Goal: Transaction & Acquisition: Purchase product/service

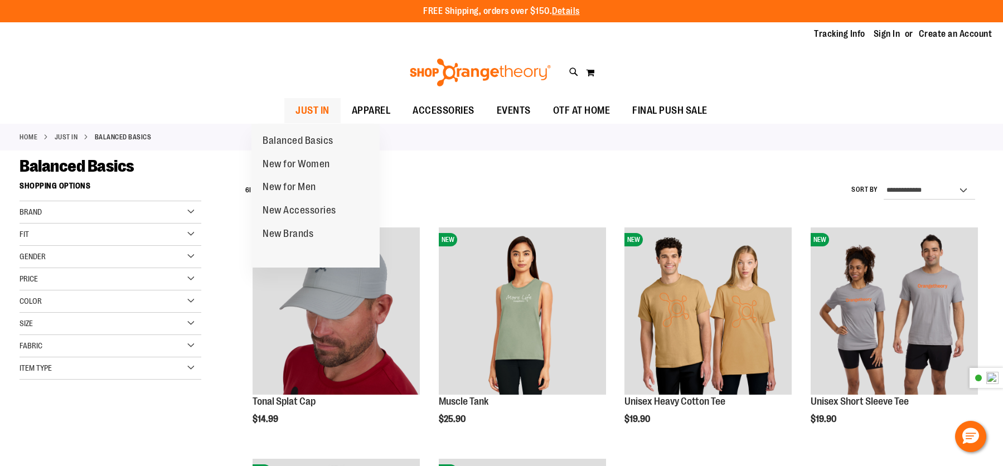
type input "**********"
click at [295, 102] on span "JUST IN" at bounding box center [312, 110] width 34 height 25
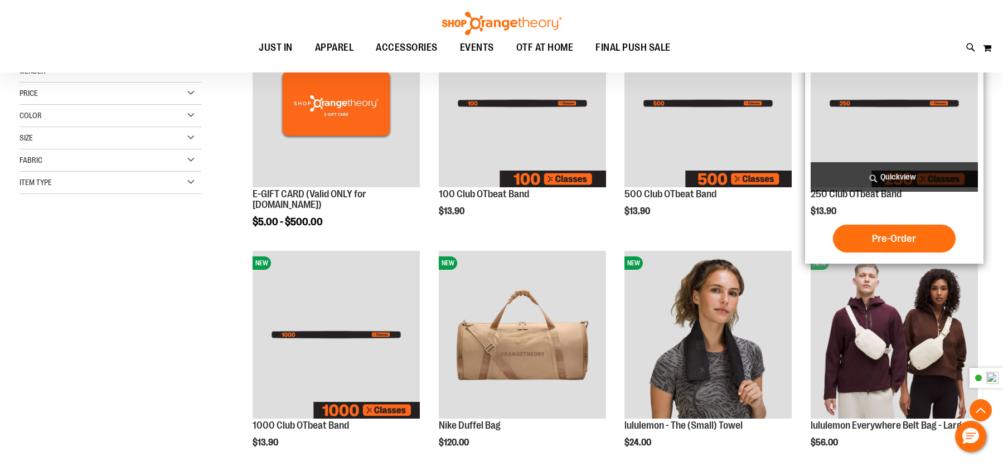
scroll to position [390, 0]
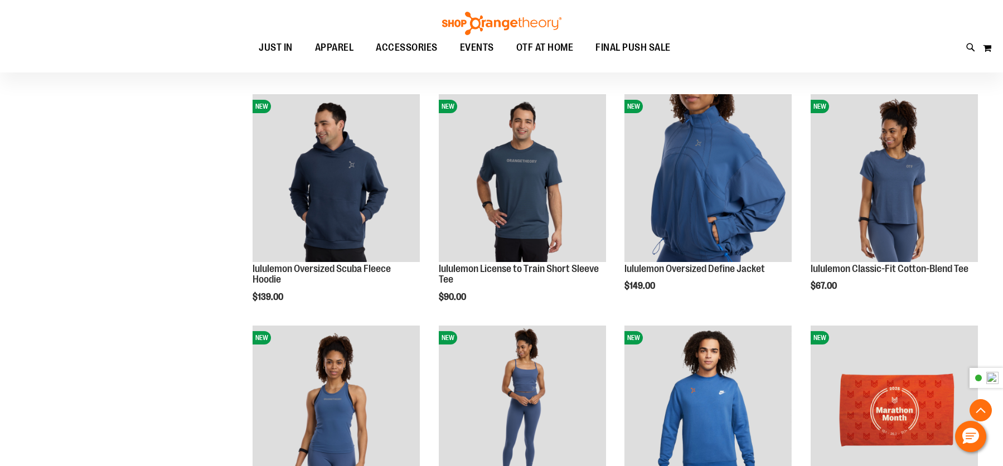
scroll to position [1058, 0]
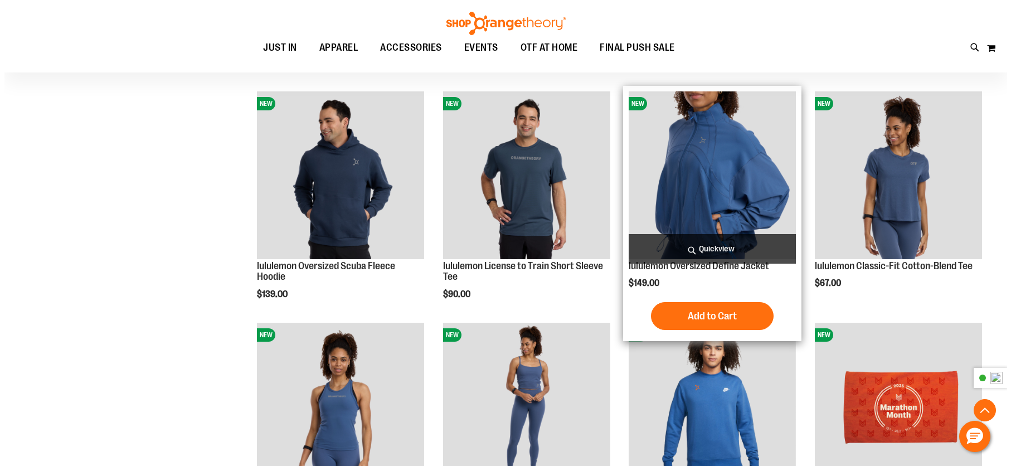
scroll to position [1058, 0]
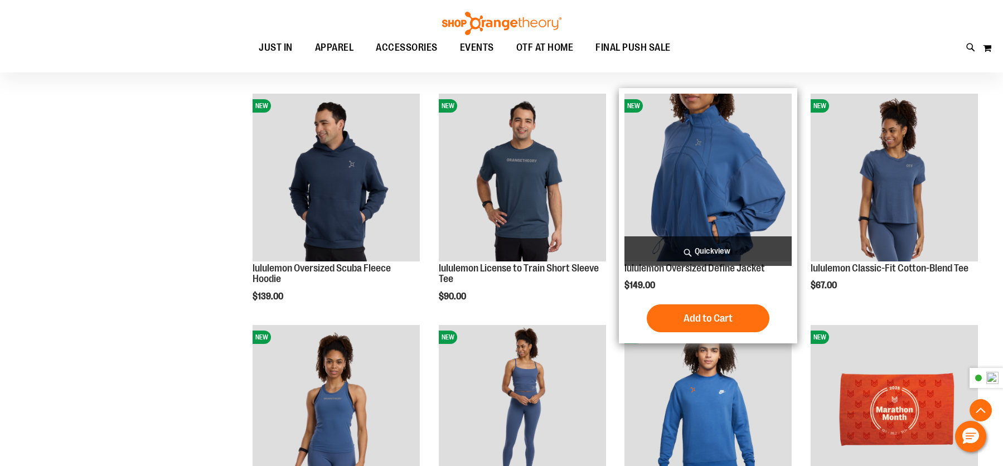
type input "**********"
click at [725, 242] on span "Quickview" at bounding box center [707, 251] width 167 height 30
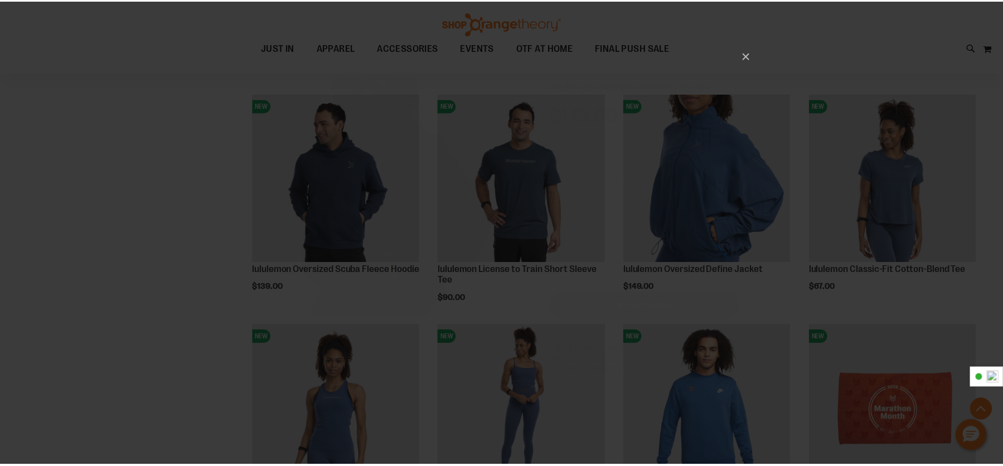
scroll to position [0, 0]
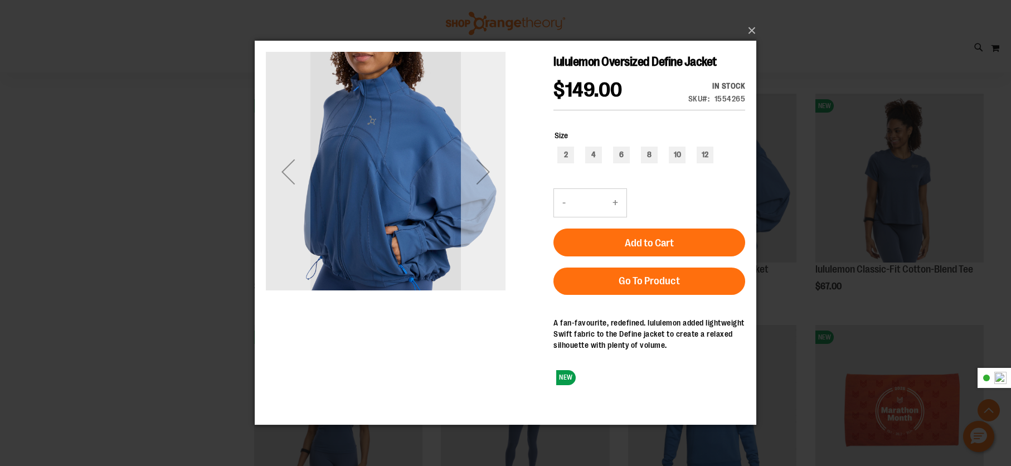
click at [484, 175] on div "Next" at bounding box center [483, 171] width 45 height 45
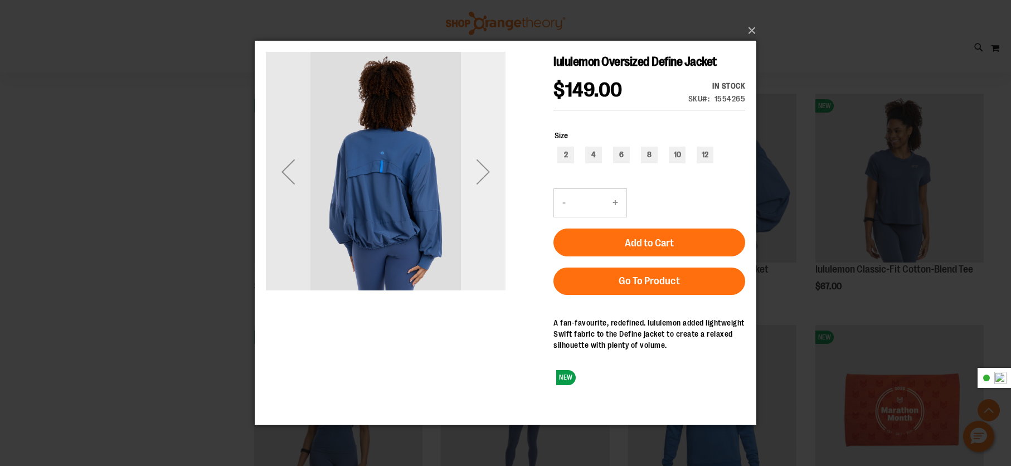
click at [484, 175] on div "Next" at bounding box center [483, 171] width 45 height 45
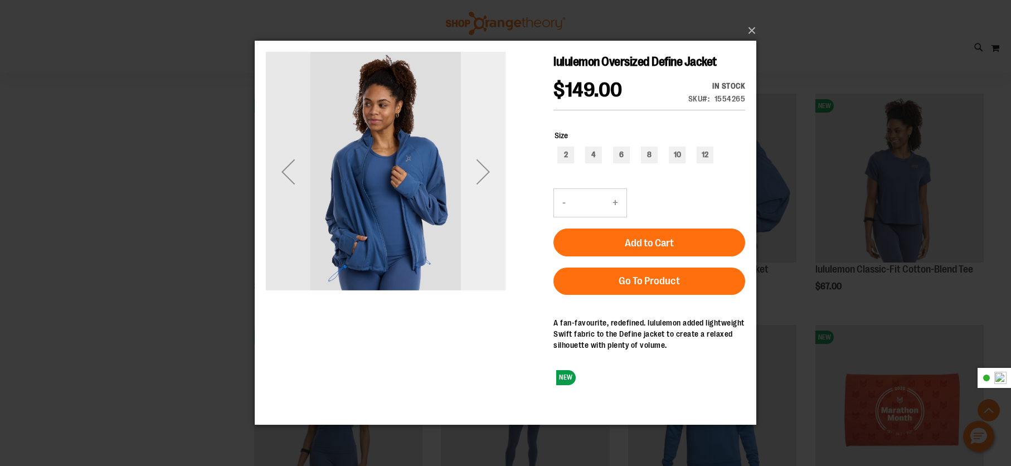
click at [484, 175] on div "Next" at bounding box center [483, 171] width 45 height 45
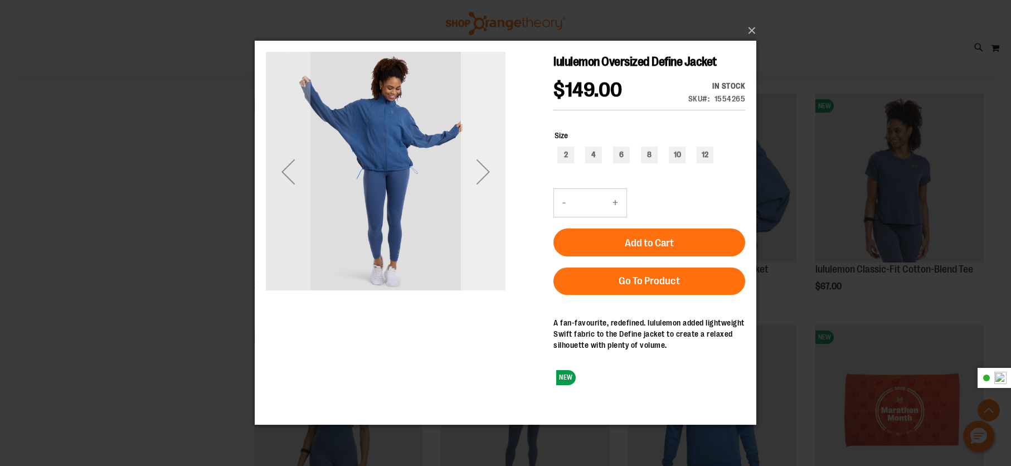
click at [484, 175] on div "Next" at bounding box center [483, 171] width 45 height 45
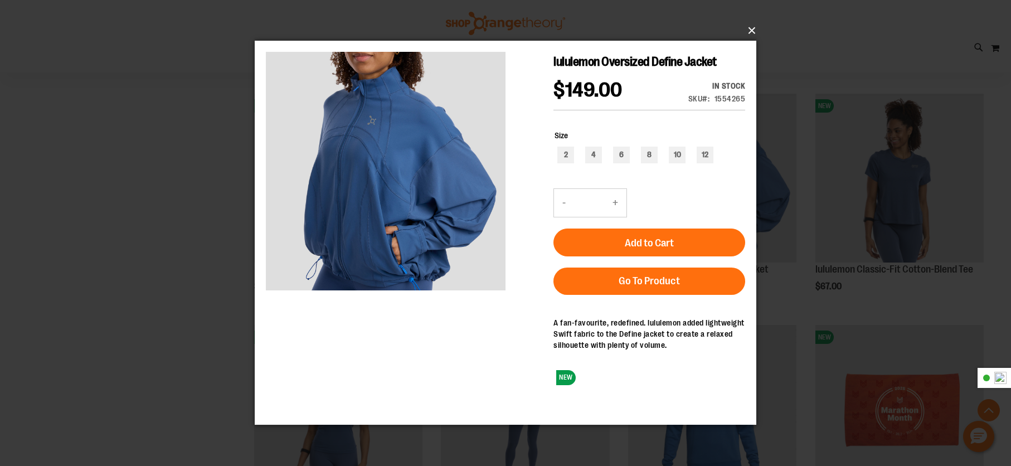
click at [749, 24] on button "×" at bounding box center [509, 30] width 502 height 25
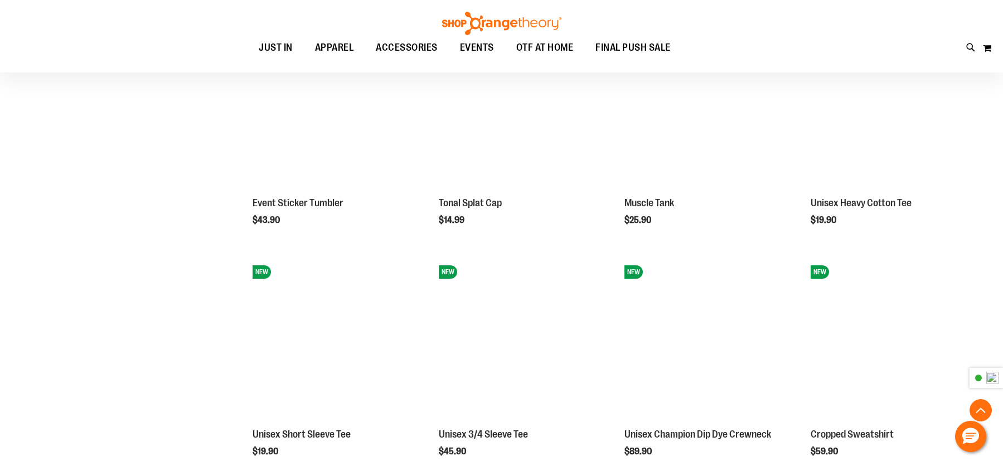
scroll to position [1894, 0]
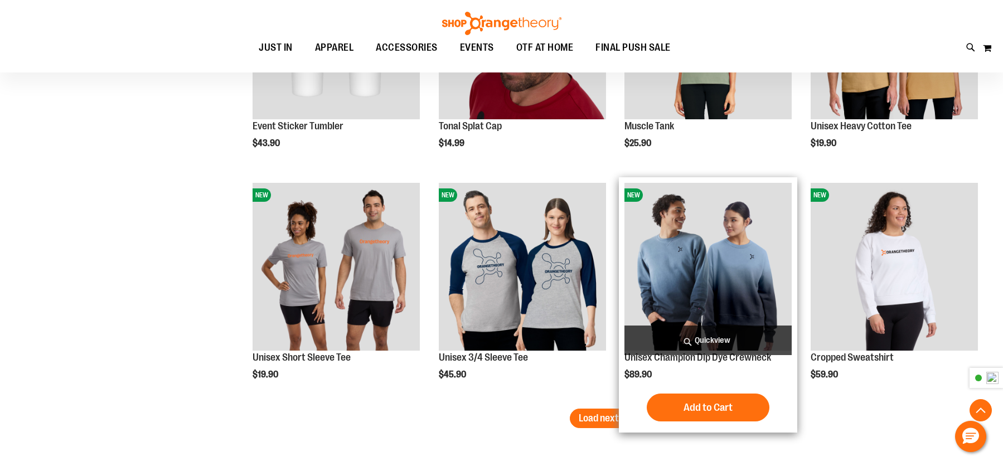
drag, startPoint x: 630, startPoint y: 418, endPoint x: 672, endPoint y: 402, distance: 44.8
click at [630, 418] on span "Load next items" at bounding box center [611, 417] width 65 height 11
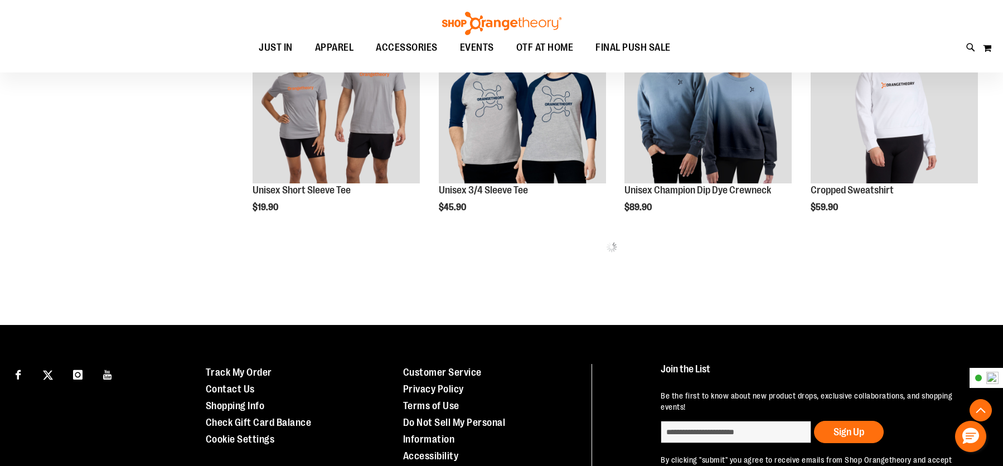
scroll to position [1839, 0]
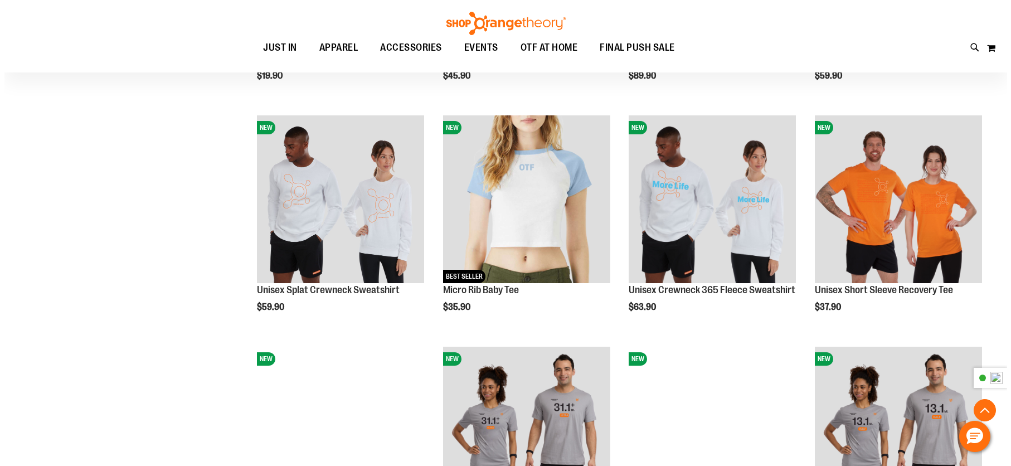
scroll to position [2173, 0]
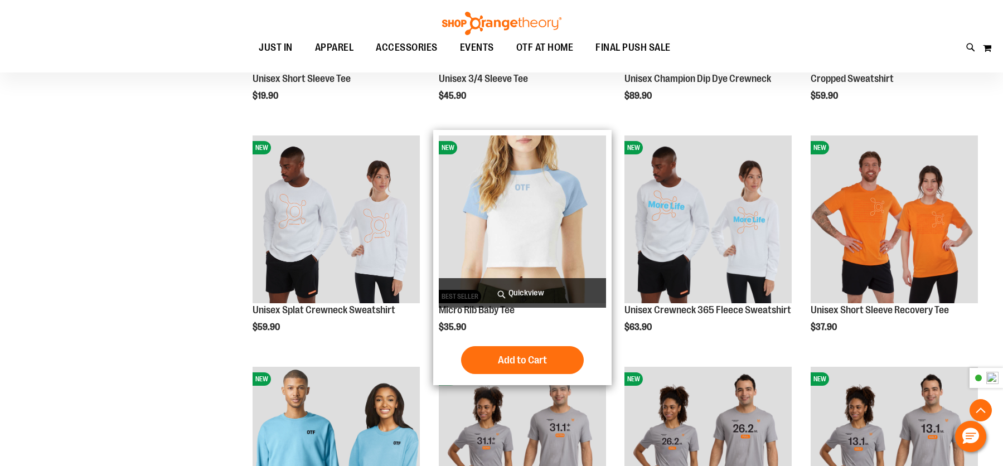
click at [526, 284] on span "Quickview" at bounding box center [522, 293] width 167 height 30
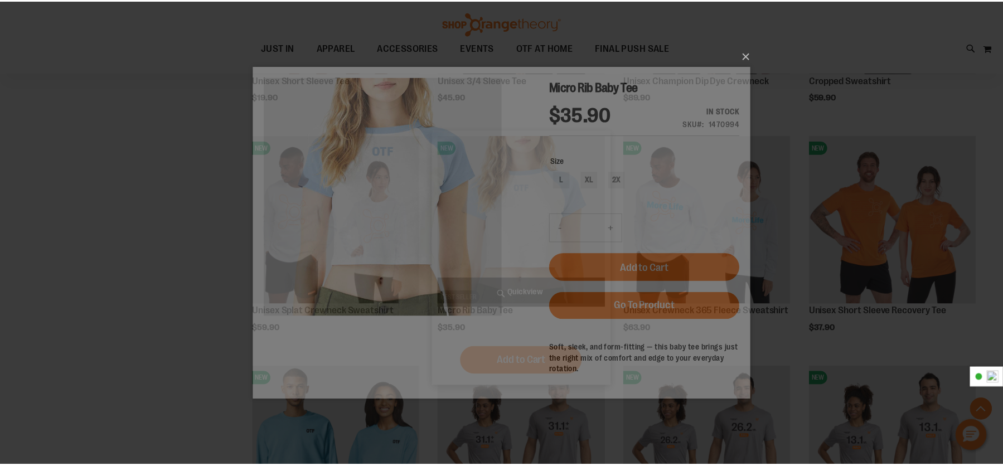
scroll to position [0, 0]
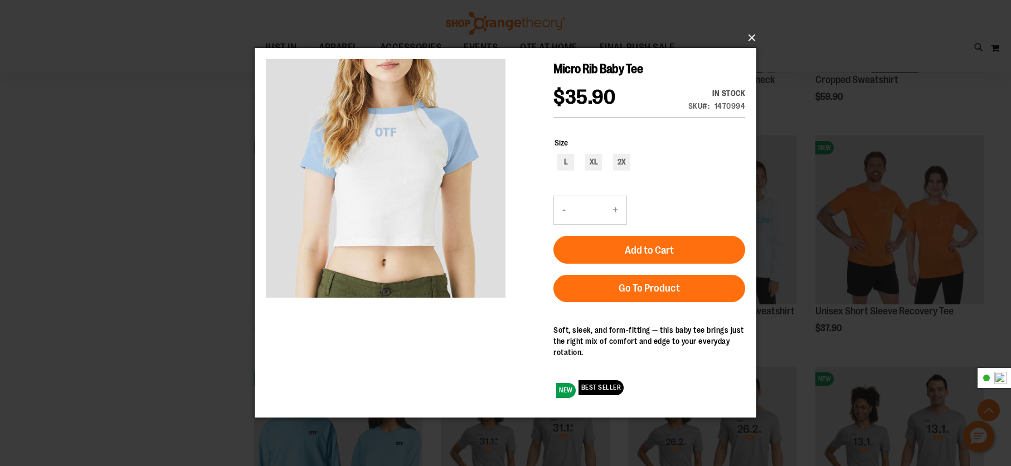
click at [751, 38] on button "×" at bounding box center [509, 38] width 502 height 25
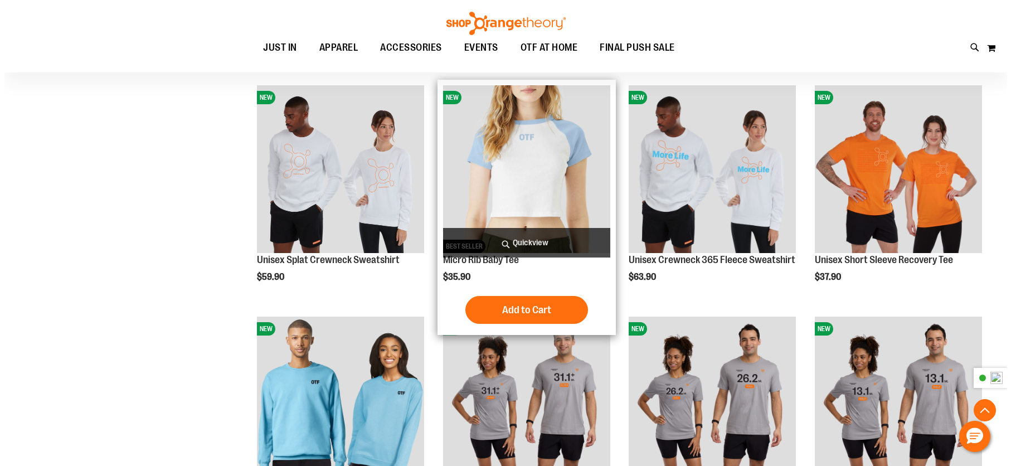
scroll to position [2173, 0]
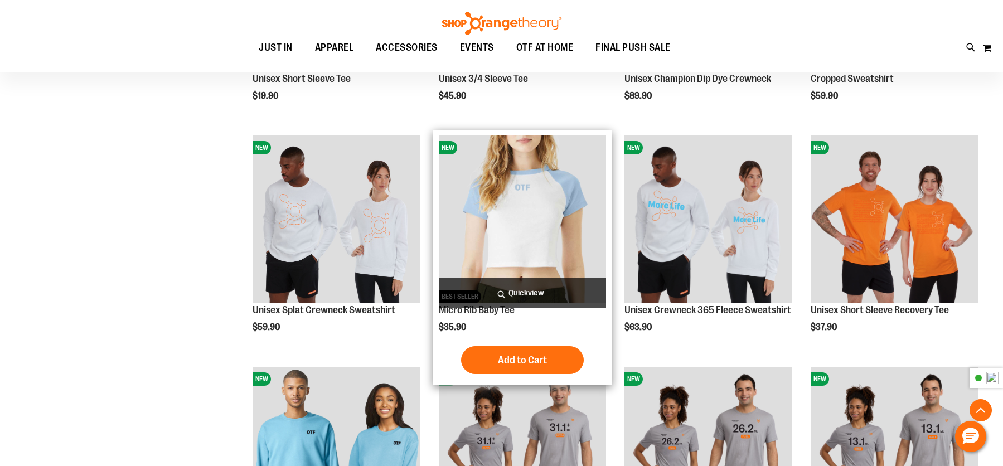
click at [512, 302] on span "Quickview" at bounding box center [522, 293] width 167 height 30
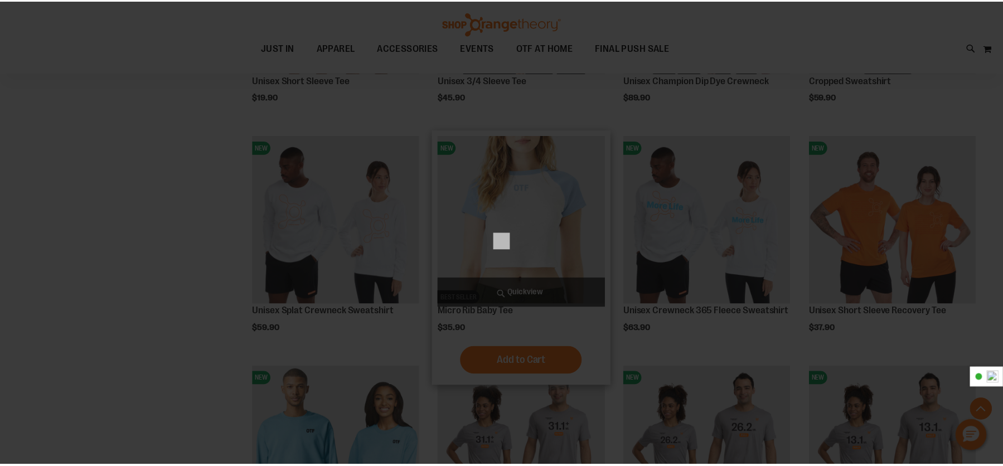
scroll to position [0, 0]
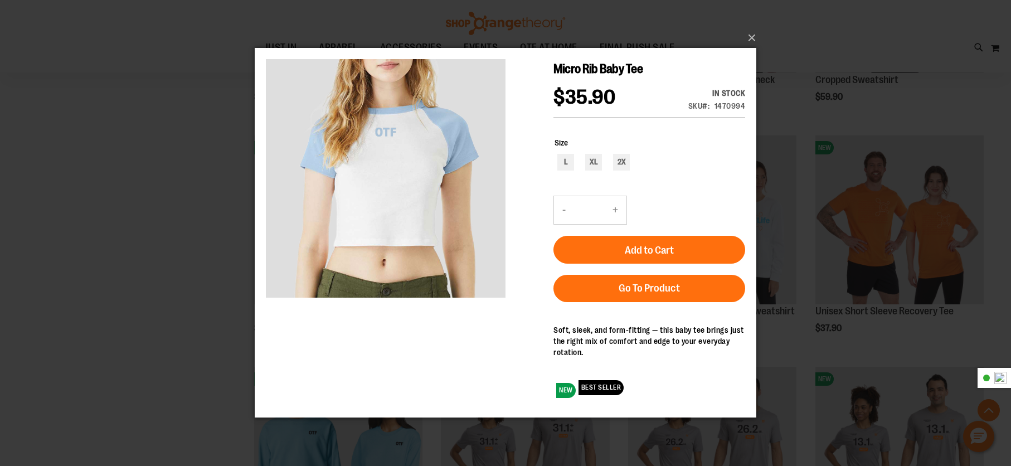
click at [618, 202] on button "+" at bounding box center [615, 210] width 22 height 28
click at [563, 215] on button "-" at bounding box center [564, 210] width 20 height 28
type input "*"
click at [747, 38] on button "×" at bounding box center [509, 38] width 502 height 25
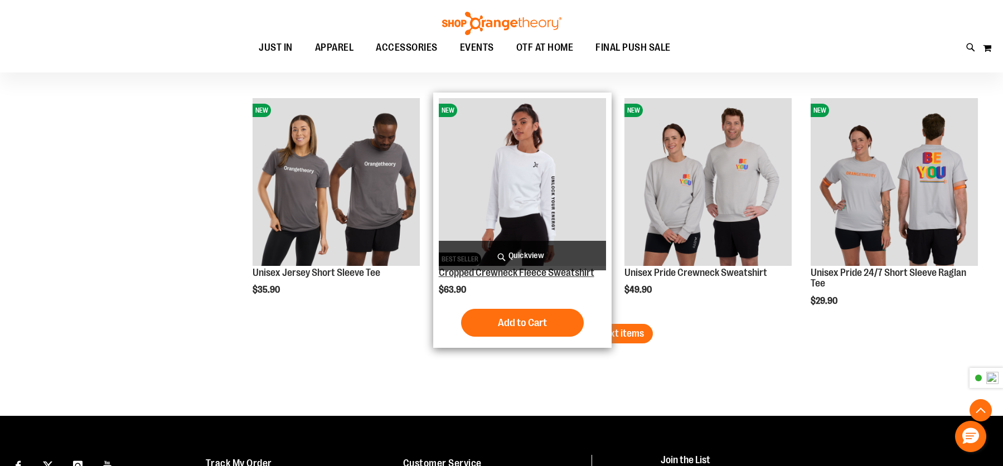
scroll to position [2675, 0]
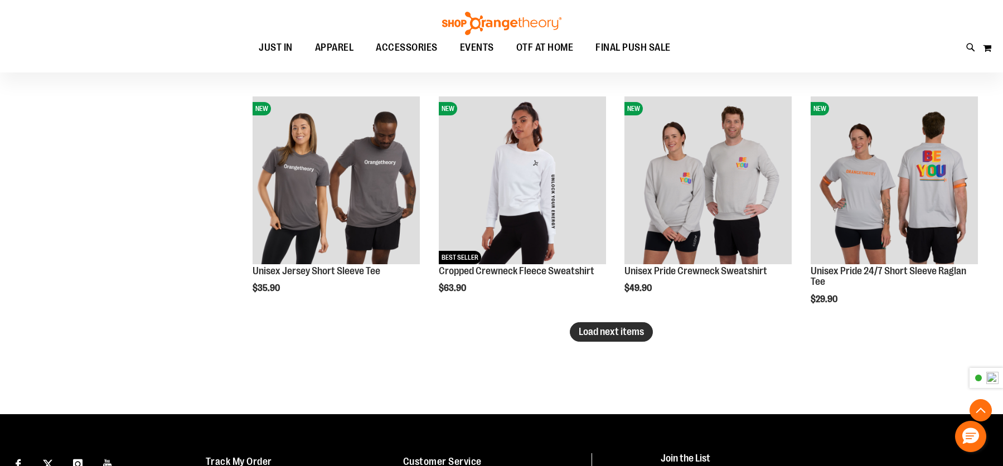
click at [639, 334] on span "Load next items" at bounding box center [611, 331] width 65 height 11
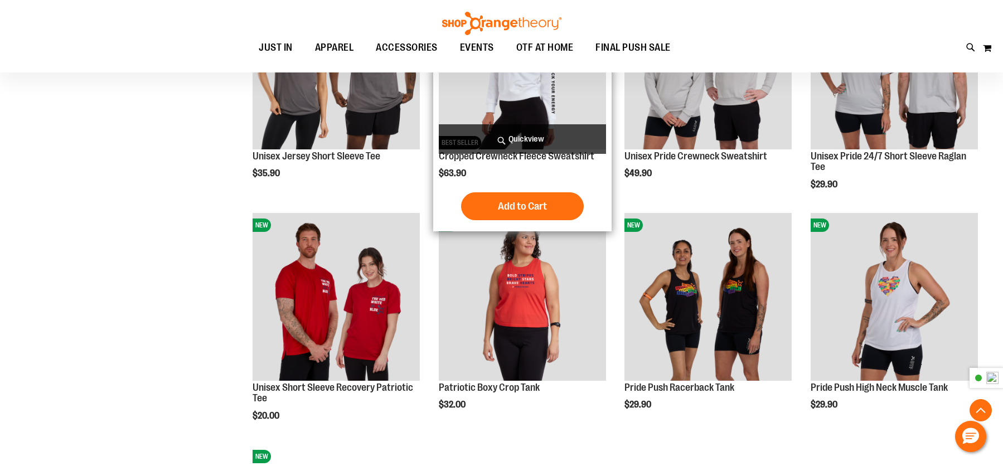
scroll to position [2675, 0]
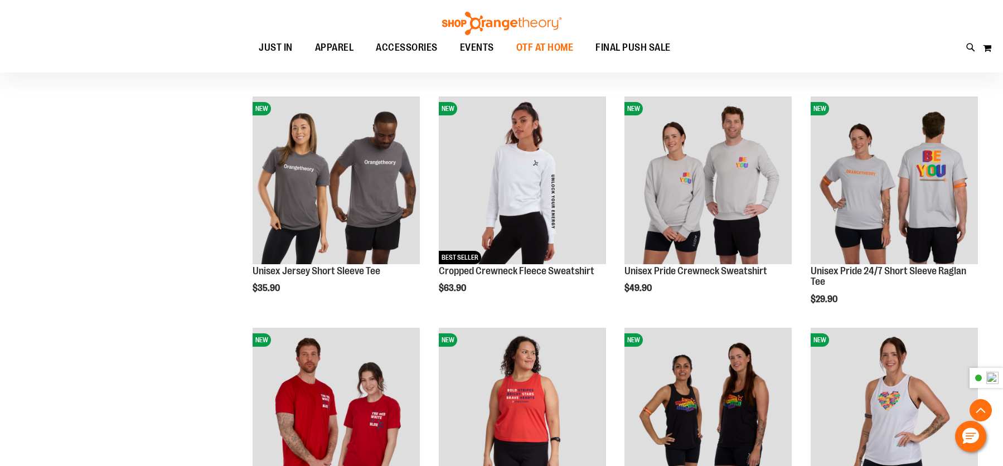
click at [562, 48] on span "OTF AT HOME" at bounding box center [544, 47] width 57 height 25
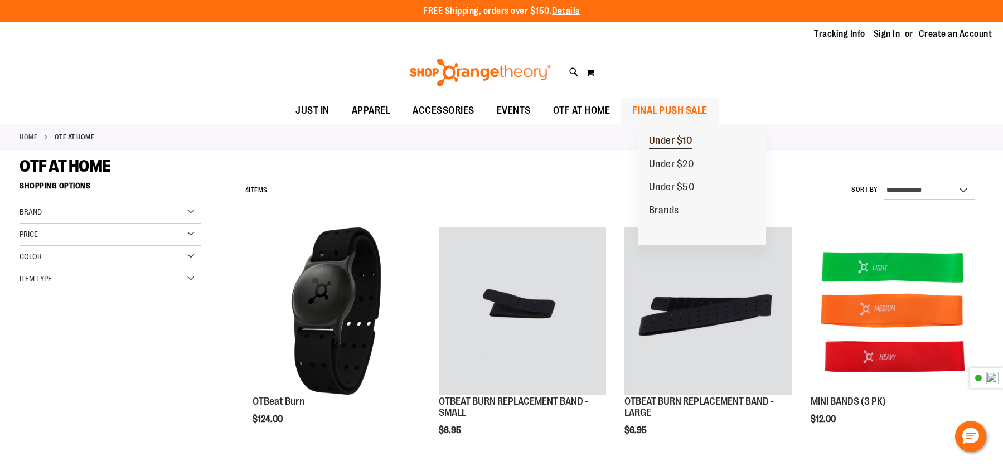
type input "**********"
click at [685, 140] on span "Under $10" at bounding box center [670, 142] width 43 height 14
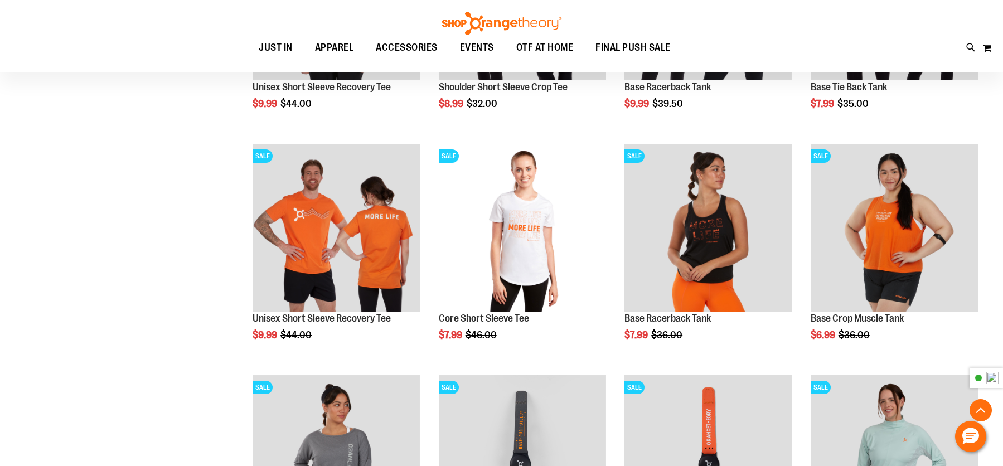
scroll to position [334, 0]
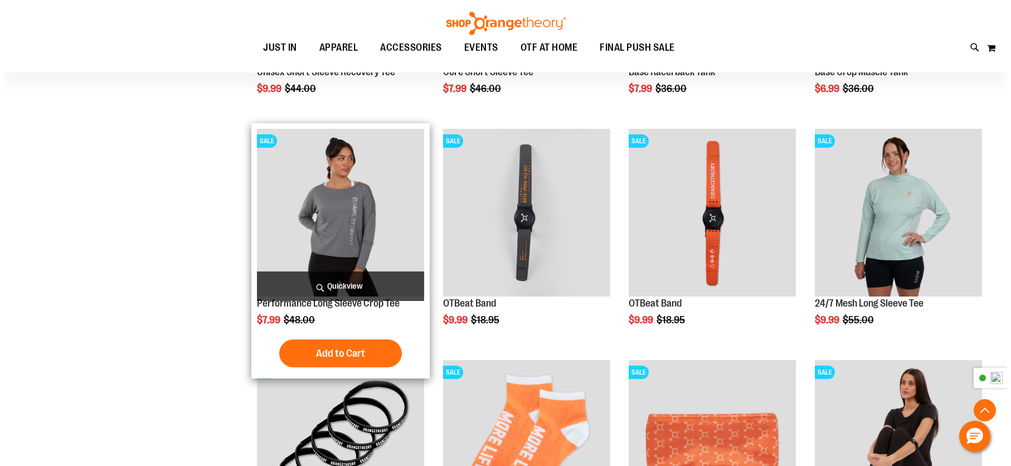
scroll to position [557, 0]
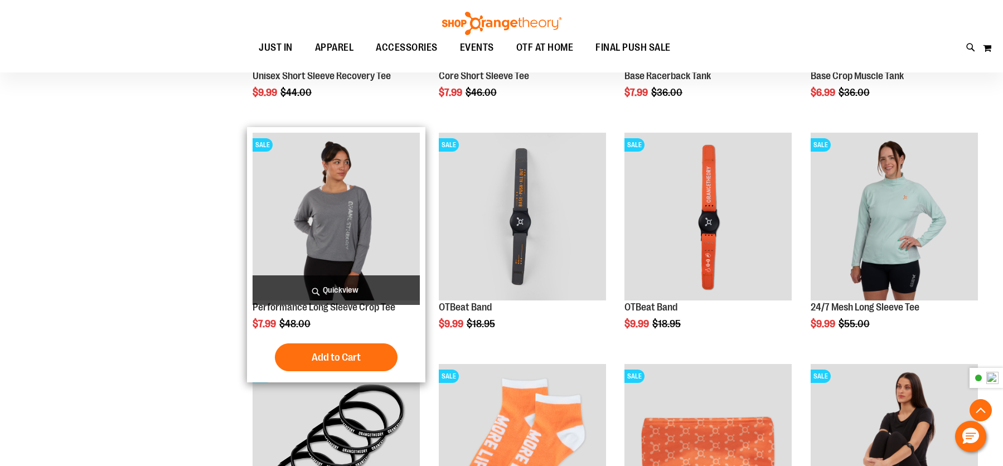
type input "**********"
click at [337, 283] on span "Quickview" at bounding box center [335, 290] width 167 height 30
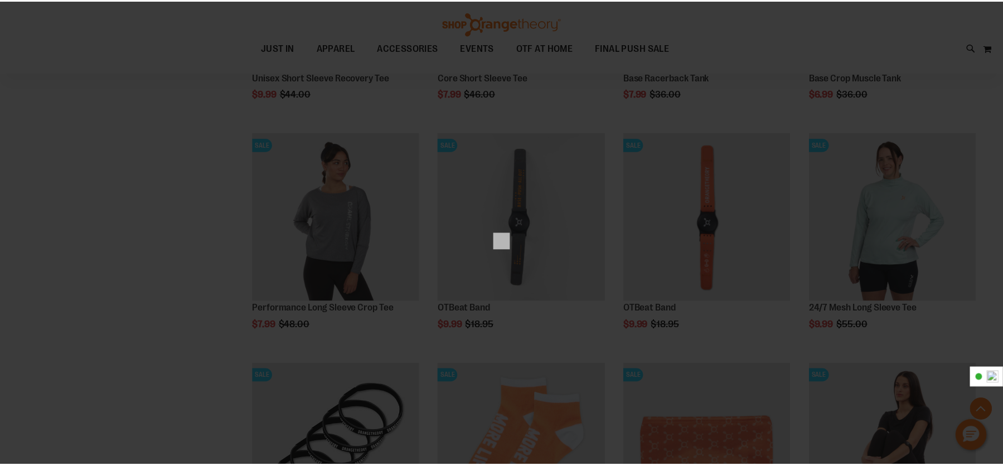
scroll to position [0, 0]
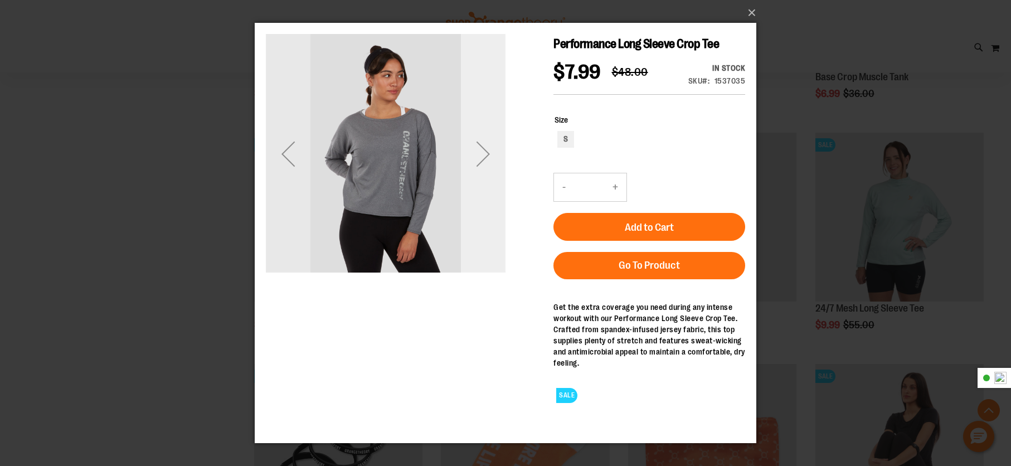
click at [489, 153] on div "Next" at bounding box center [483, 153] width 45 height 45
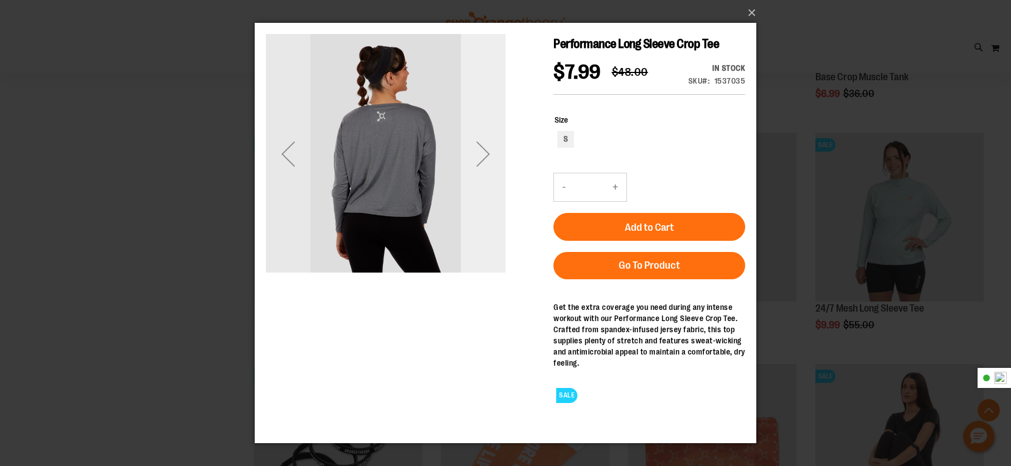
click at [484, 153] on div "Next" at bounding box center [483, 153] width 45 height 45
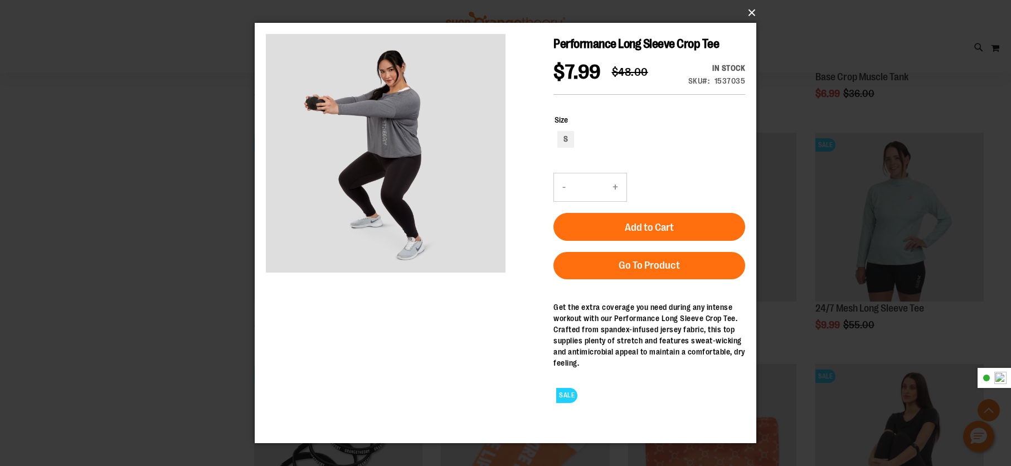
click at [757, 13] on button "×" at bounding box center [509, 13] width 502 height 25
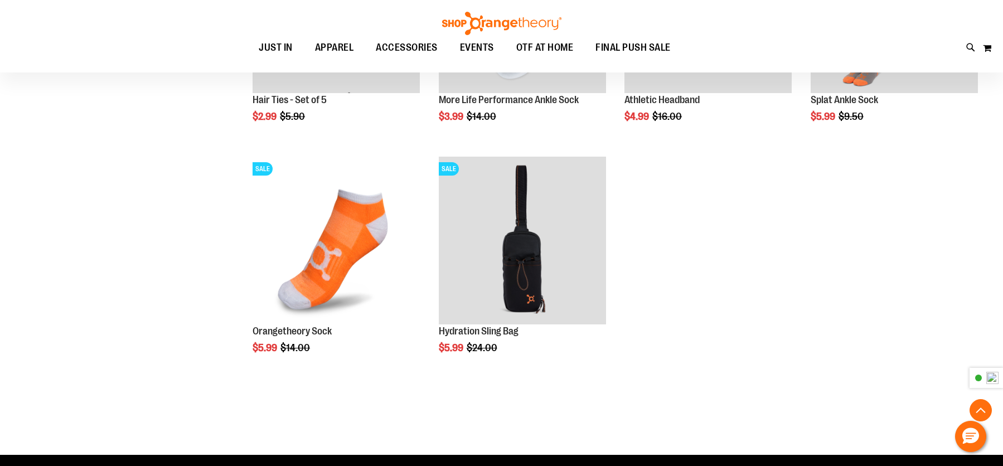
scroll to position [947, 0]
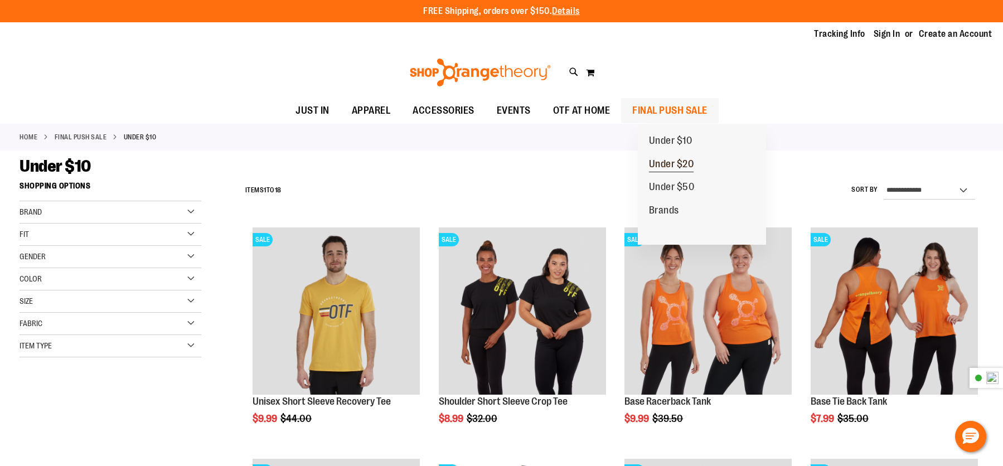
click at [677, 165] on span "Under $20" at bounding box center [671, 165] width 45 height 14
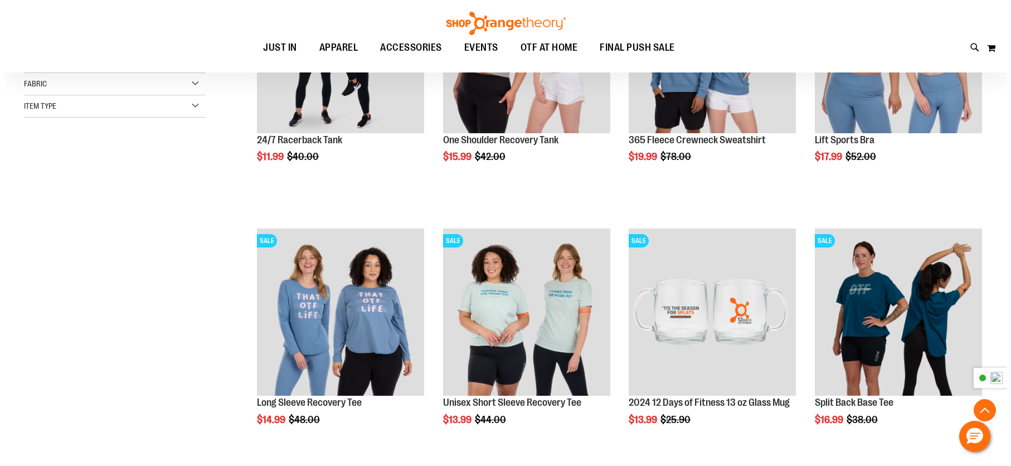
scroll to position [278, 0]
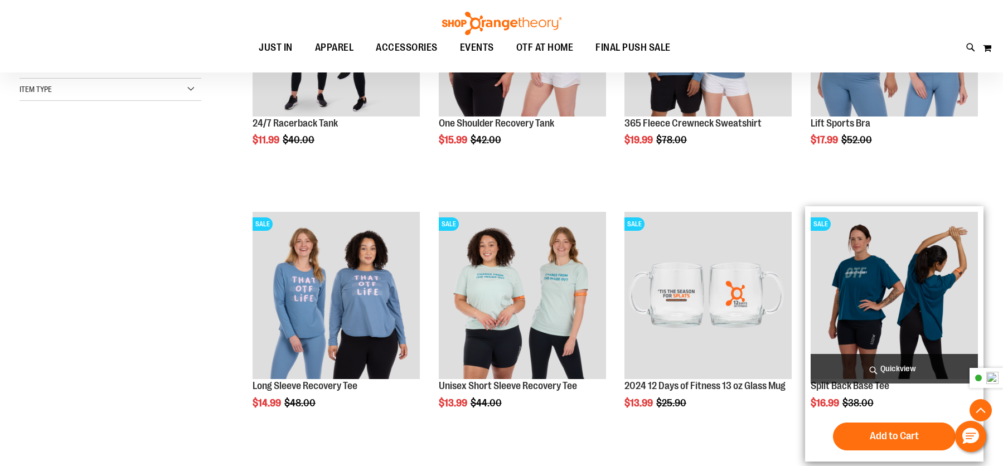
type input "**********"
click at [905, 359] on span "Quickview" at bounding box center [893, 369] width 167 height 30
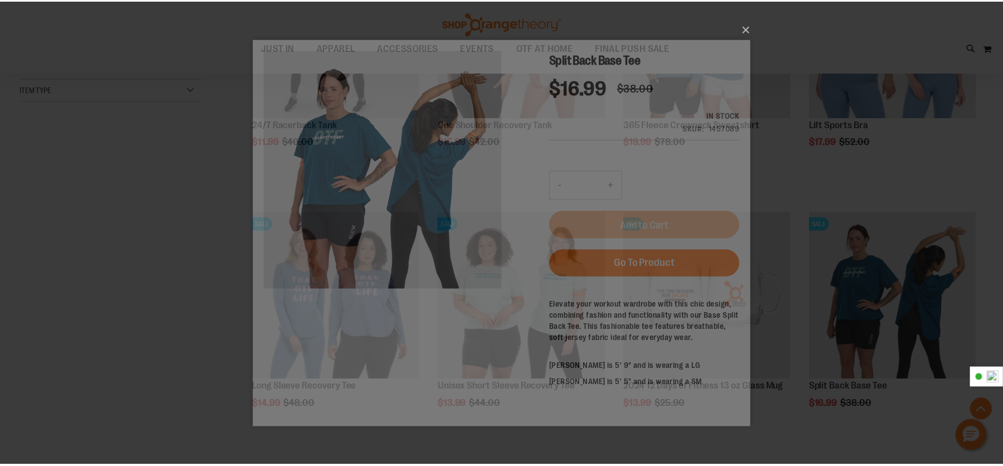
scroll to position [0, 0]
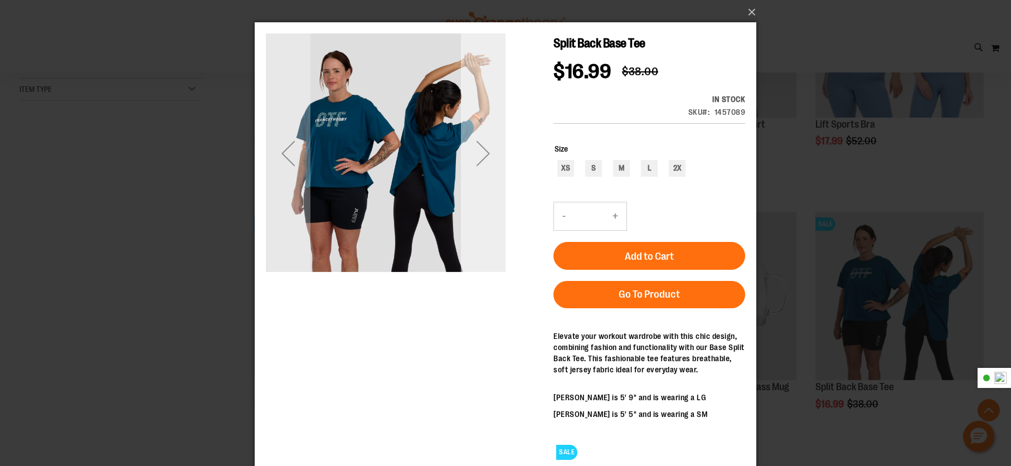
click at [477, 144] on div "Next" at bounding box center [483, 153] width 45 height 45
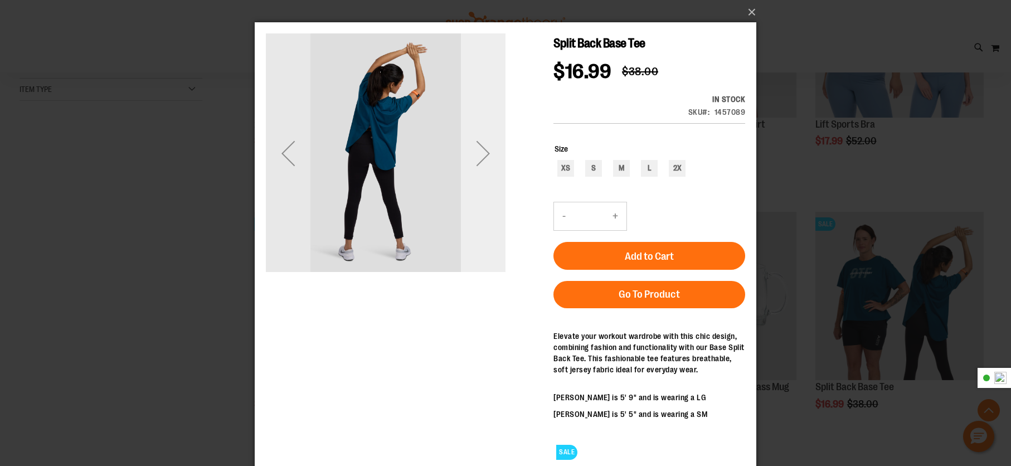
click at [479, 147] on div "Next" at bounding box center [483, 153] width 45 height 45
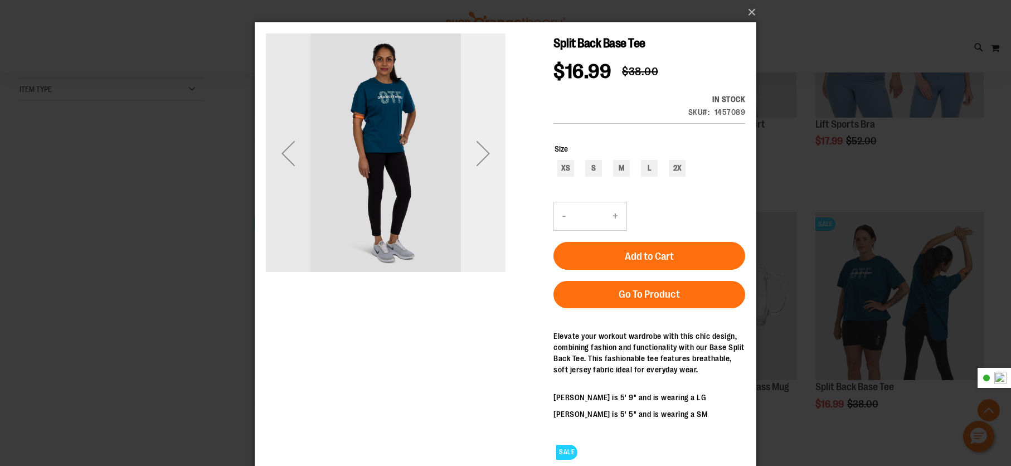
click at [479, 145] on div "Next" at bounding box center [483, 153] width 45 height 45
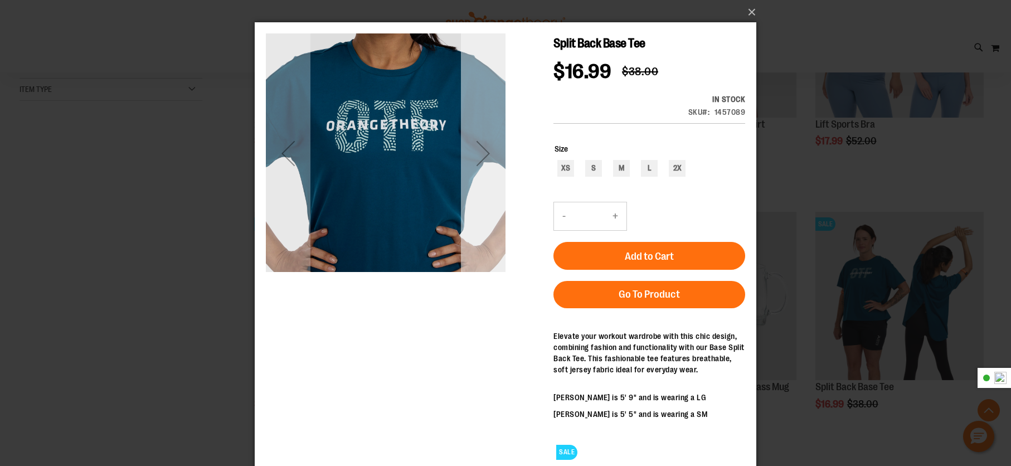
click at [479, 145] on div "Next" at bounding box center [483, 153] width 45 height 45
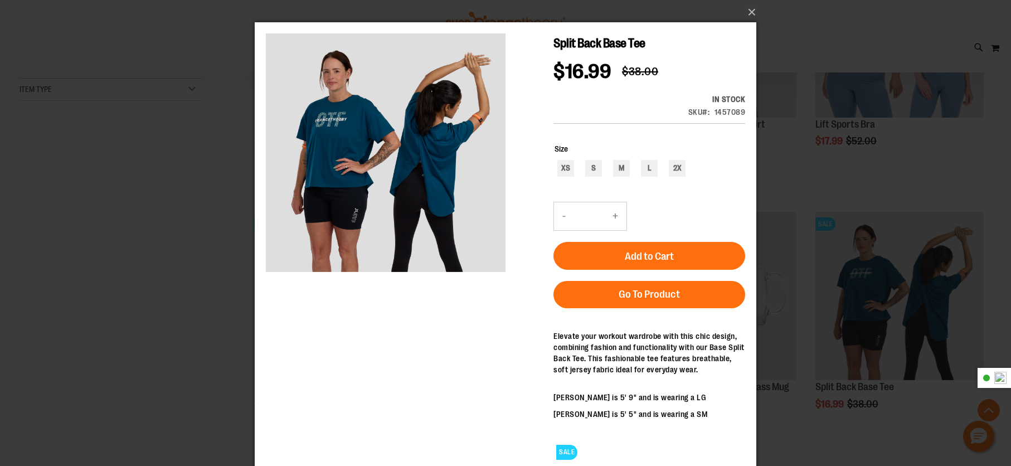
click at [873, 167] on div "×" at bounding box center [505, 233] width 1011 height 466
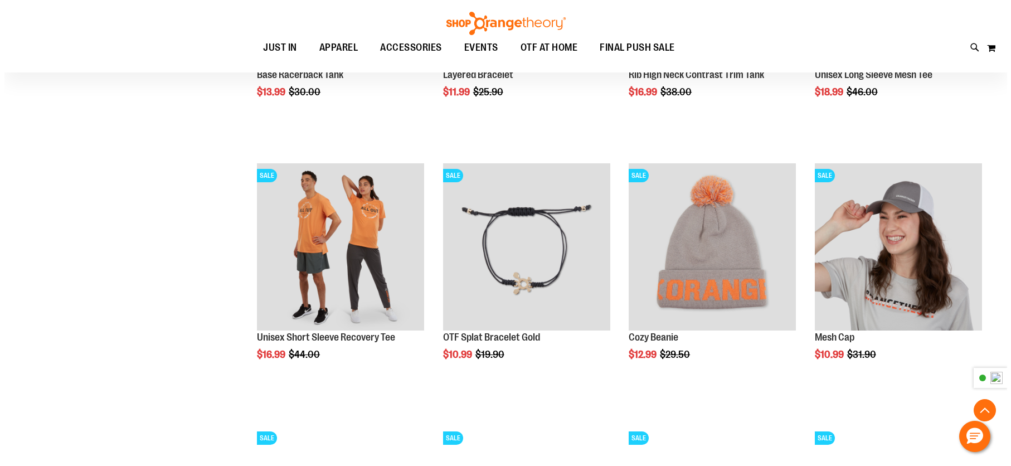
scroll to position [1170, 0]
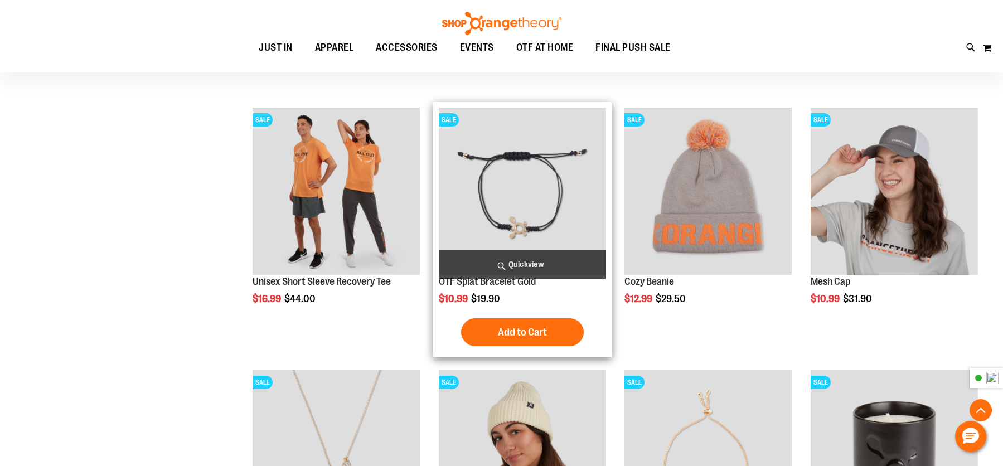
click at [522, 260] on span "Quickview" at bounding box center [522, 265] width 167 height 30
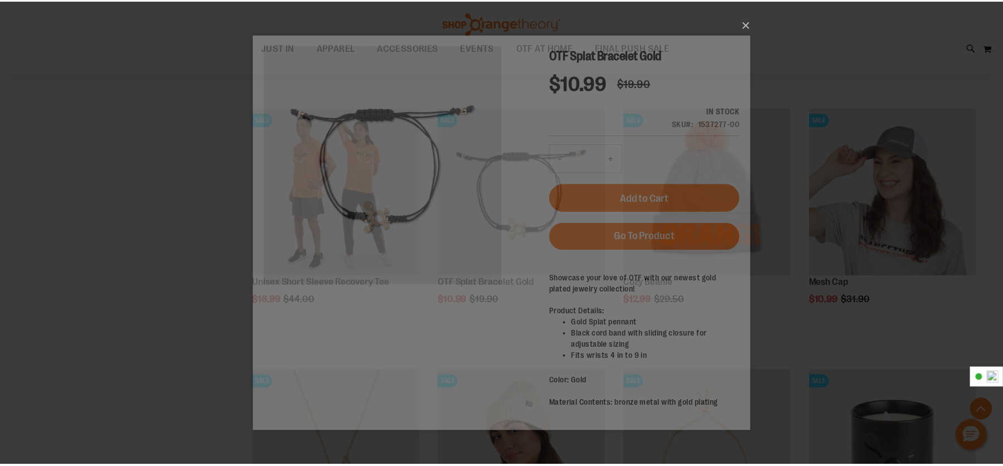
scroll to position [0, 0]
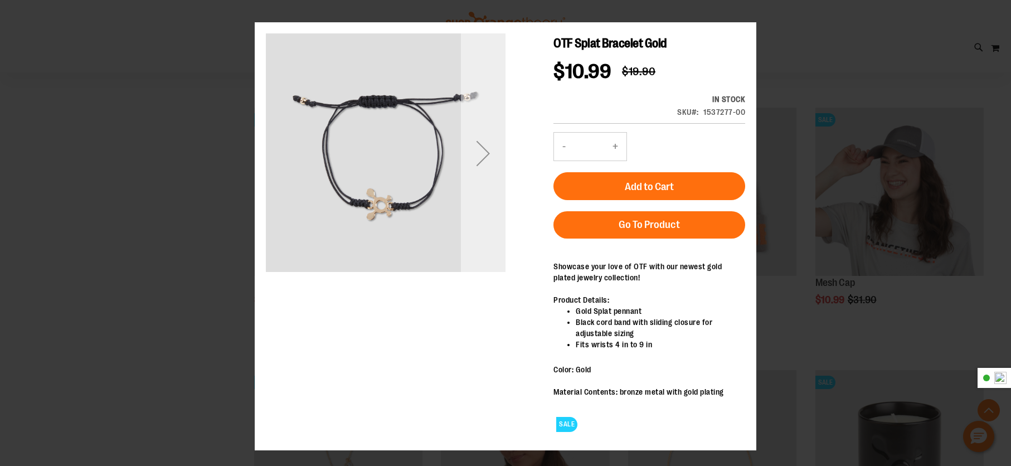
click at [482, 174] on div "Next" at bounding box center [483, 153] width 45 height 45
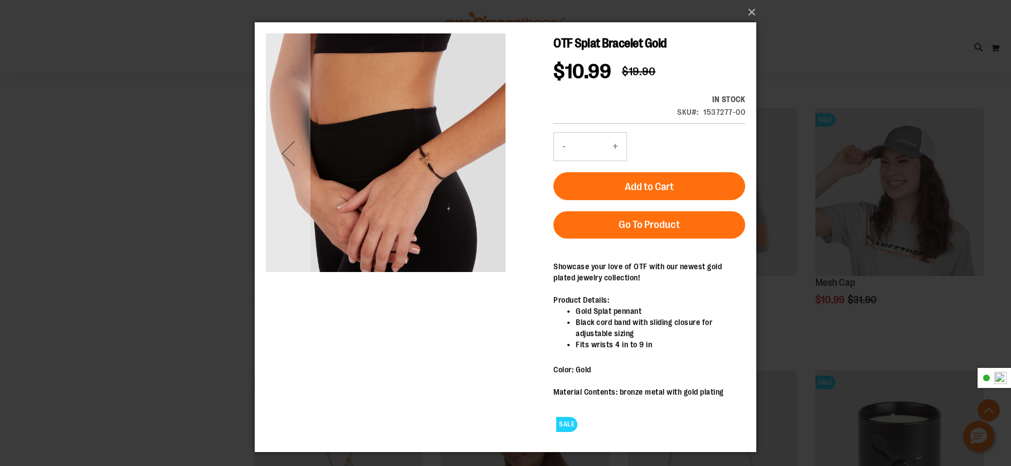
click at [294, 184] on div "Previous" at bounding box center [288, 153] width 45 height 240
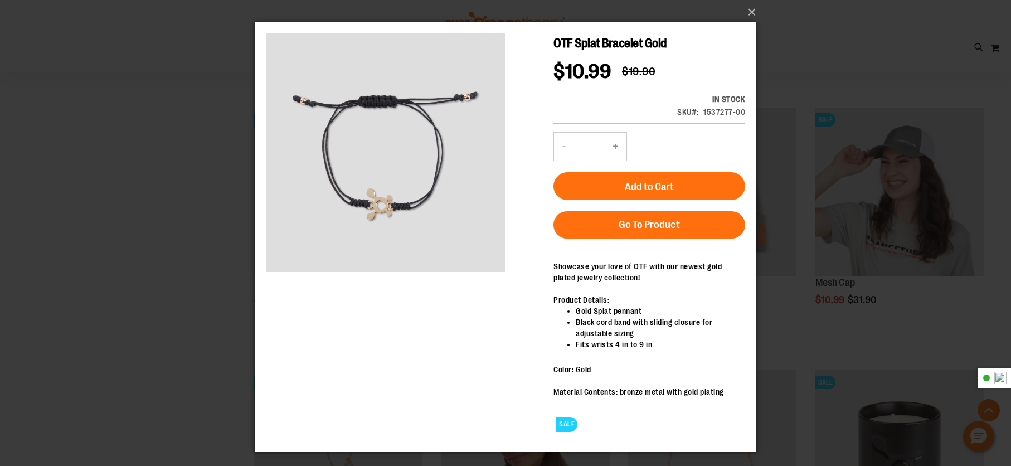
click at [221, 207] on div "×" at bounding box center [505, 233] width 1011 height 466
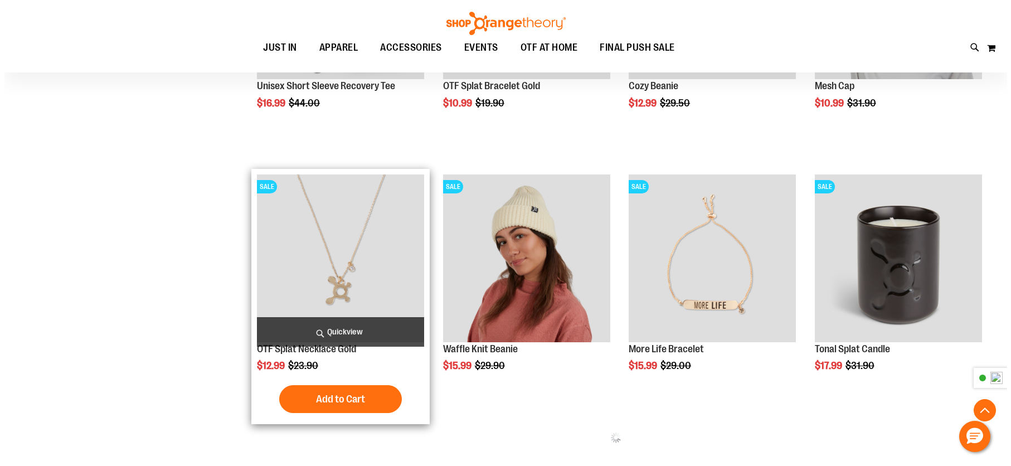
scroll to position [1393, 0]
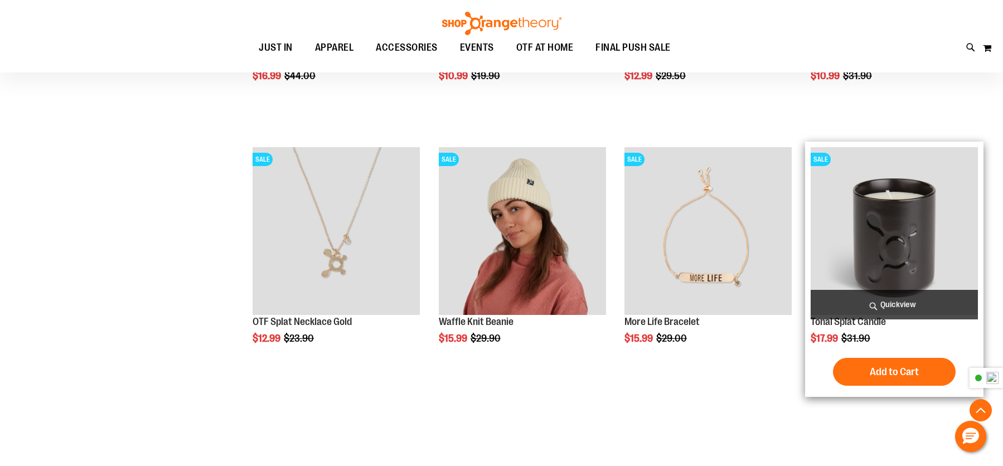
click at [862, 302] on span "Quickview" at bounding box center [893, 305] width 167 height 30
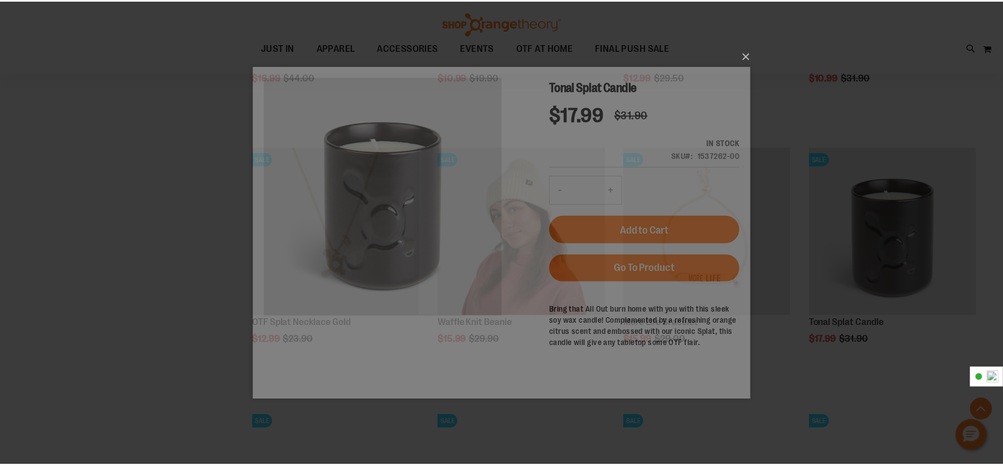
scroll to position [0, 0]
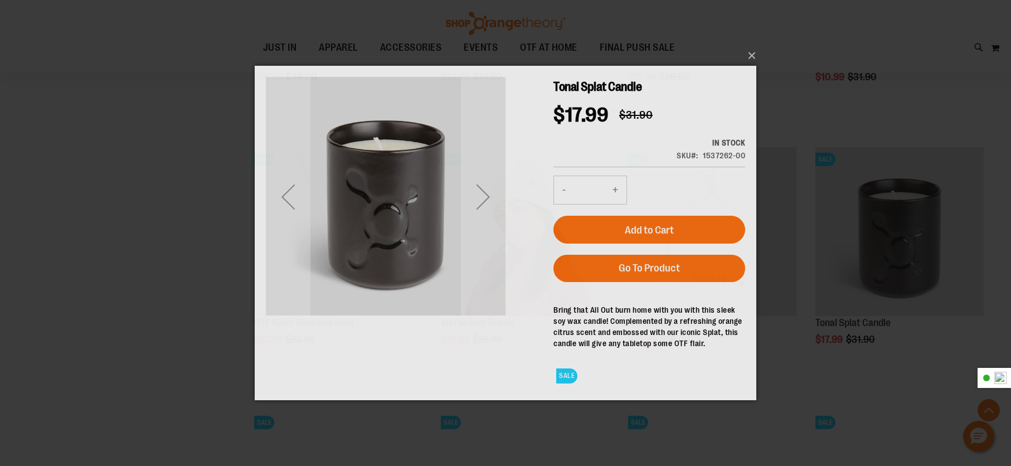
click at [148, 256] on div "×" at bounding box center [505, 233] width 1011 height 466
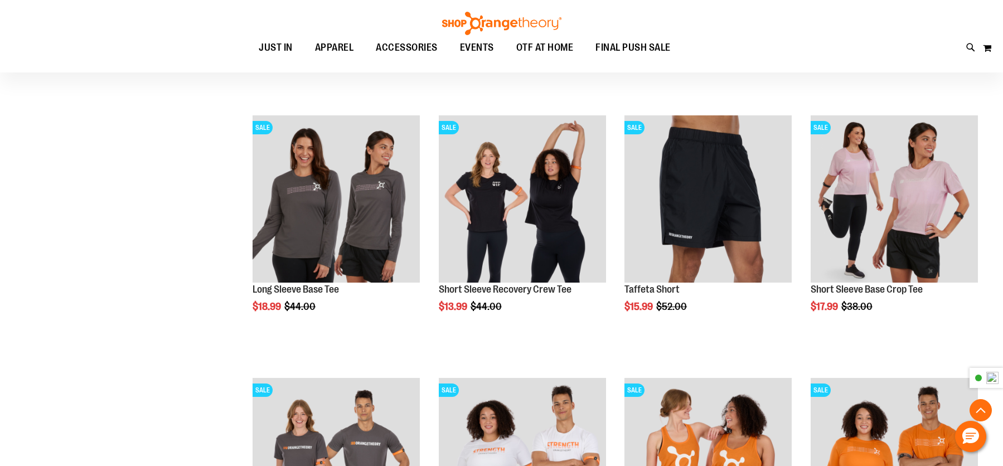
scroll to position [2173, 0]
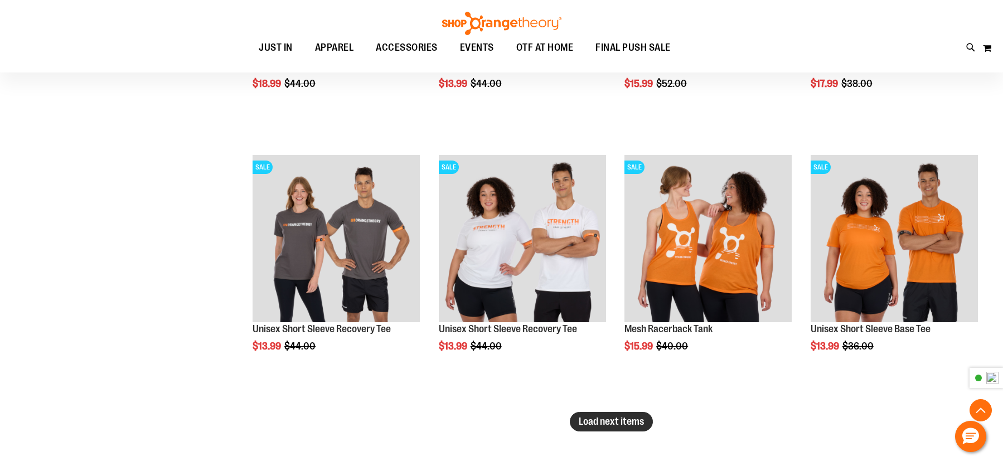
click at [620, 417] on span "Load next items" at bounding box center [611, 421] width 65 height 11
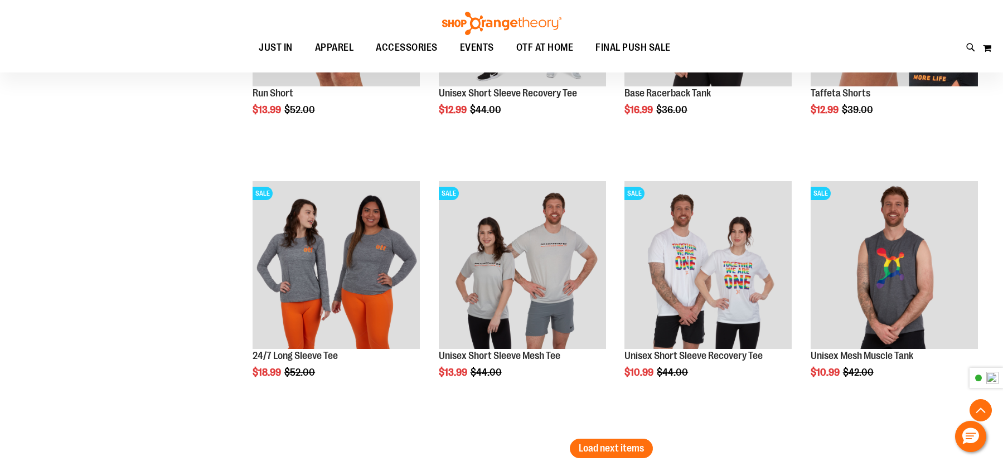
scroll to position [2953, 0]
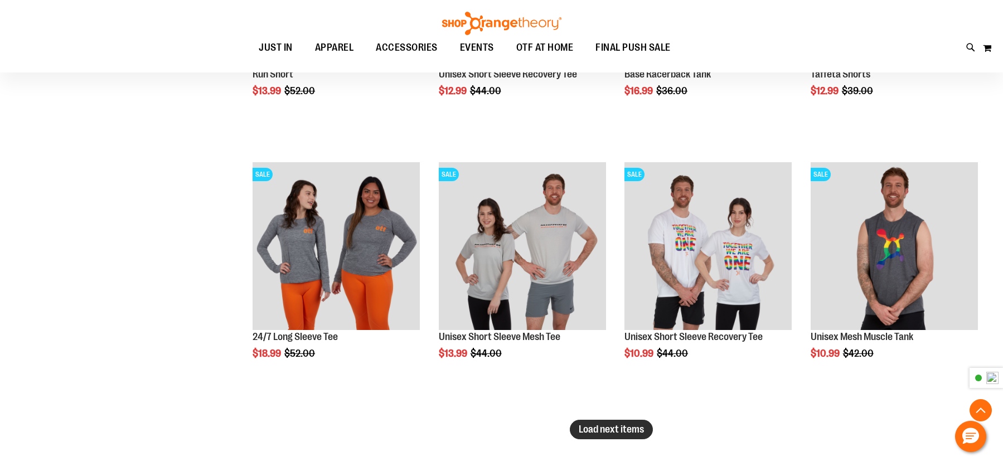
click at [622, 425] on span "Load next items" at bounding box center [611, 429] width 65 height 11
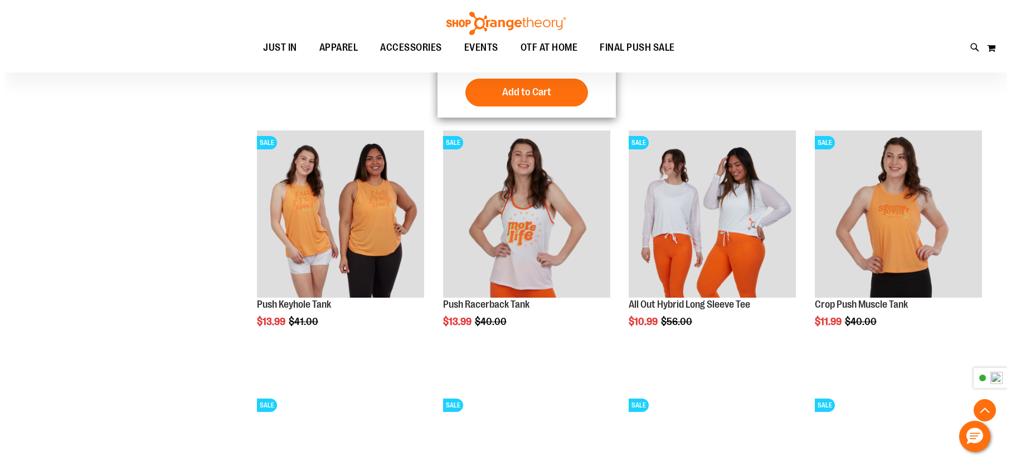
scroll to position [3567, 0]
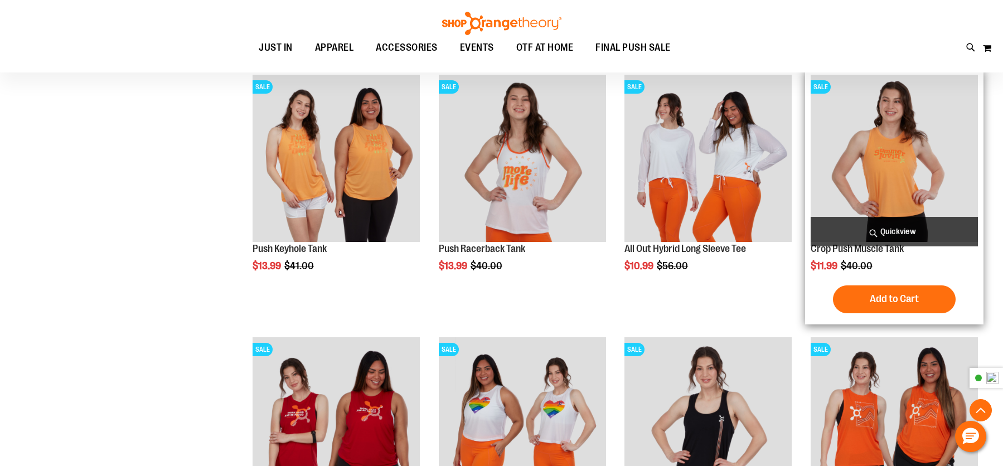
click at [891, 232] on span "Quickview" at bounding box center [893, 232] width 167 height 30
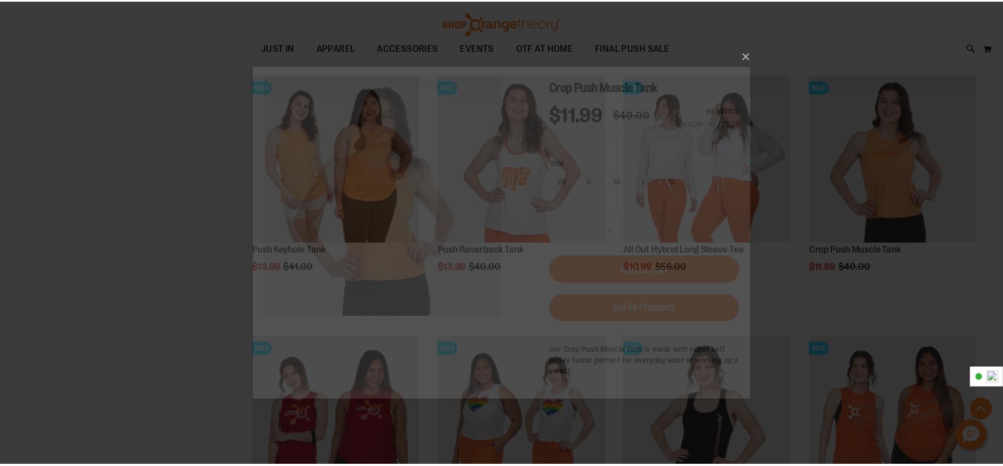
scroll to position [0, 0]
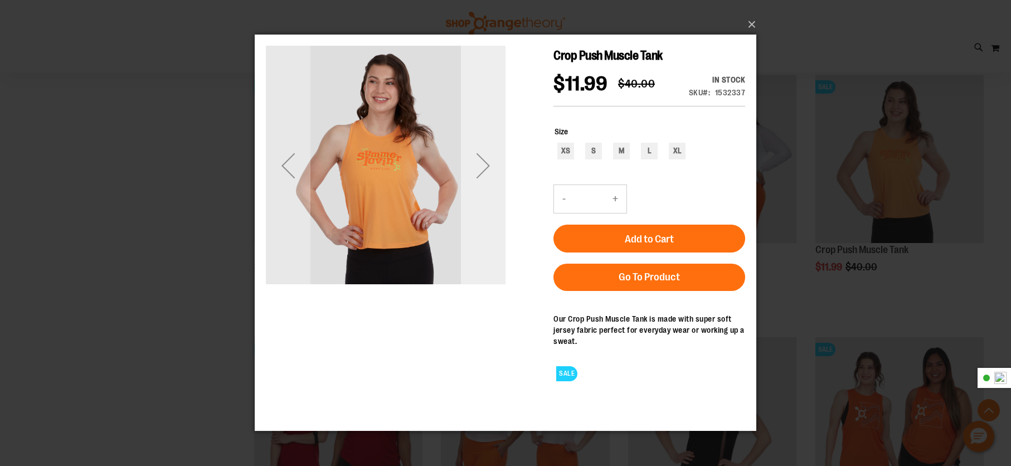
click at [486, 170] on div "Next" at bounding box center [483, 165] width 45 height 45
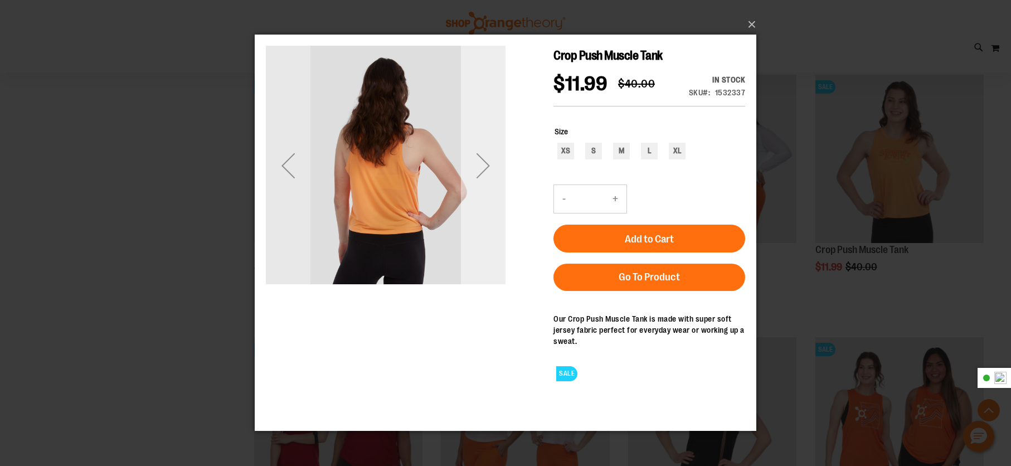
click at [487, 170] on div "Next" at bounding box center [483, 165] width 45 height 45
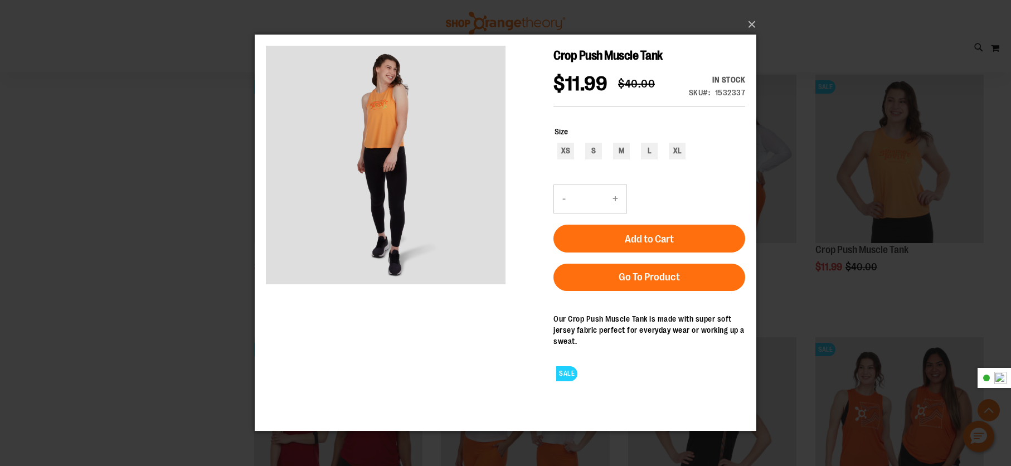
click at [101, 233] on div "×" at bounding box center [505, 233] width 1011 height 466
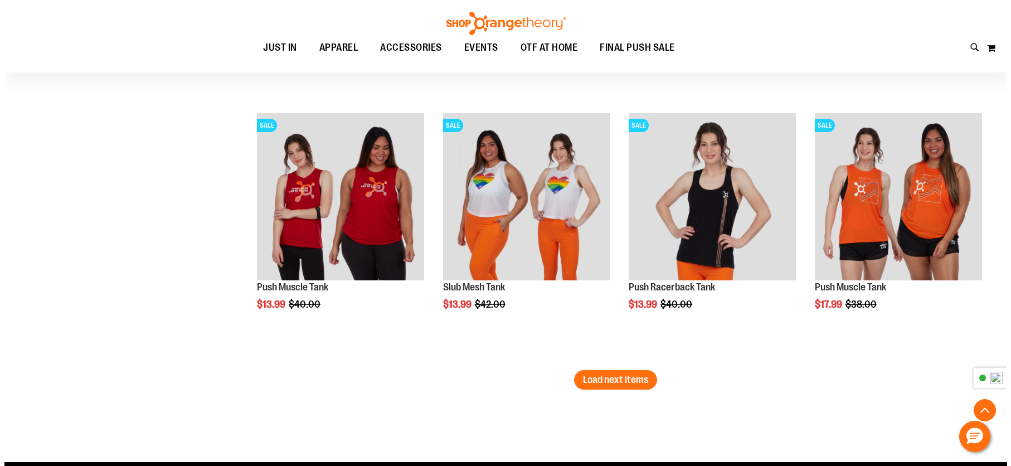
scroll to position [3789, 0]
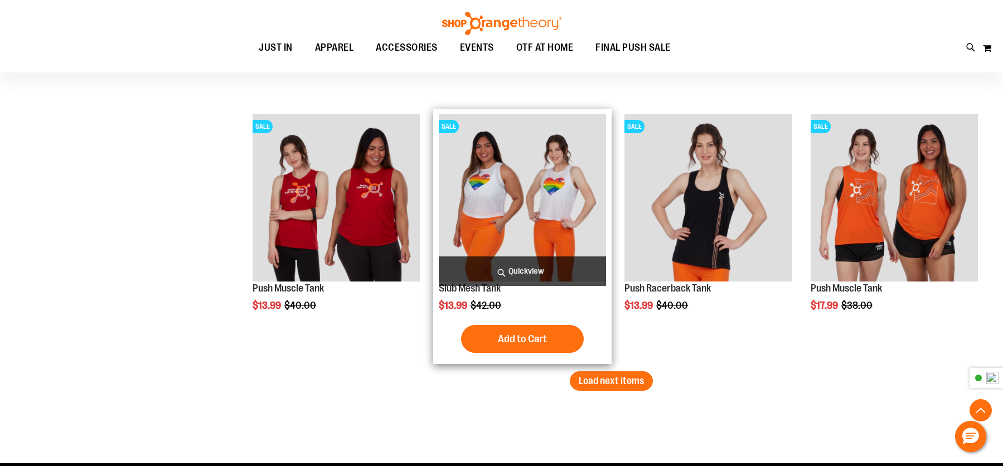
click at [525, 268] on span "Quickview" at bounding box center [522, 271] width 167 height 30
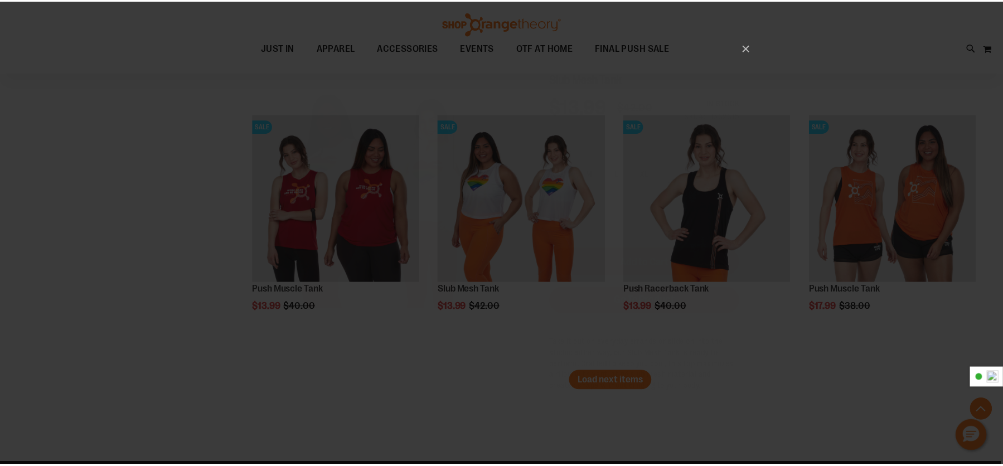
scroll to position [0, 0]
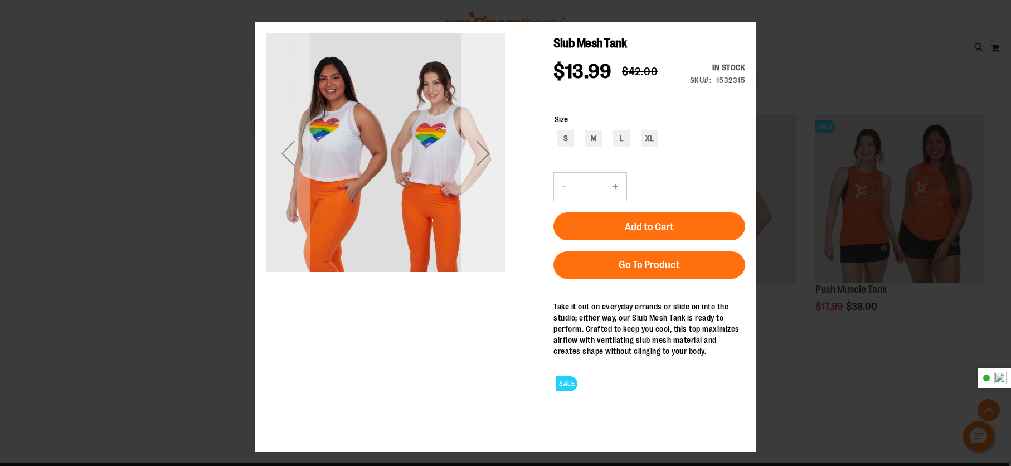
click at [491, 190] on div "Next" at bounding box center [483, 153] width 45 height 240
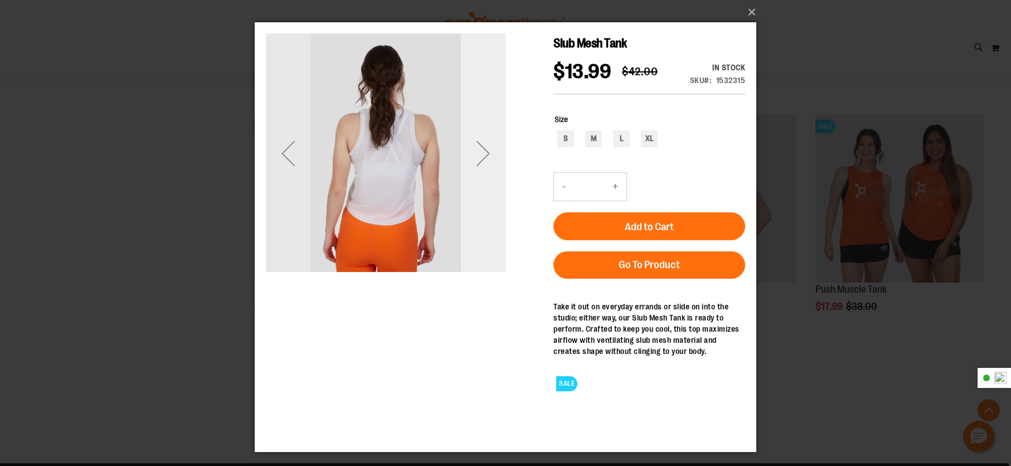
click at [491, 190] on div "Next" at bounding box center [483, 153] width 45 height 240
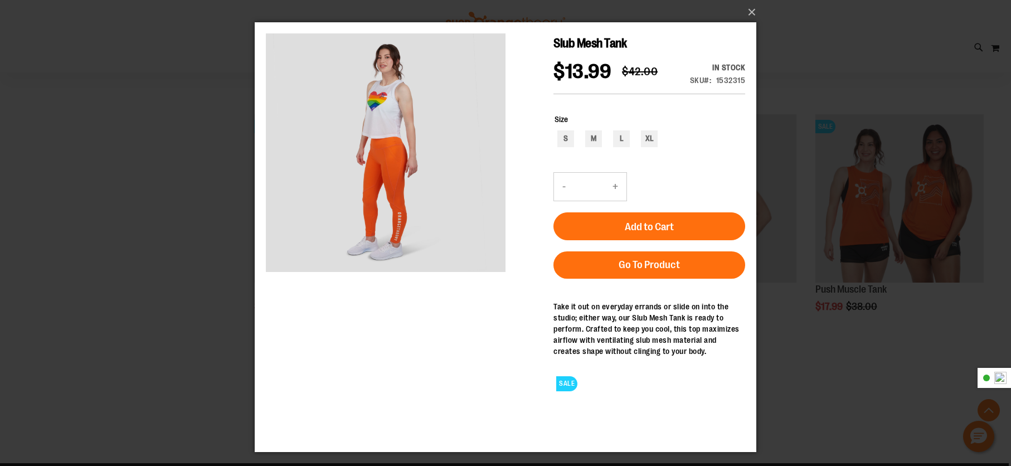
click at [169, 273] on div "×" at bounding box center [505, 233] width 1011 height 466
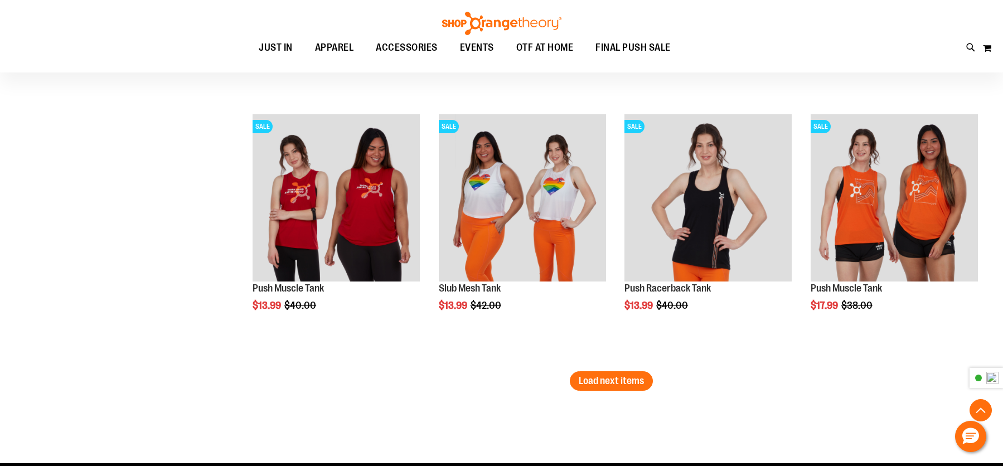
click at [585, 376] on span "Load next items" at bounding box center [611, 380] width 65 height 11
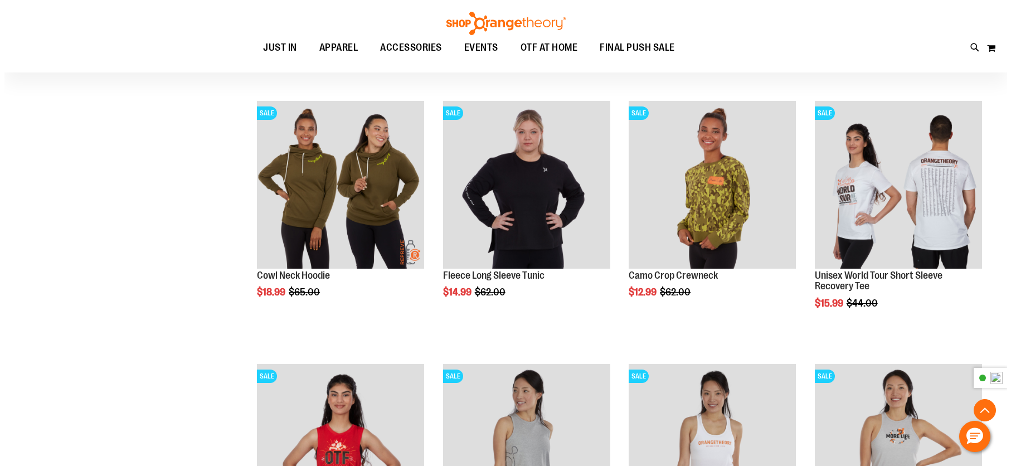
scroll to position [4347, 0]
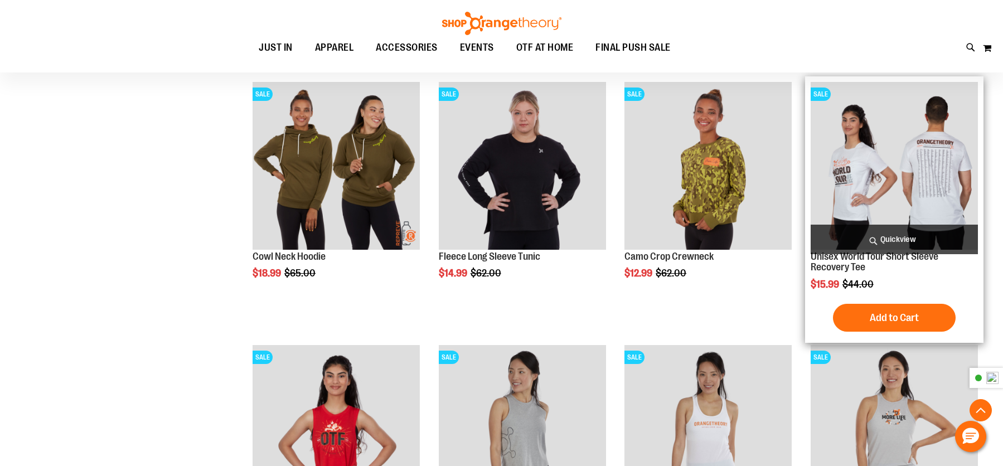
click at [896, 230] on span "Quickview" at bounding box center [893, 240] width 167 height 30
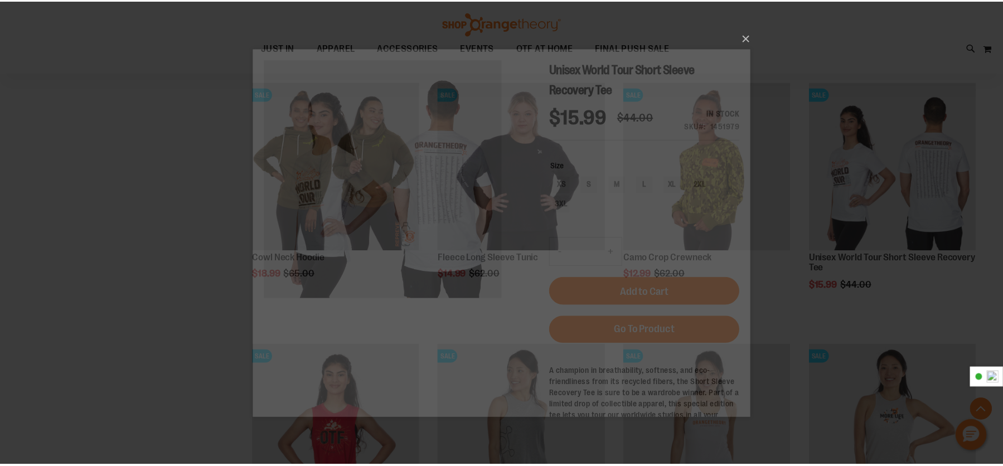
scroll to position [0, 0]
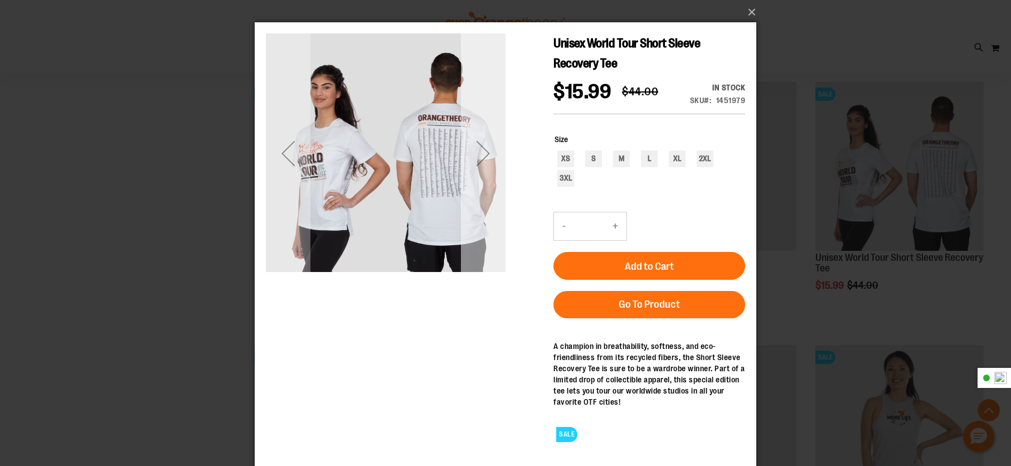
click at [488, 169] on div "Next" at bounding box center [483, 153] width 45 height 45
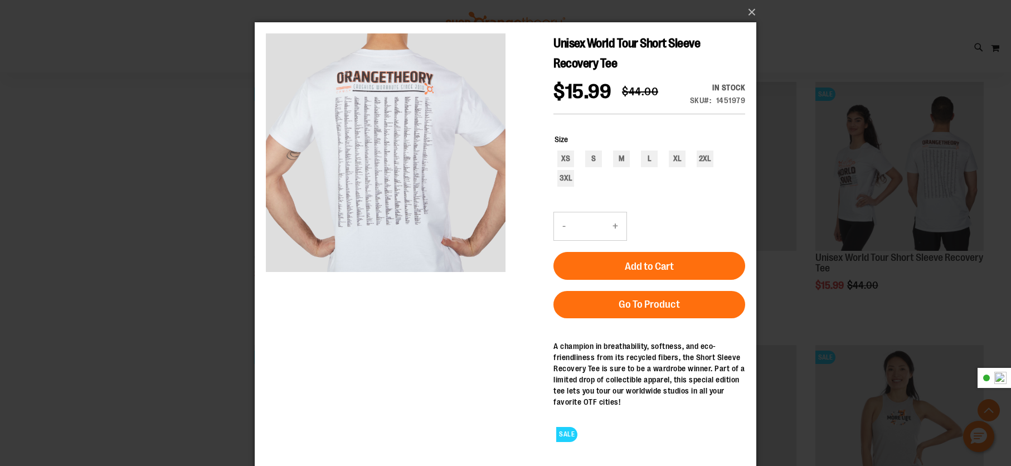
click at [263, 193] on main "Unisex World Tour Short Sleeve Recovery Tee $15.99 Regular Price $44.00 In stoc…" at bounding box center [506, 241] width 502 height 439
click at [247, 224] on div "×" at bounding box center [505, 233] width 1011 height 466
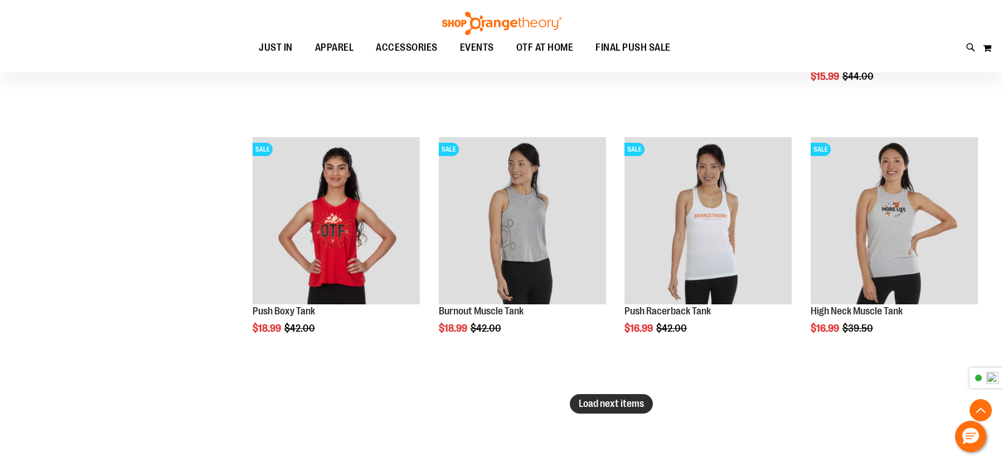
scroll to position [4626, 0]
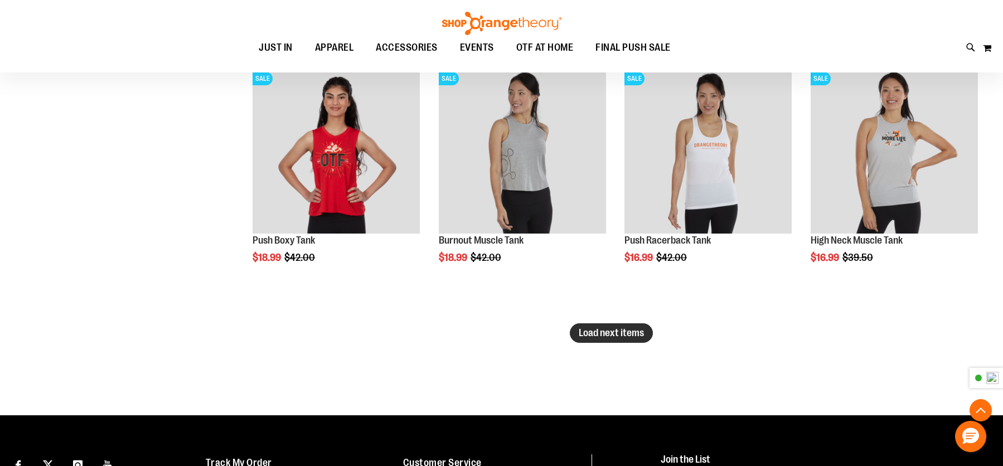
click at [629, 330] on span "Load next items" at bounding box center [611, 332] width 65 height 11
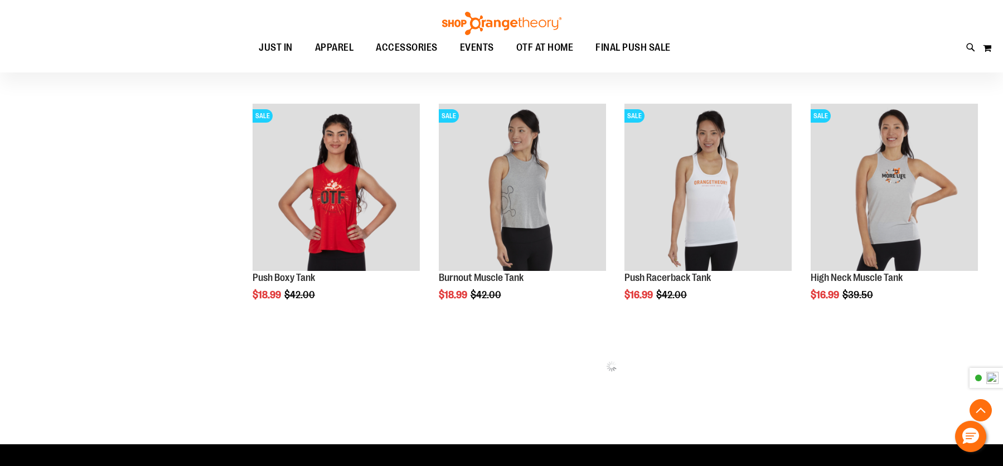
scroll to position [4619, 0]
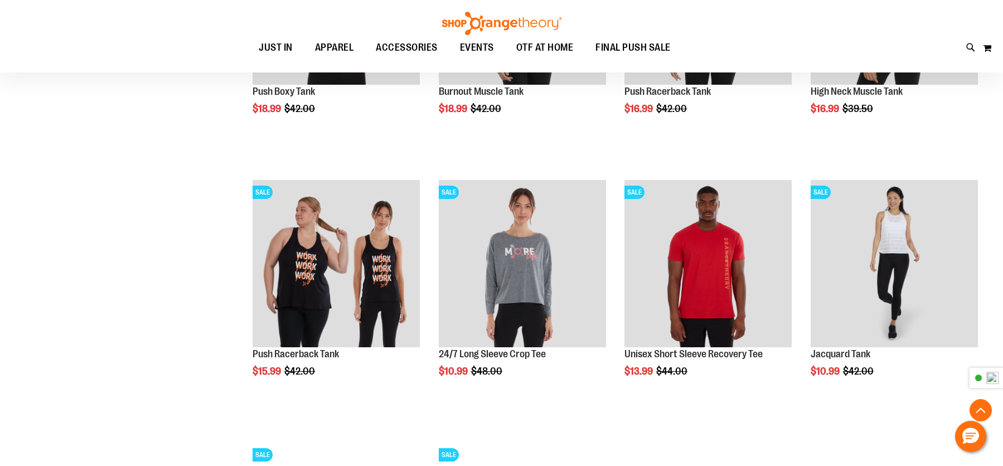
scroll to position [4730, 0]
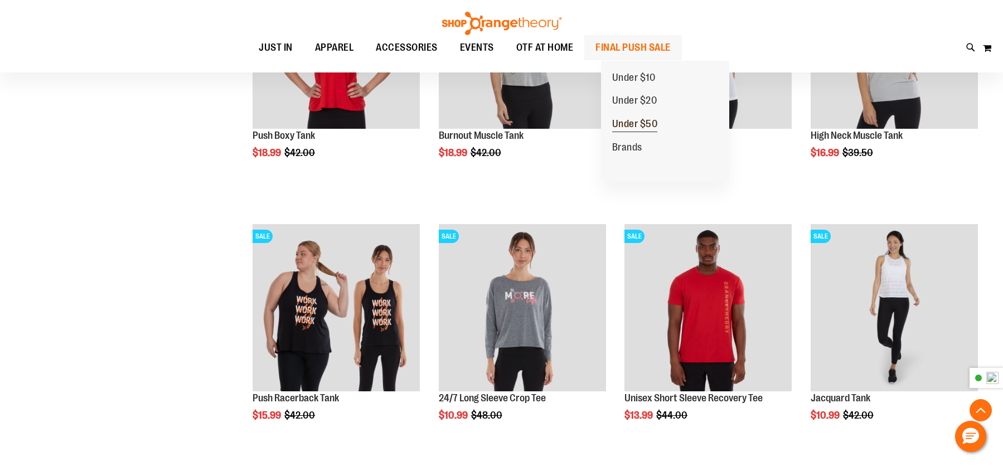
click at [643, 129] on span "Under $50" at bounding box center [635, 125] width 46 height 14
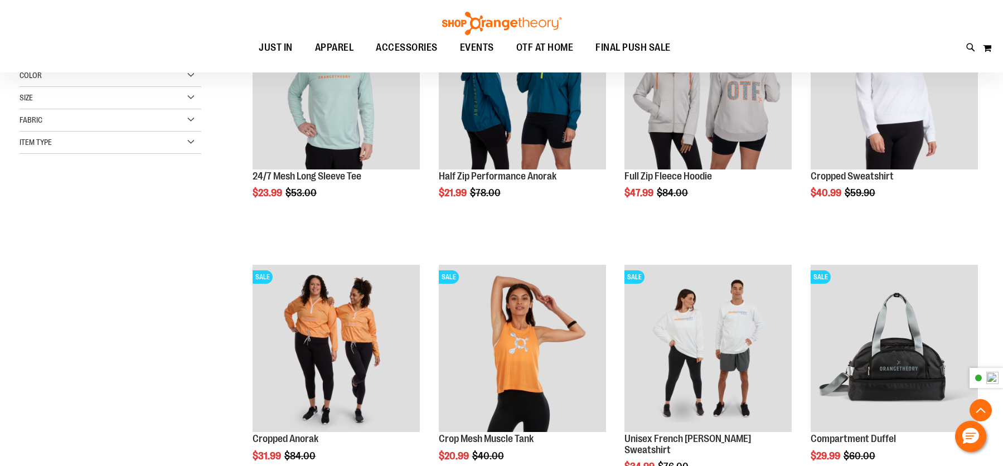
scroll to position [334, 0]
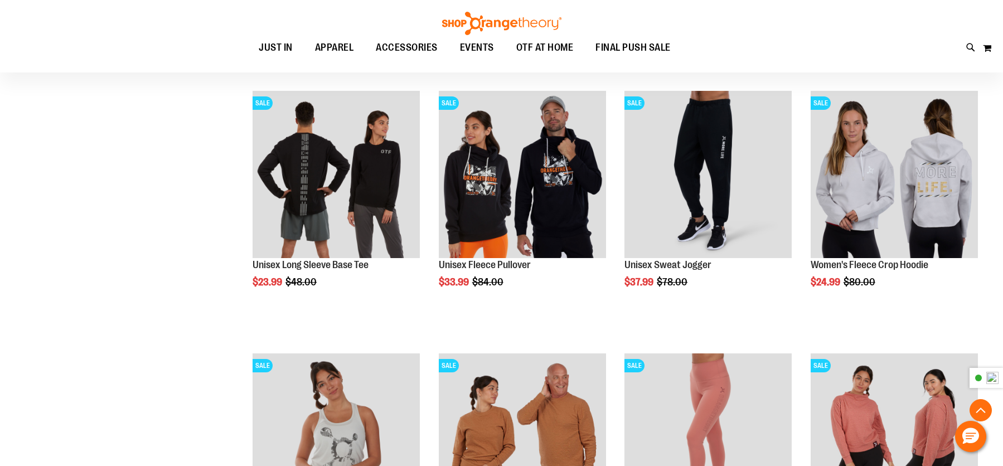
scroll to position [947, 0]
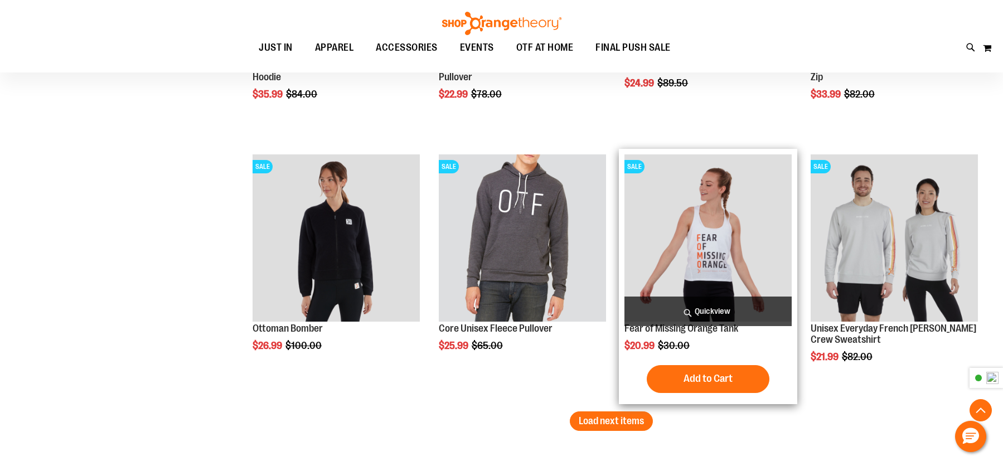
scroll to position [2173, 0]
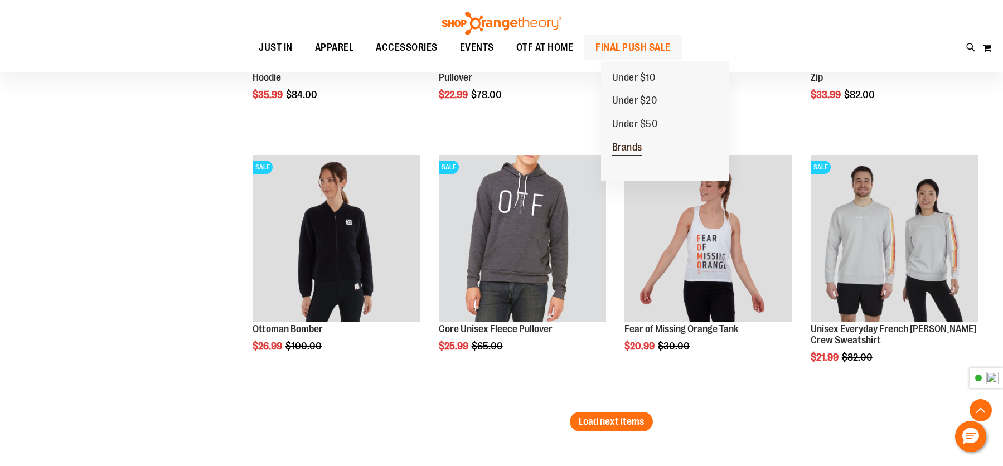
type input "**********"
click at [649, 145] on link "Brands" at bounding box center [627, 147] width 52 height 23
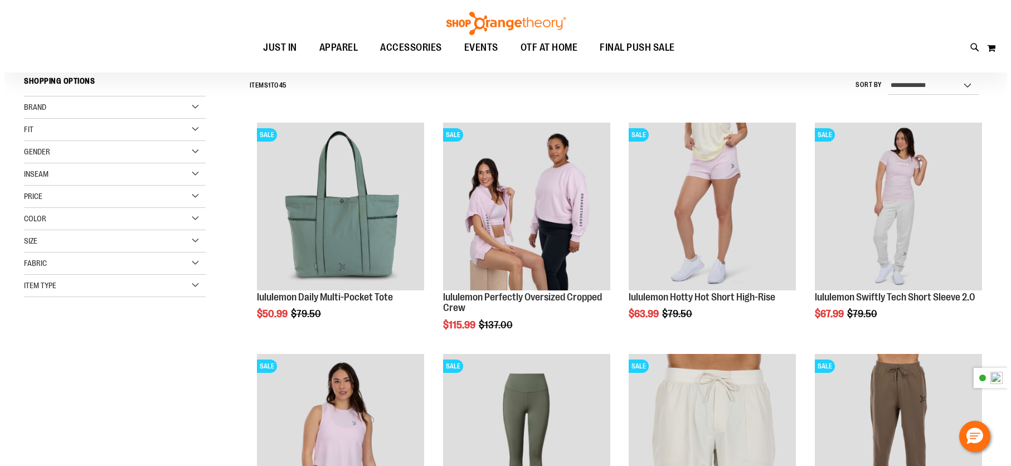
scroll to position [111, 0]
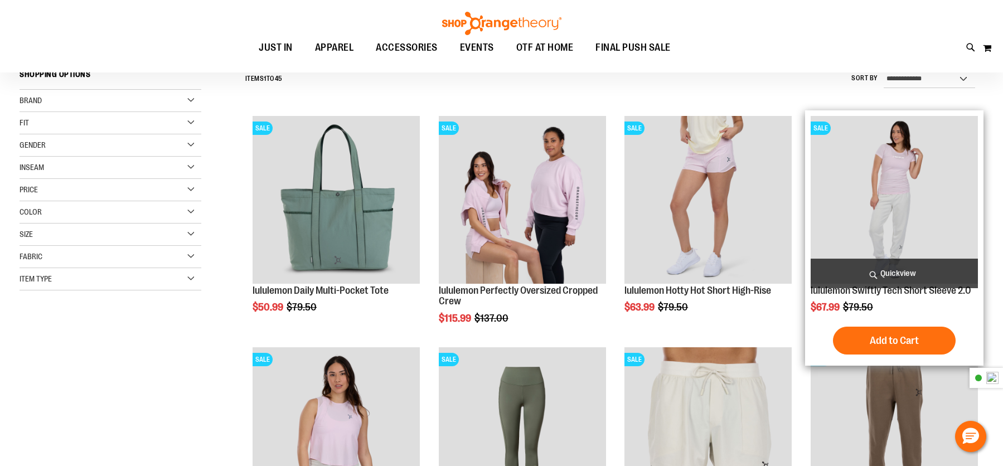
type input "**********"
click at [890, 270] on span "Quickview" at bounding box center [893, 274] width 167 height 30
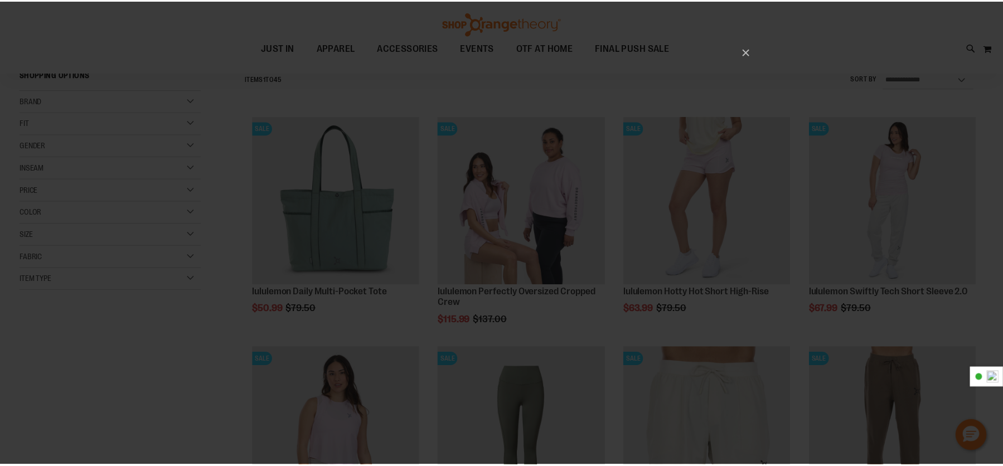
scroll to position [0, 0]
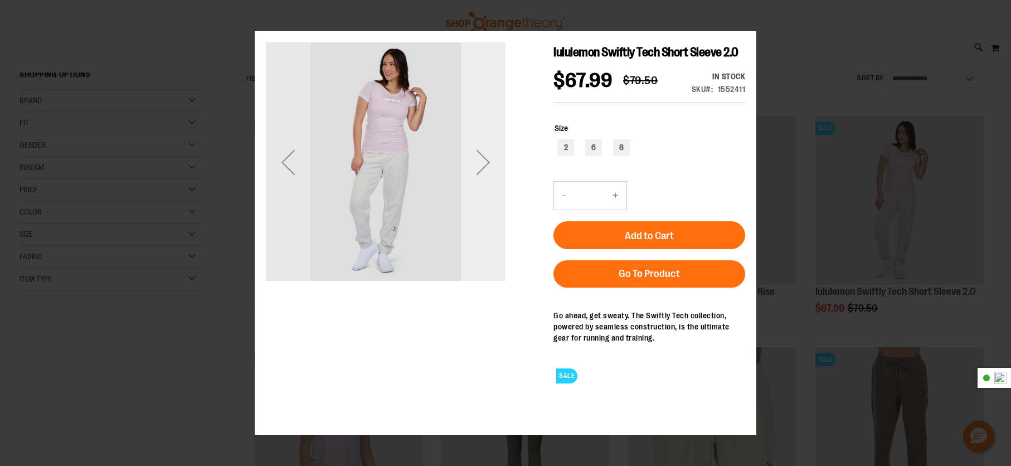
click at [472, 195] on div "Next" at bounding box center [483, 162] width 45 height 240
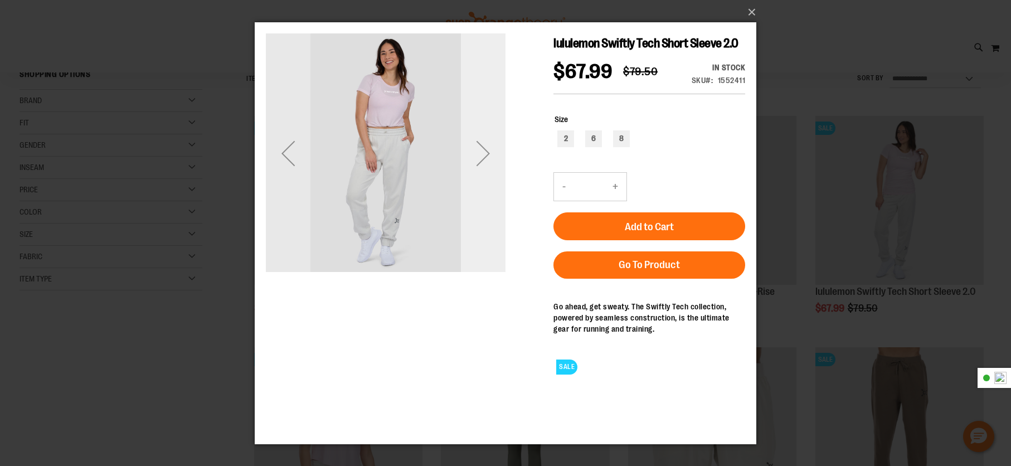
click at [479, 191] on div "Next" at bounding box center [483, 153] width 45 height 240
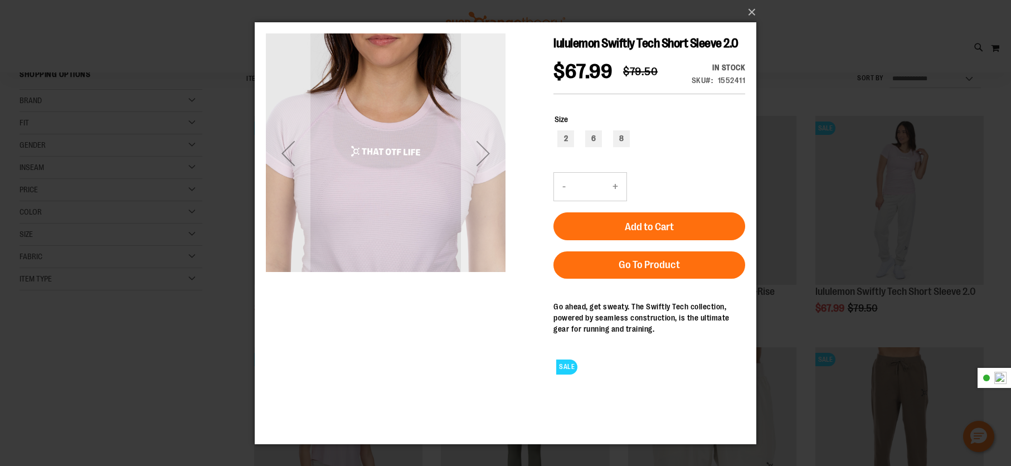
click at [479, 191] on div "Next" at bounding box center [483, 153] width 45 height 240
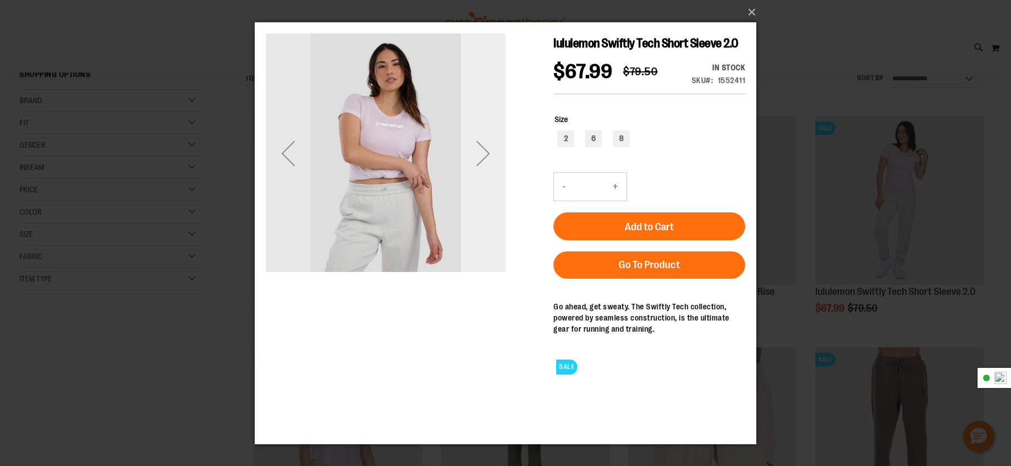
click at [479, 191] on div "Next" at bounding box center [483, 153] width 45 height 240
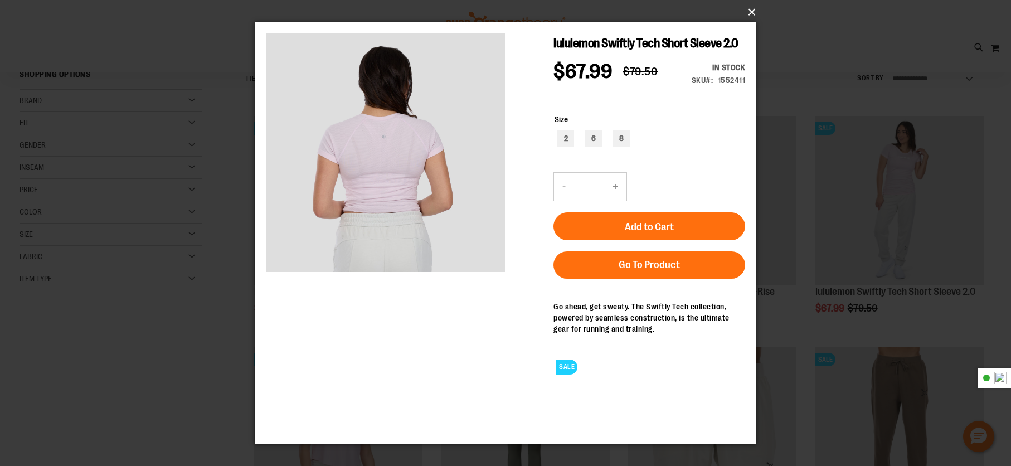
click at [751, 14] on button "×" at bounding box center [509, 12] width 502 height 25
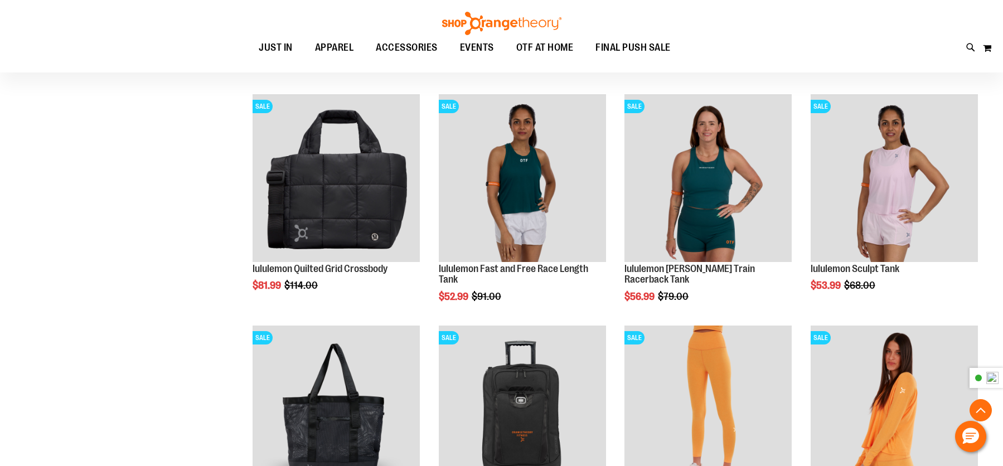
scroll to position [613, 0]
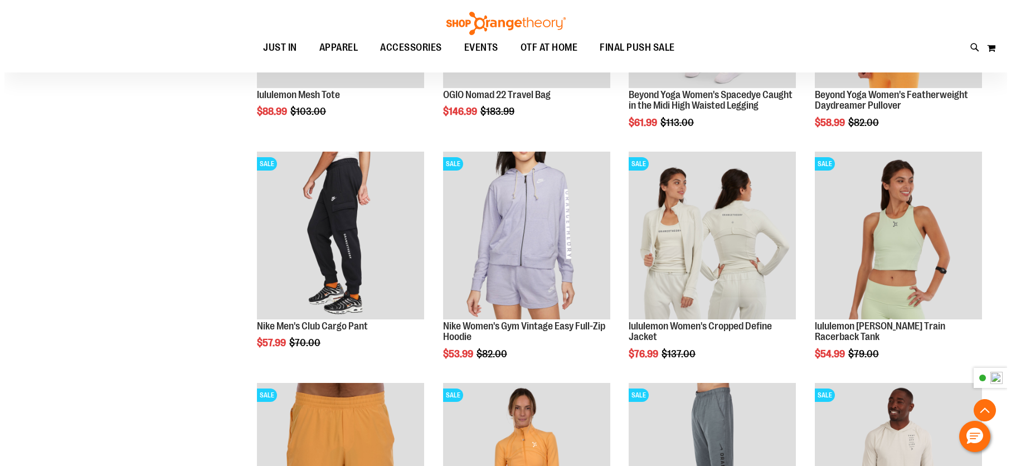
scroll to position [1003, 0]
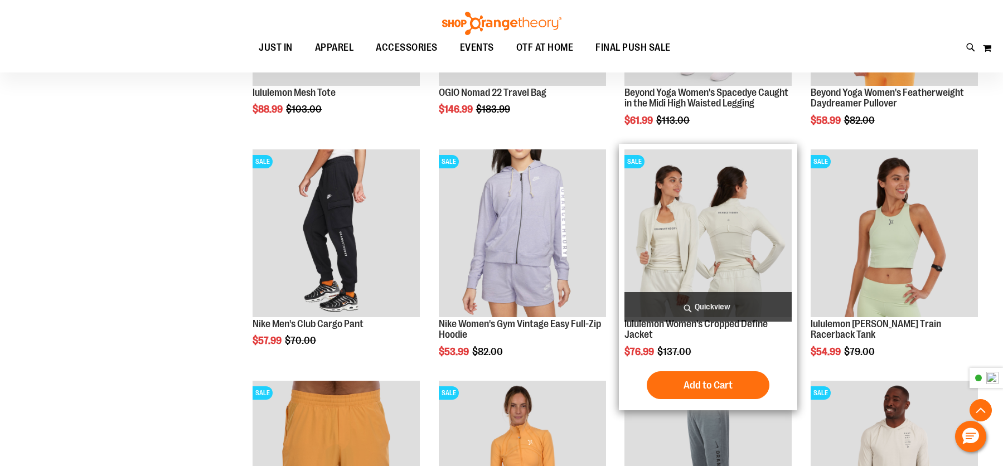
click at [739, 300] on span "Quickview" at bounding box center [707, 307] width 167 height 30
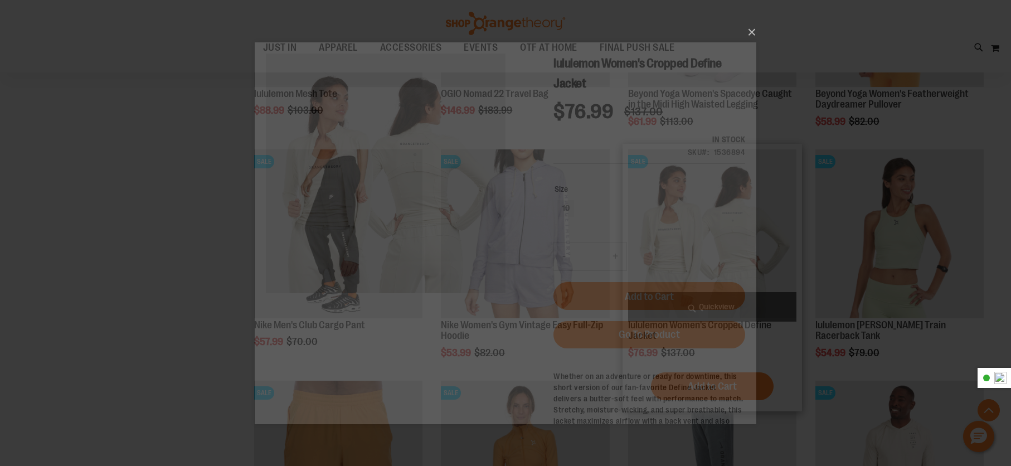
scroll to position [0, 0]
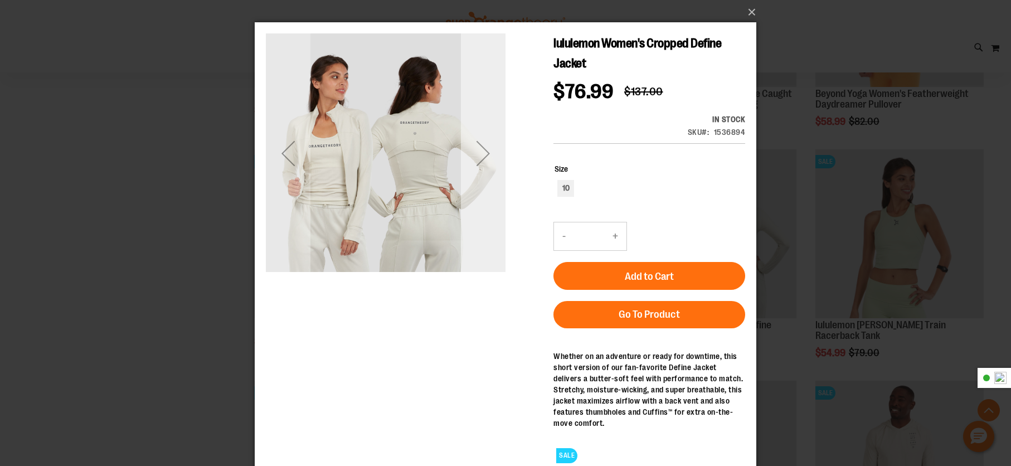
click at [489, 161] on div "Next" at bounding box center [483, 153] width 45 height 45
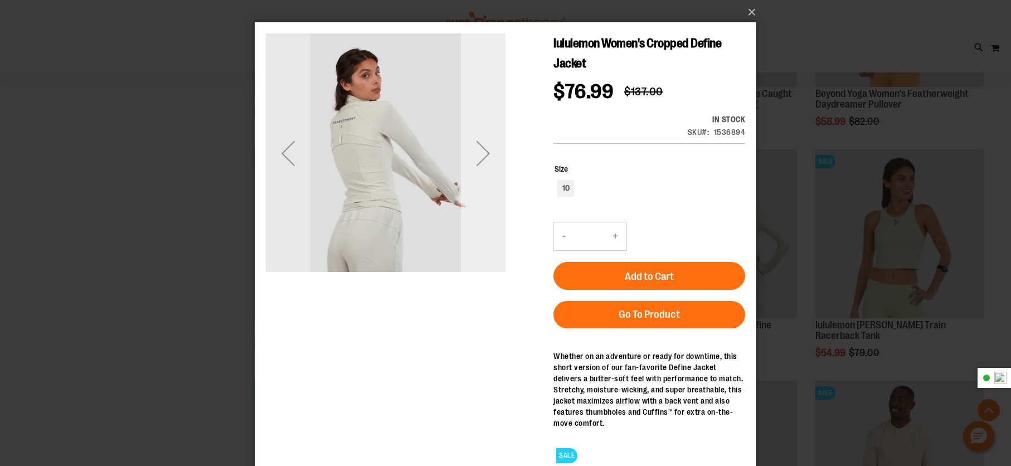
click at [489, 161] on div "Next" at bounding box center [483, 153] width 45 height 45
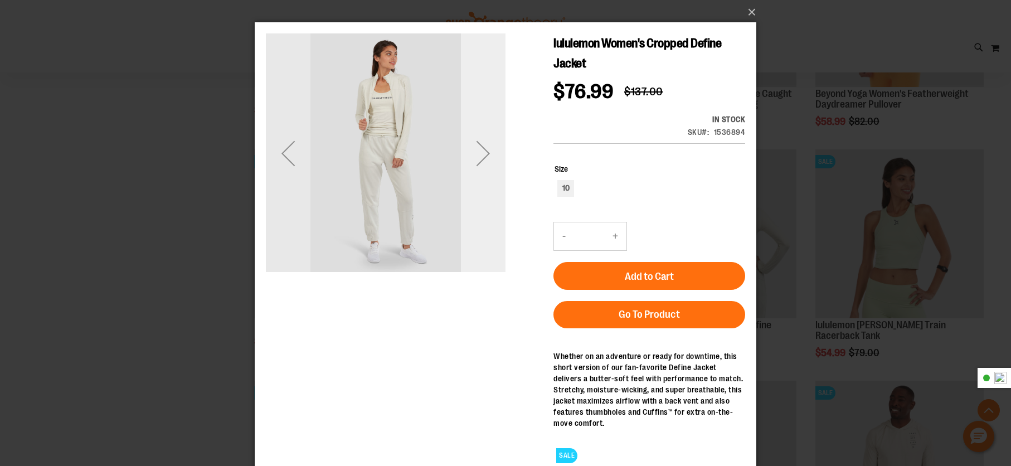
click at [489, 161] on div "Next" at bounding box center [483, 153] width 45 height 45
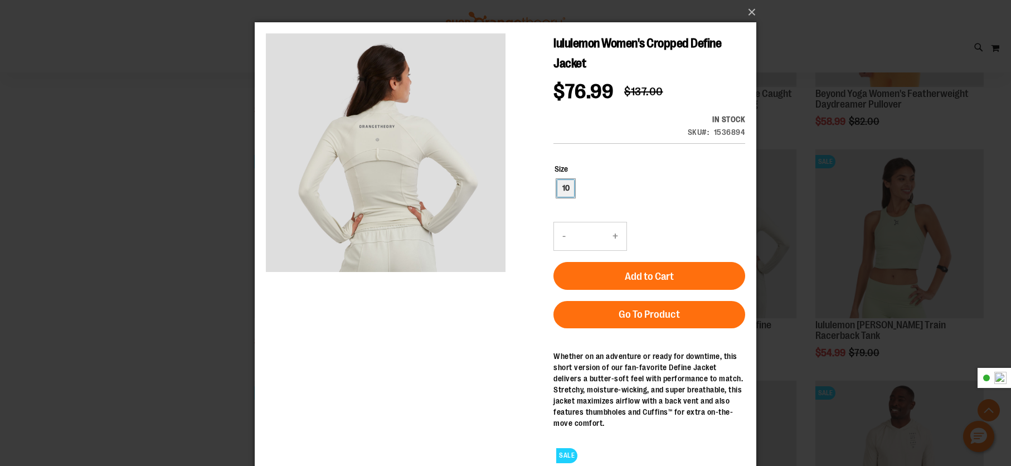
click at [569, 186] on div "10" at bounding box center [565, 188] width 17 height 17
type input "***"
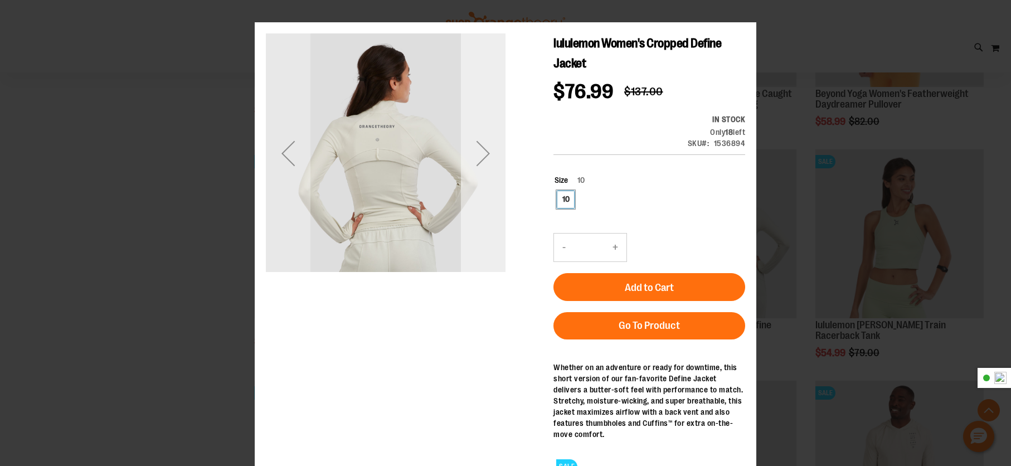
click at [475, 158] on div "Next" at bounding box center [483, 153] width 45 height 45
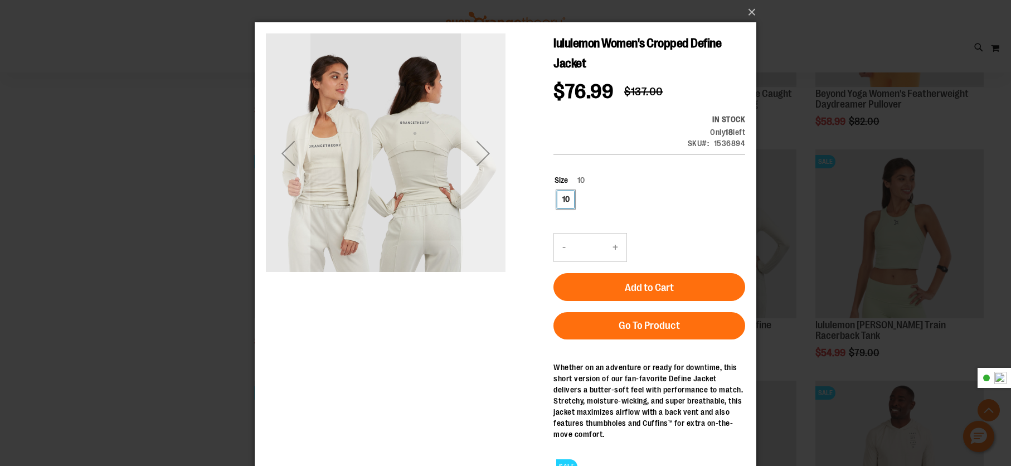
click at [475, 158] on div "Next" at bounding box center [483, 153] width 45 height 45
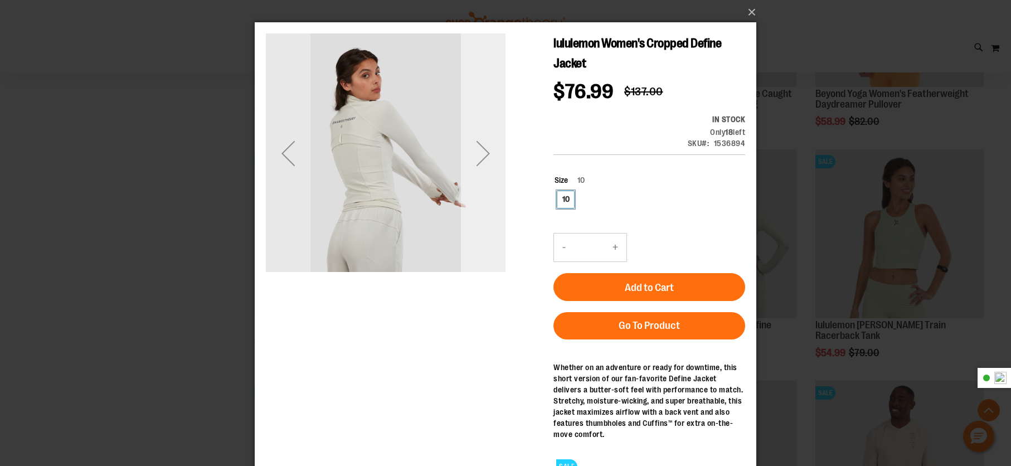
click at [475, 158] on div "Next" at bounding box center [483, 153] width 45 height 45
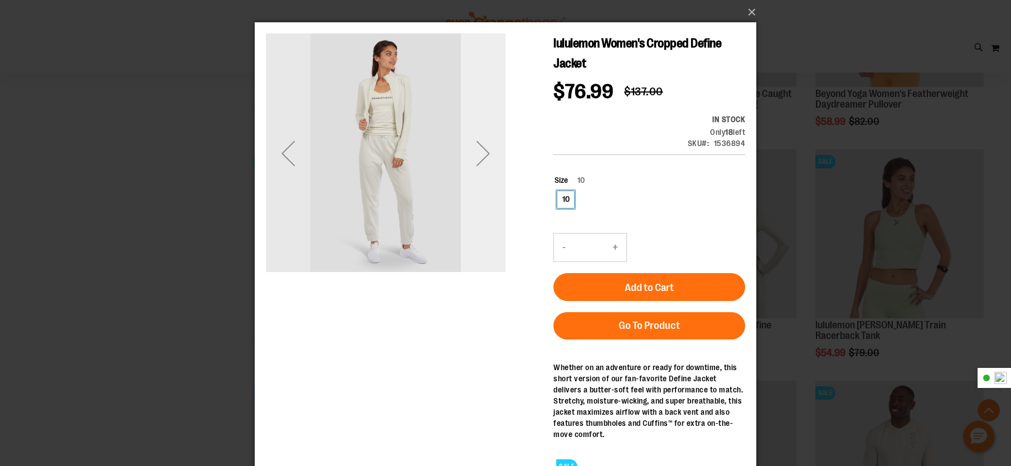
click at [475, 158] on div "Next" at bounding box center [483, 153] width 45 height 45
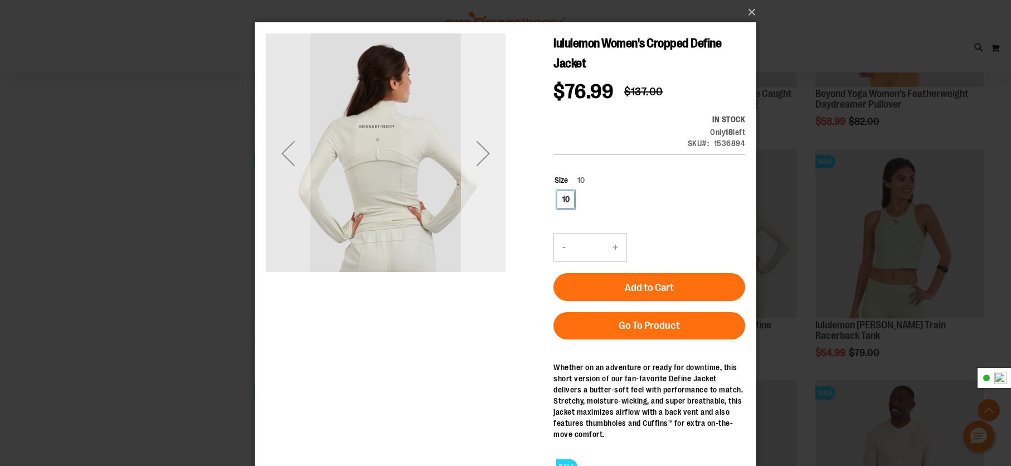
click at [496, 161] on div "Next" at bounding box center [483, 153] width 45 height 45
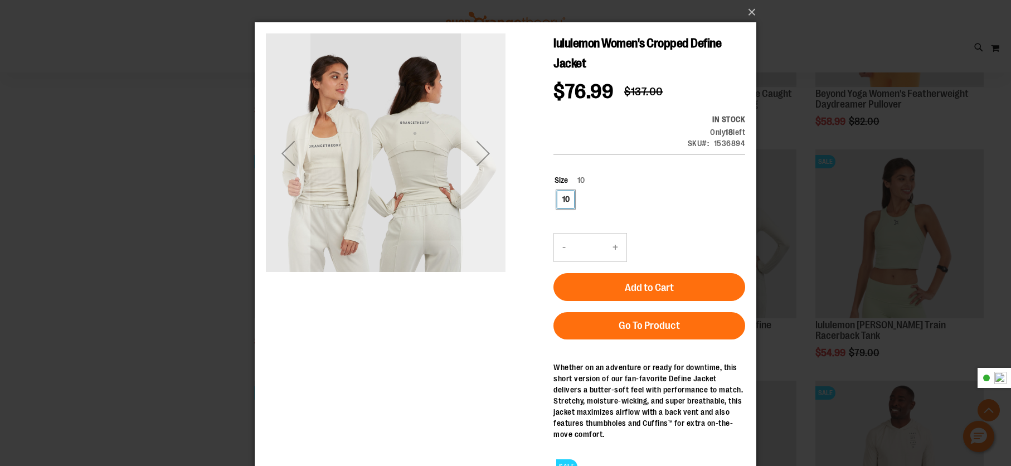
click at [493, 167] on div "Next" at bounding box center [483, 153] width 45 height 45
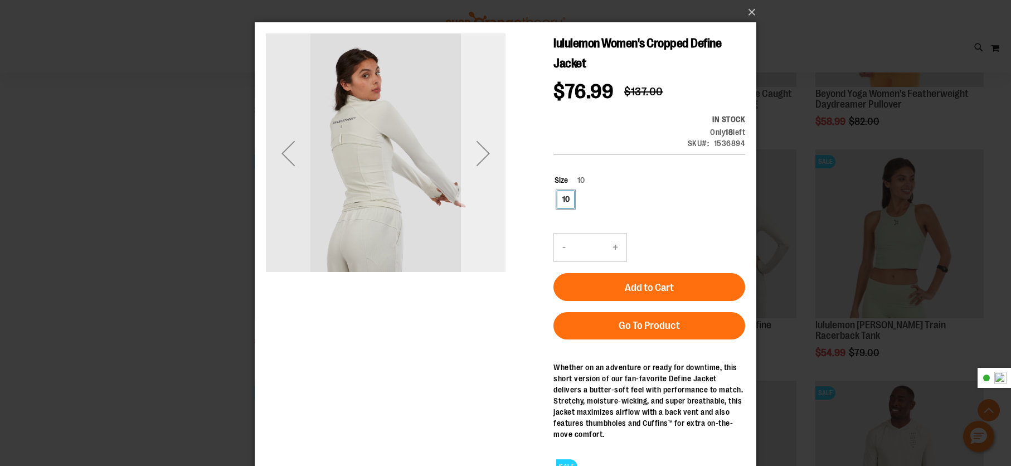
click at [493, 167] on div "Next" at bounding box center [483, 153] width 45 height 45
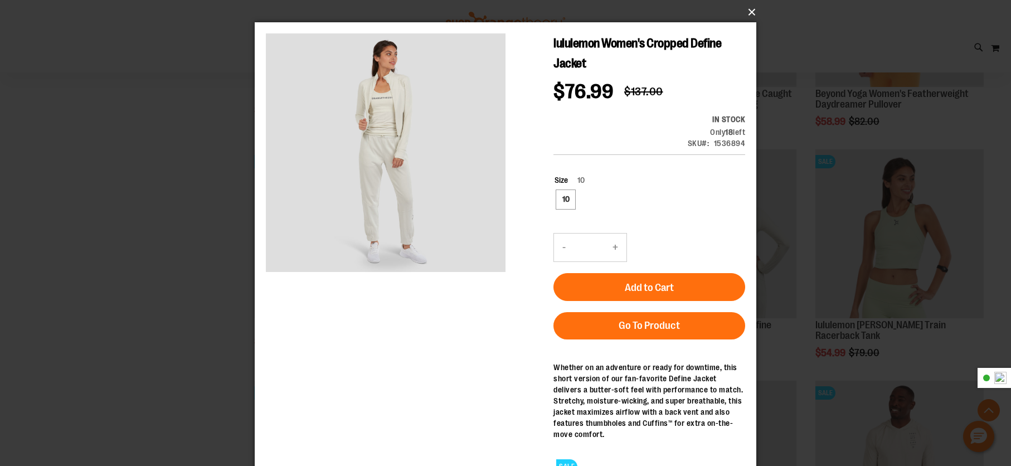
click at [751, 13] on button "×" at bounding box center [509, 12] width 502 height 25
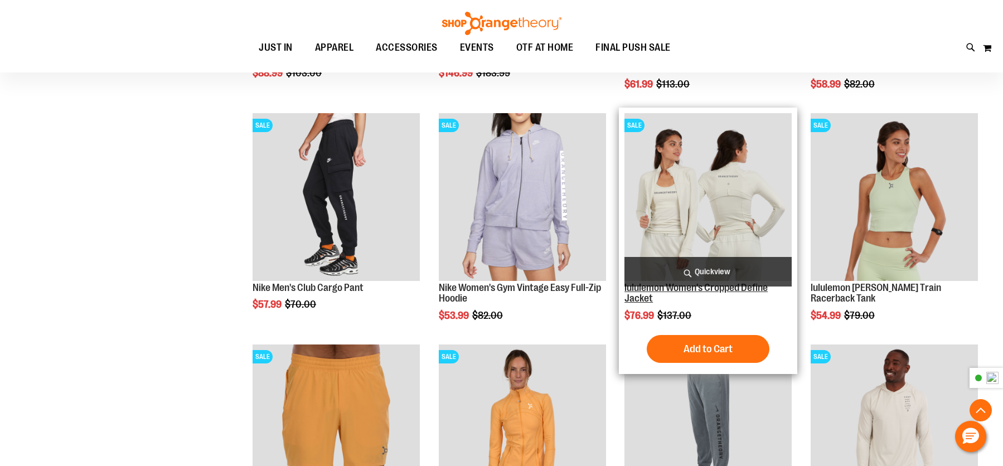
scroll to position [1058, 0]
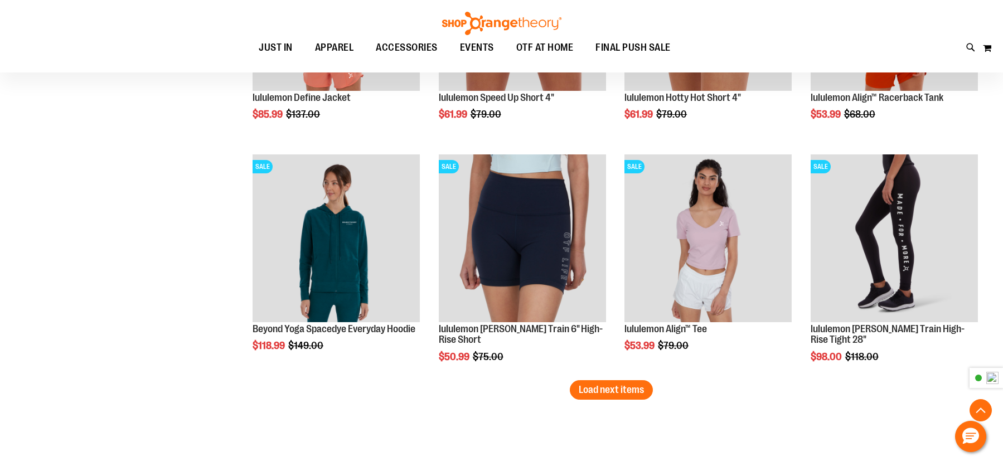
scroll to position [1950, 0]
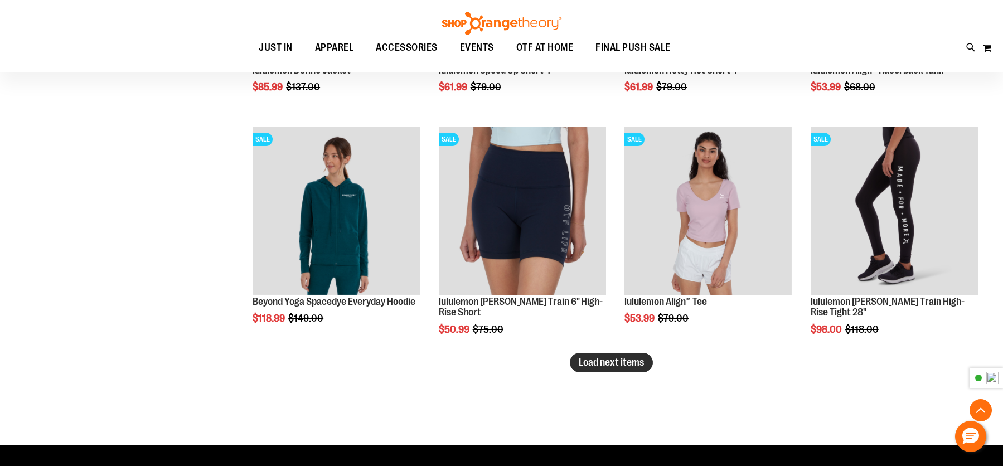
click at [619, 366] on span "Load next items" at bounding box center [611, 362] width 65 height 11
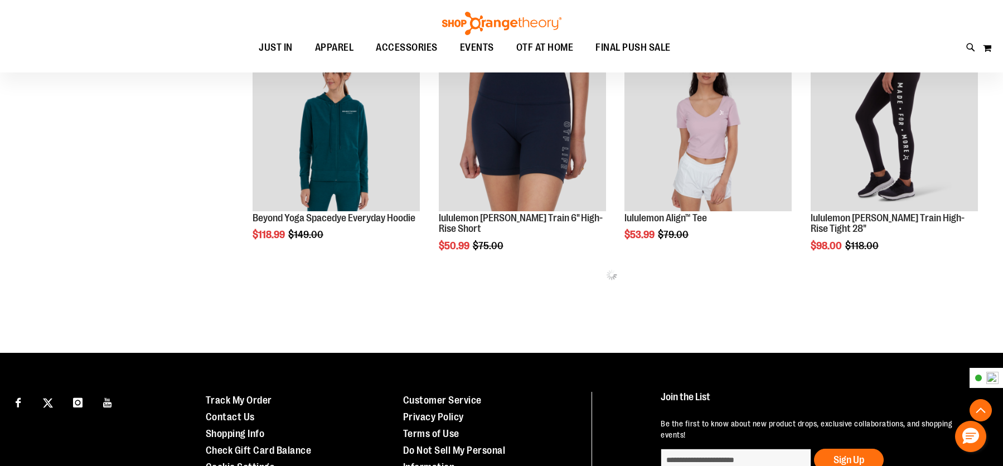
scroll to position [2140, 0]
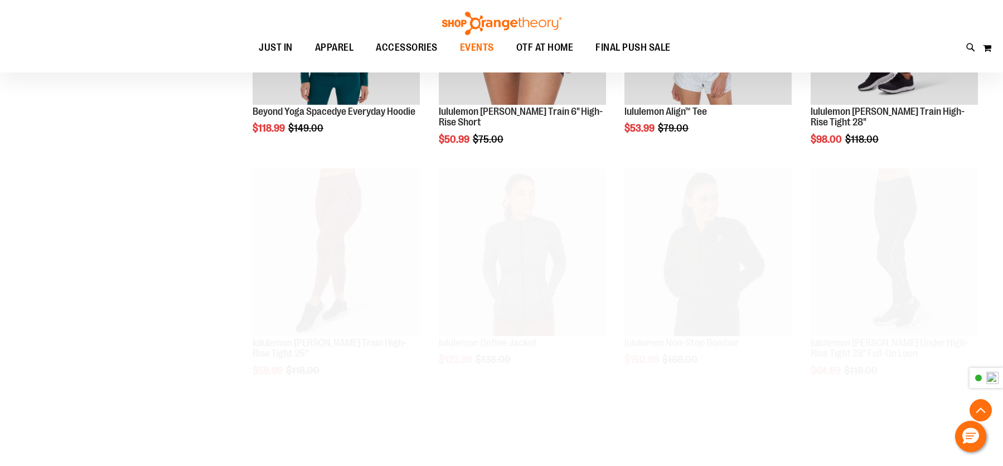
click at [482, 49] on span "EVENTS" at bounding box center [477, 47] width 34 height 25
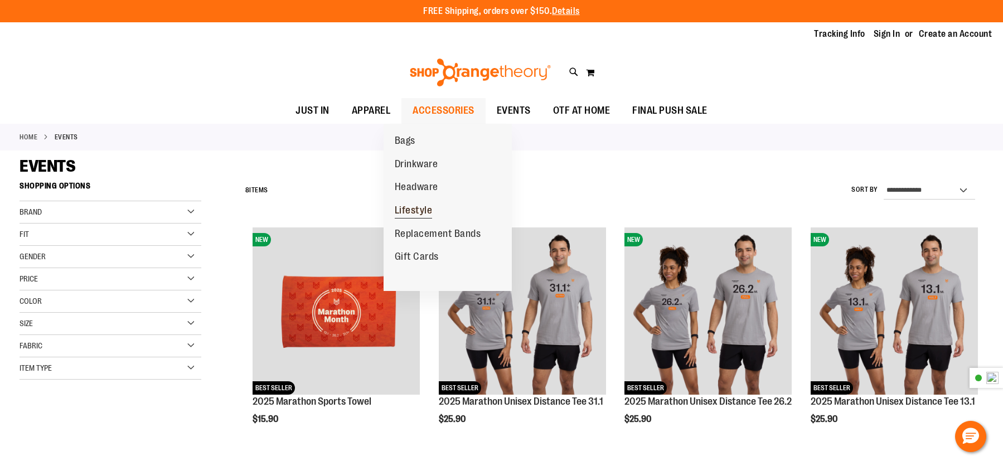
type input "**********"
click at [433, 203] on link "Lifestyle" at bounding box center [413, 210] width 60 height 23
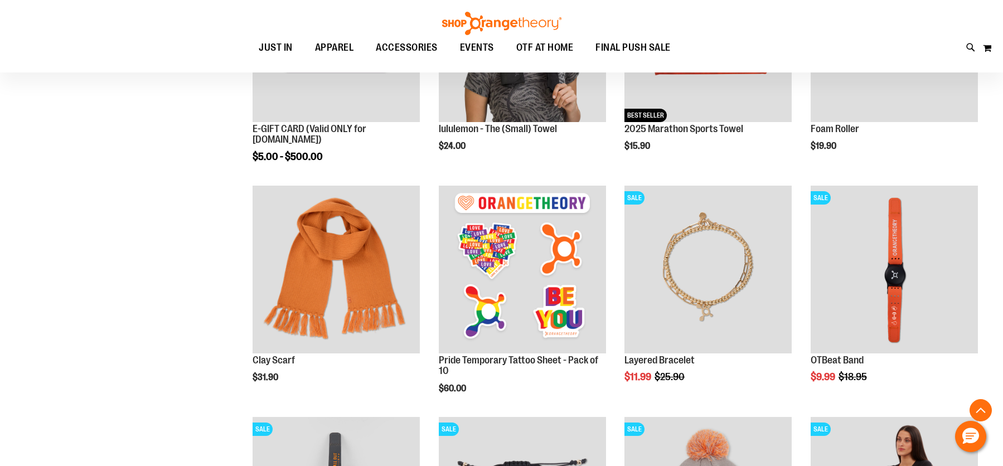
scroll to position [278, 0]
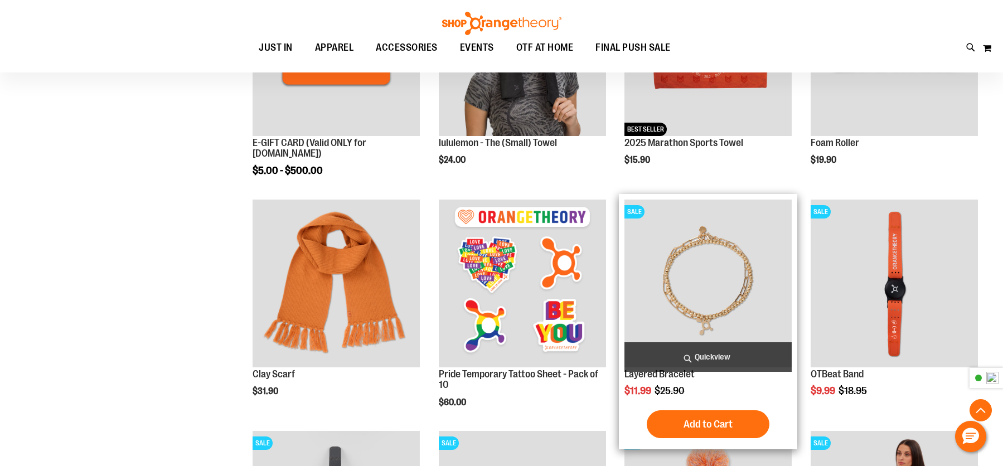
scroll to position [278, 0]
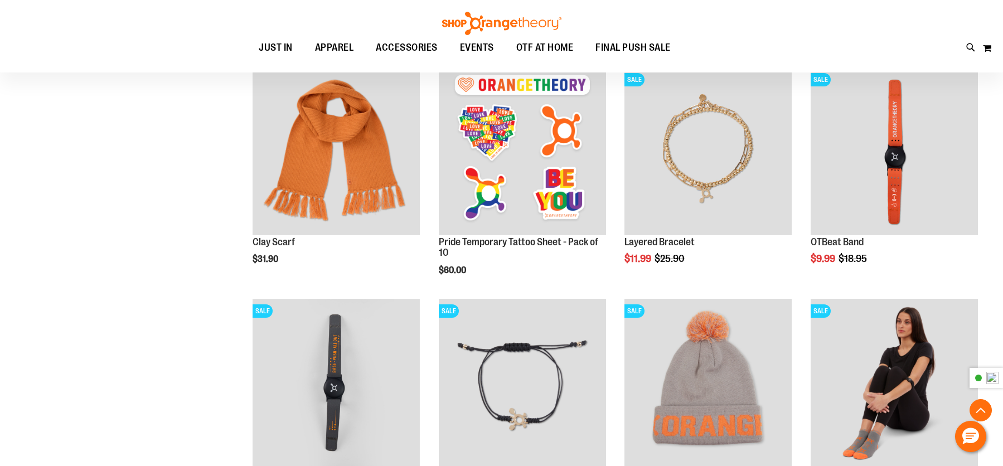
scroll to position [390, 0]
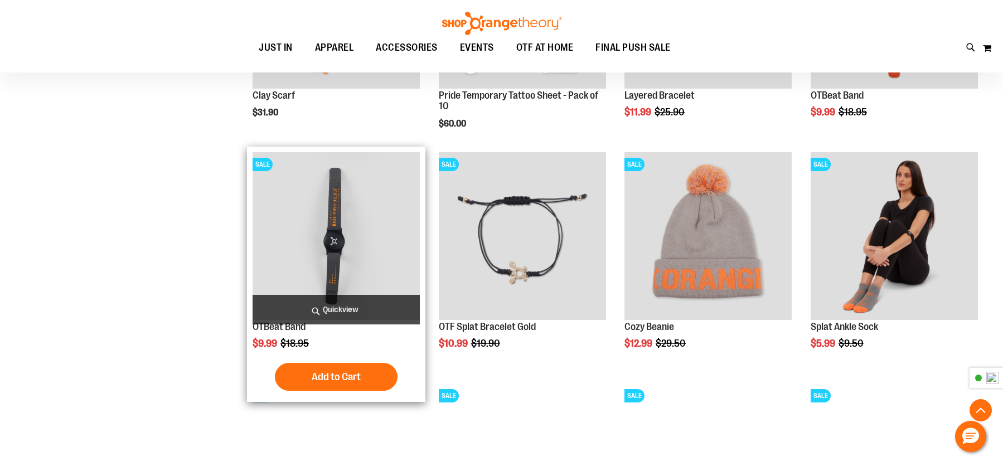
scroll to position [557, 0]
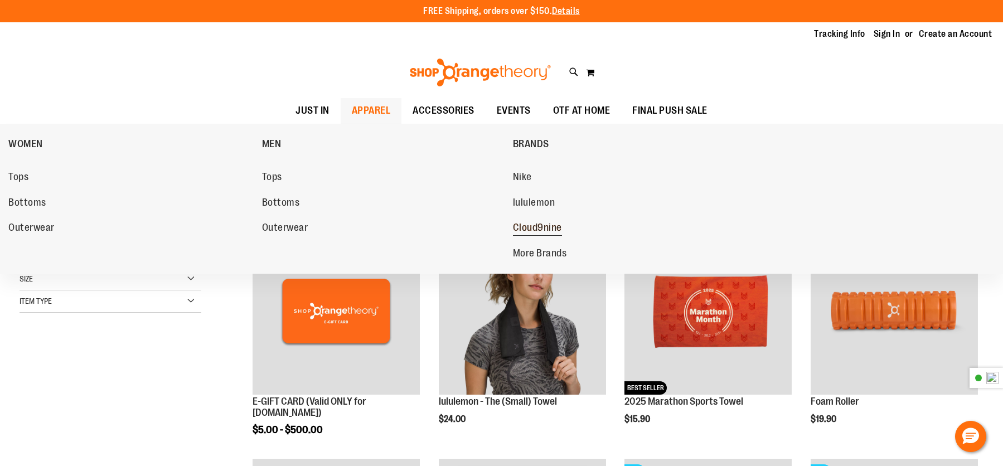
type input "**********"
click at [535, 227] on span "Cloud9nine" at bounding box center [537, 229] width 49 height 14
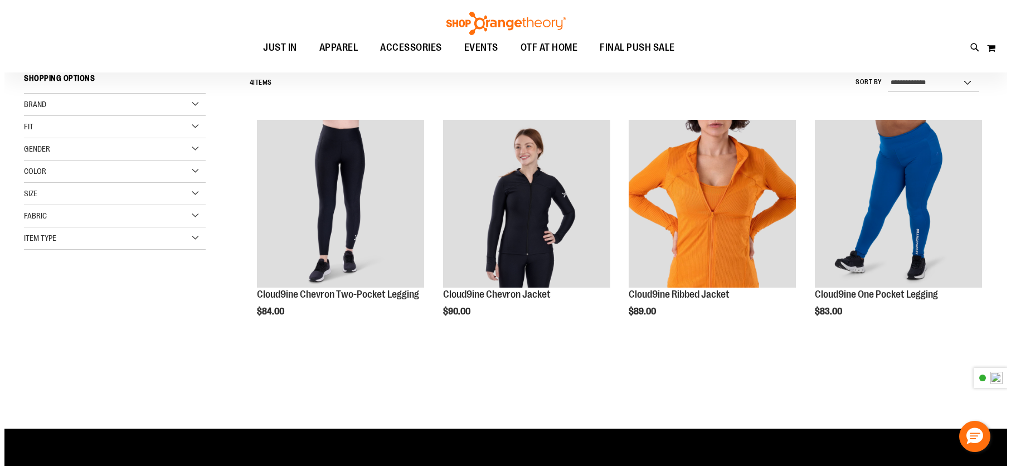
scroll to position [111, 0]
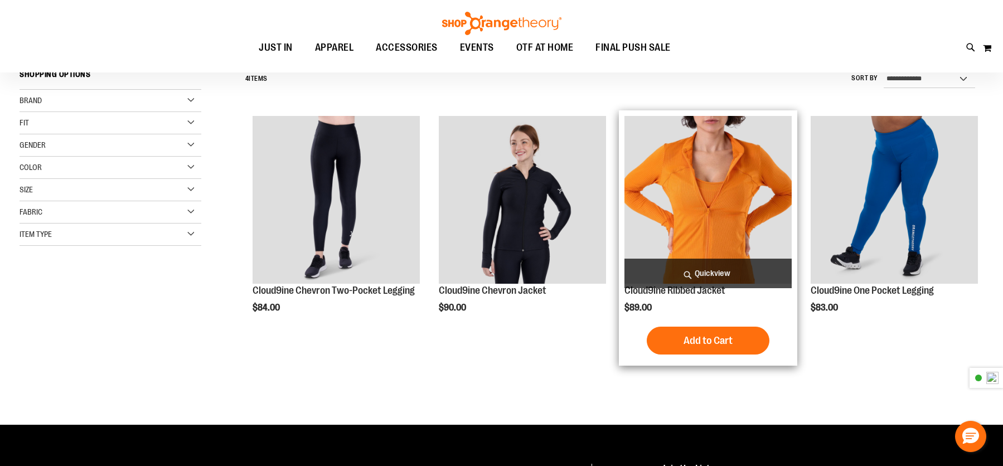
type input "**********"
click at [719, 270] on span "Quickview" at bounding box center [707, 274] width 167 height 30
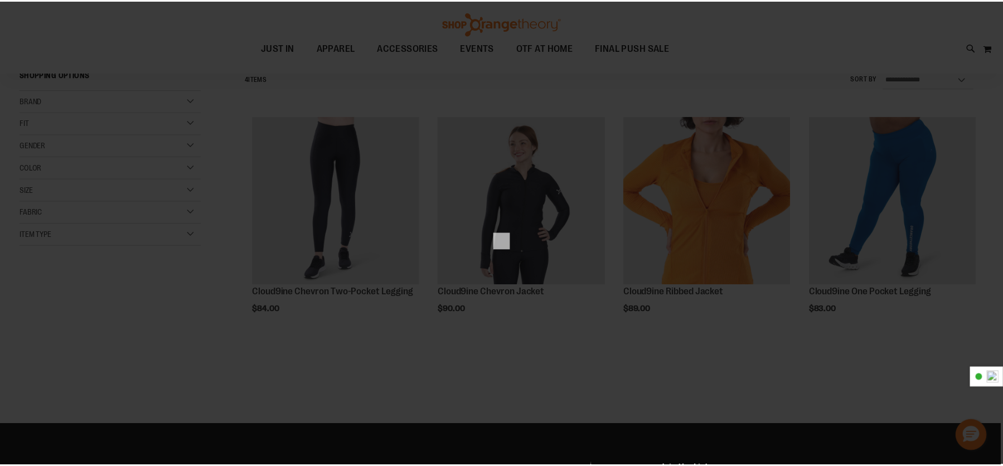
scroll to position [0, 0]
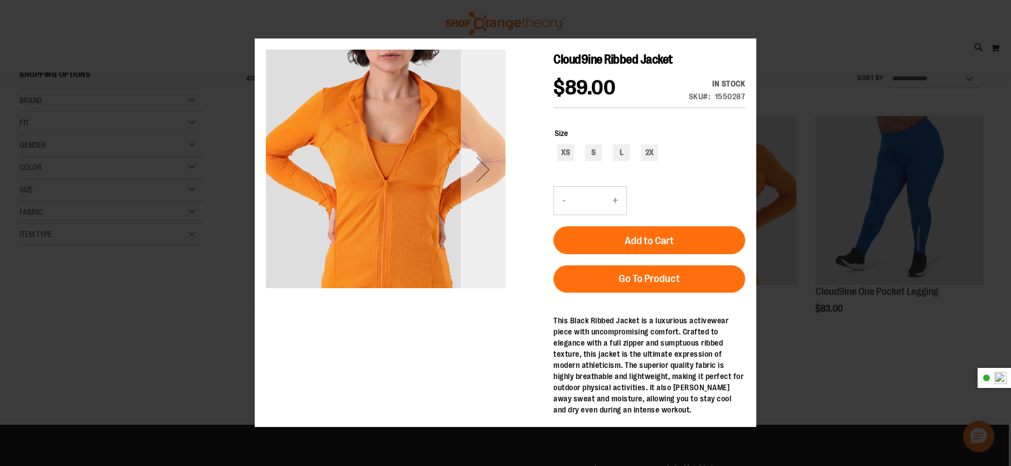
click at [478, 199] on div "Next" at bounding box center [483, 170] width 45 height 240
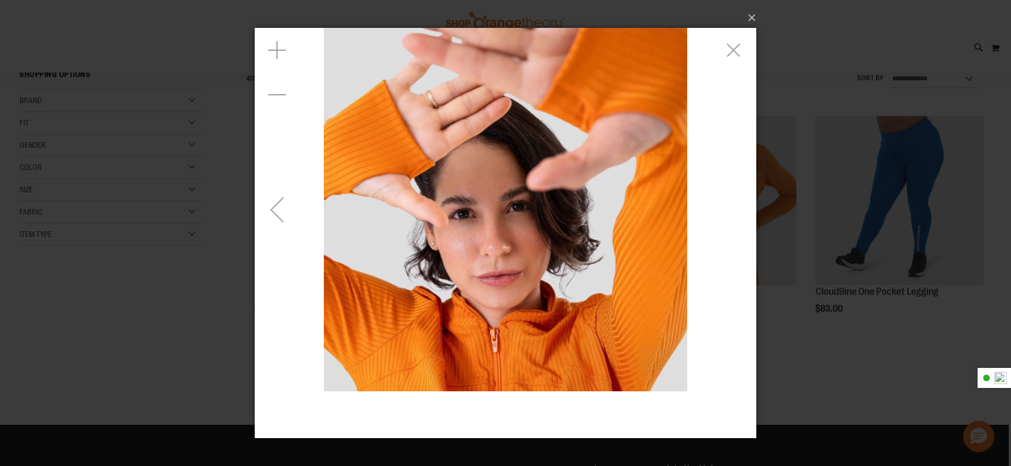
click at [274, 226] on div "Previous" at bounding box center [277, 209] width 45 height 45
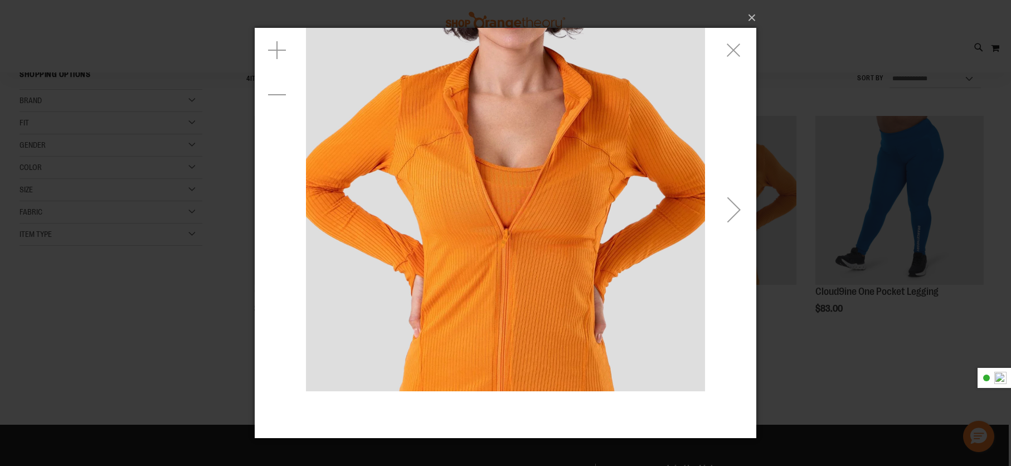
click at [735, 212] on div "Next" at bounding box center [734, 209] width 45 height 45
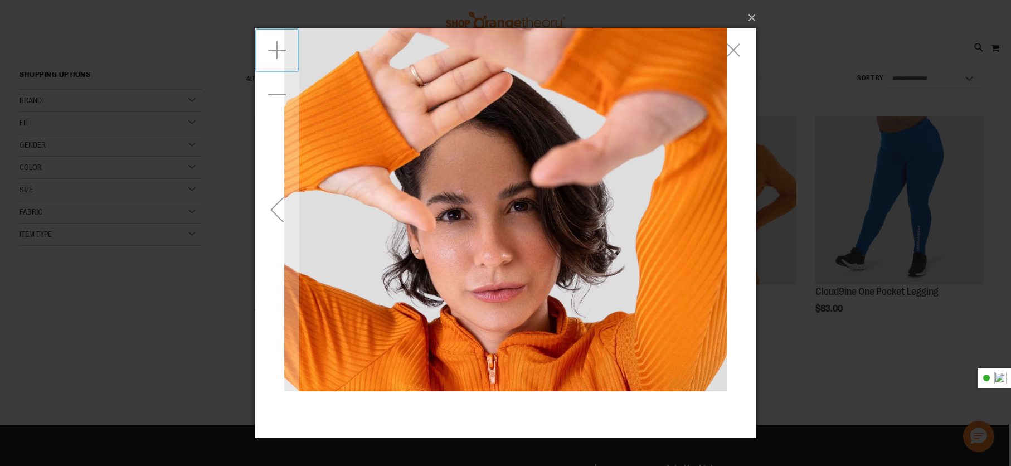
click at [263, 41] on div "Zoom in" at bounding box center [277, 50] width 45 height 45
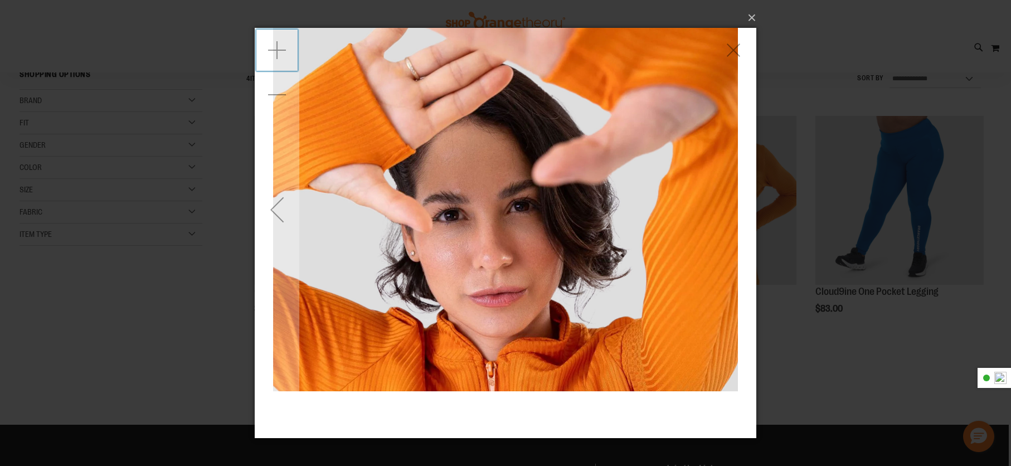
click at [261, 43] on div "Zoom in" at bounding box center [277, 50] width 45 height 45
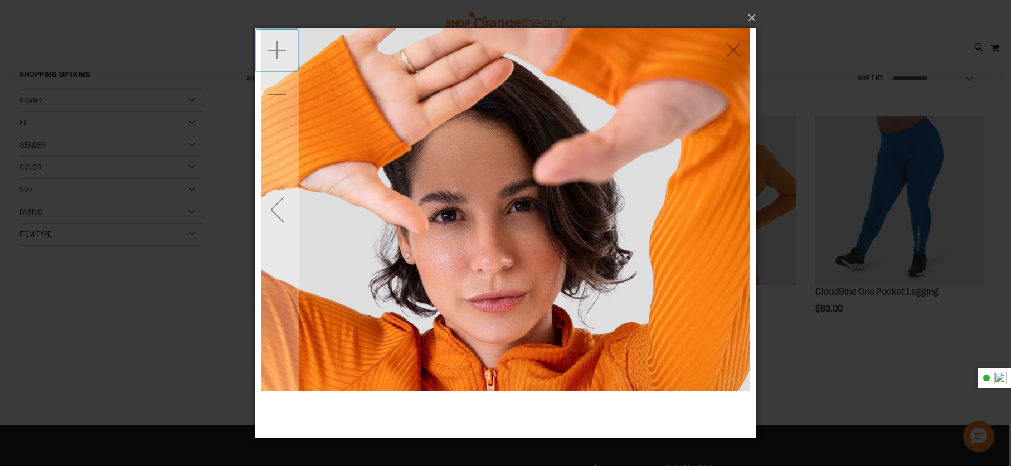
click at [261, 43] on div "Zoom in" at bounding box center [277, 50] width 45 height 45
click at [261, 47] on div "Zoom in" at bounding box center [277, 50] width 45 height 45
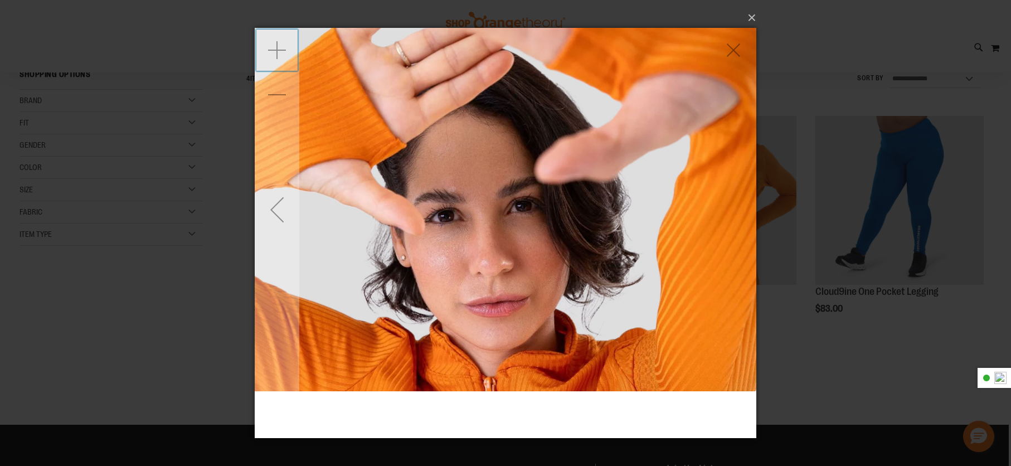
click at [262, 48] on div "Zoom in" at bounding box center [277, 50] width 45 height 45
click at [263, 48] on div "Zoom in" at bounding box center [277, 50] width 45 height 45
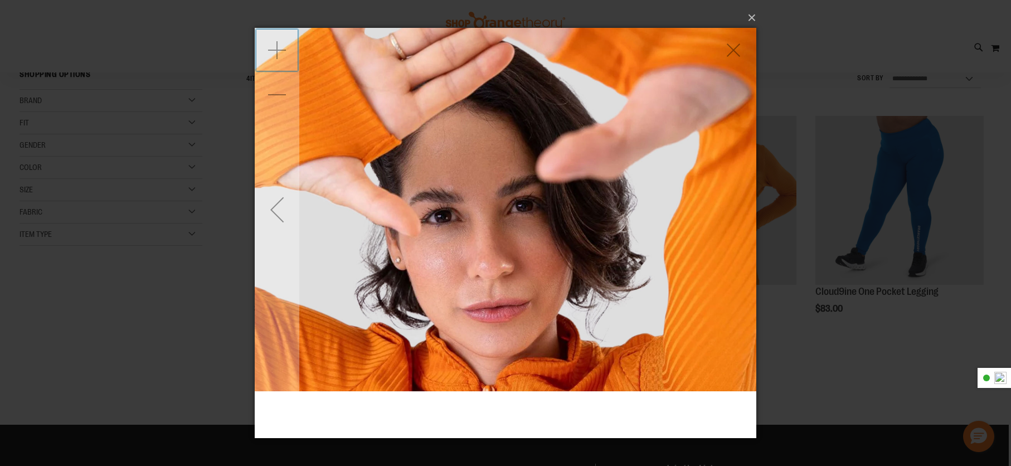
click at [263, 48] on div "Zoom in" at bounding box center [277, 50] width 45 height 45
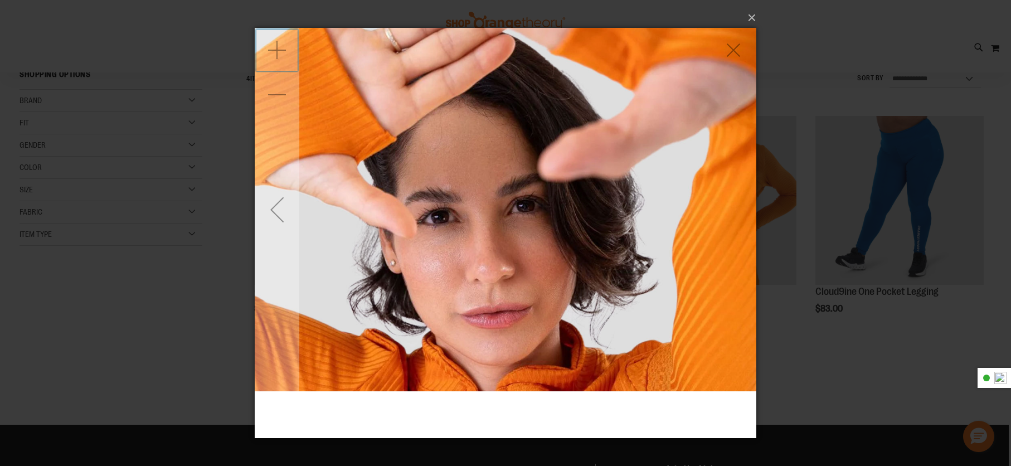
click at [263, 48] on div "Zoom in" at bounding box center [277, 50] width 45 height 45
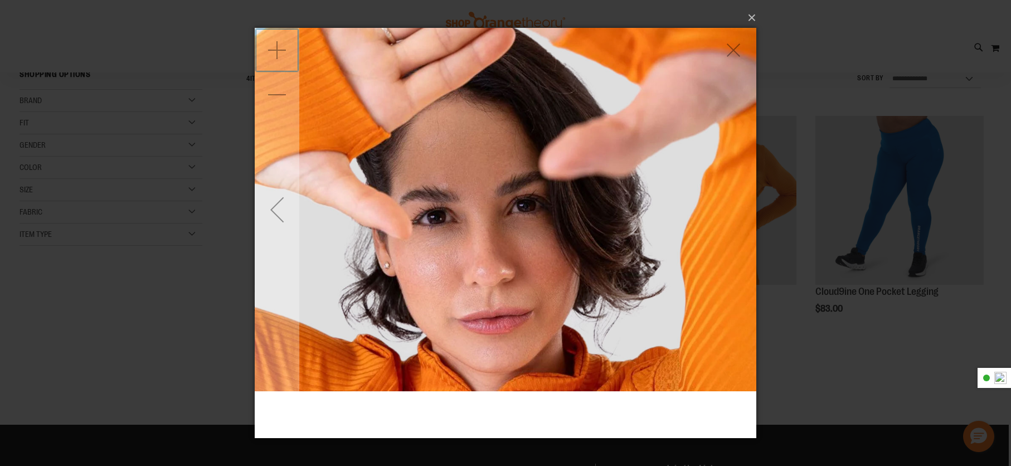
click at [263, 48] on div "Zoom in" at bounding box center [277, 50] width 45 height 45
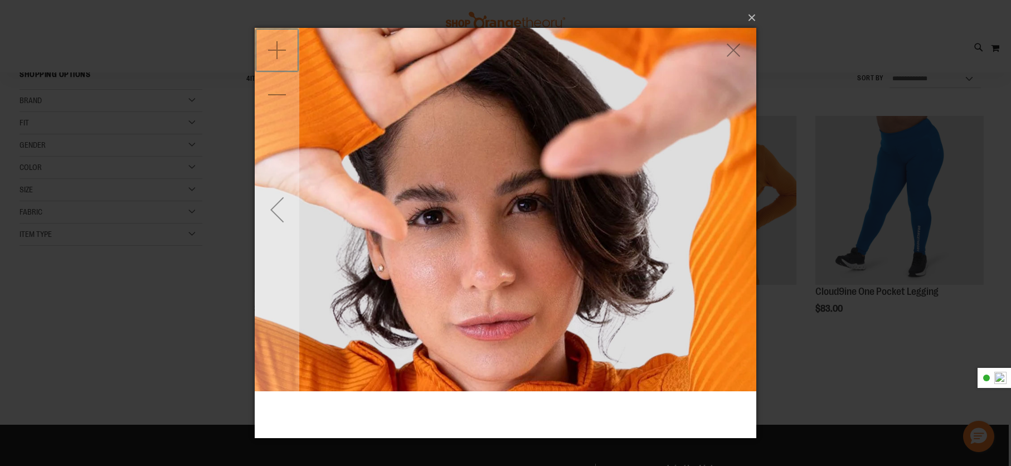
click at [263, 48] on div "Zoom in" at bounding box center [277, 50] width 45 height 45
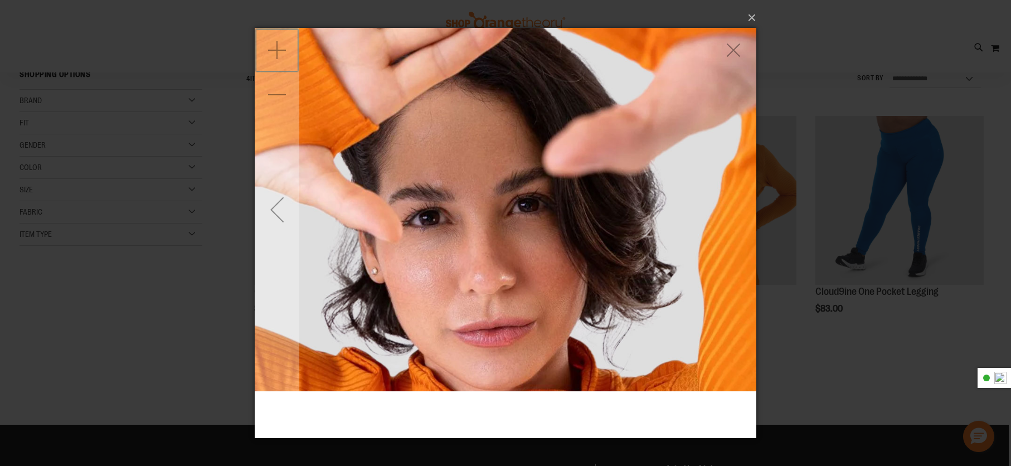
click at [263, 48] on div "Zoom in" at bounding box center [277, 50] width 45 height 45
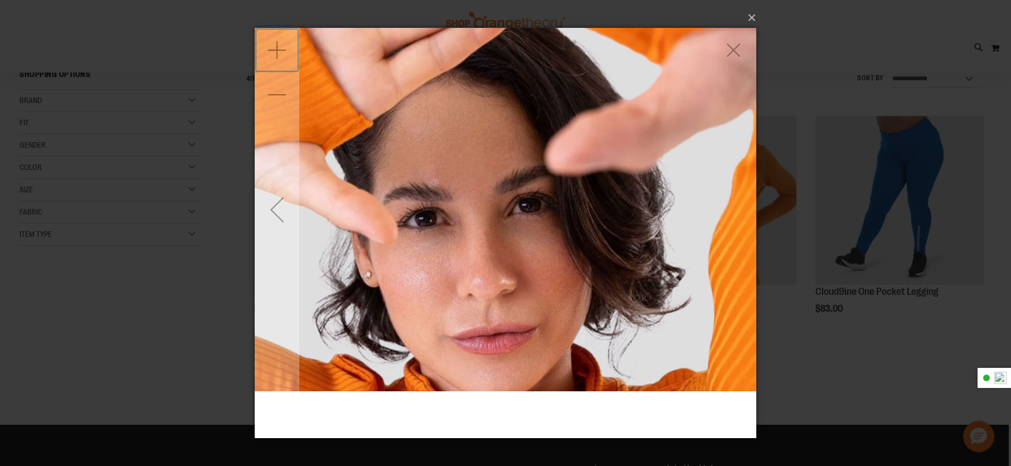
click at [263, 48] on div "Zoom in" at bounding box center [277, 50] width 45 height 45
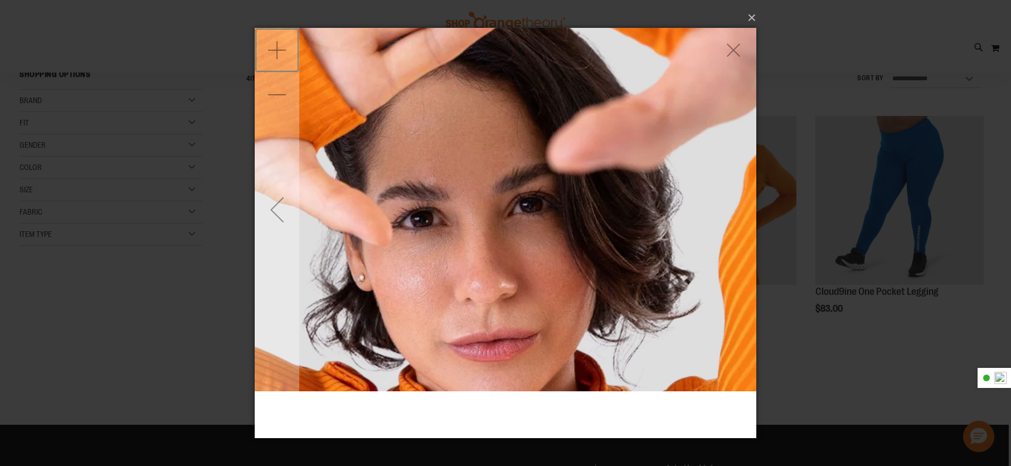
click at [263, 48] on div "Zoom in" at bounding box center [277, 50] width 45 height 45
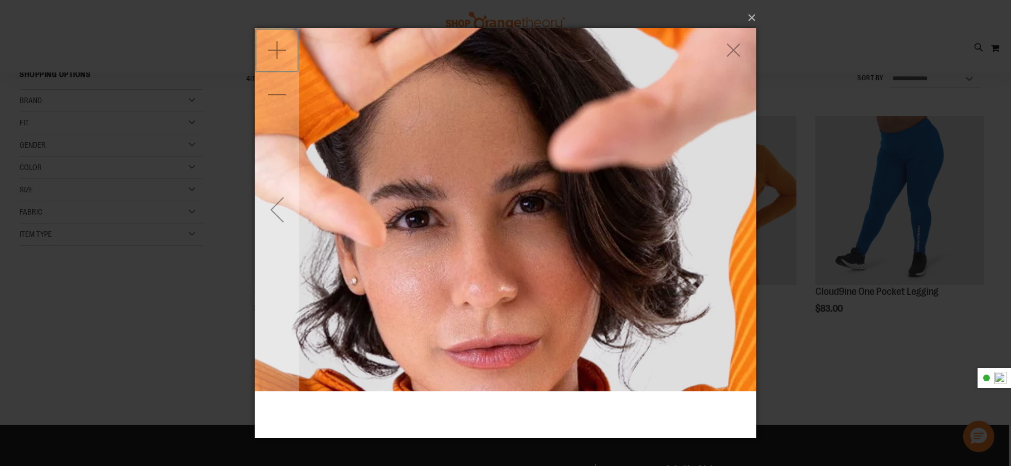
click at [263, 48] on div "Zoom in" at bounding box center [277, 50] width 45 height 45
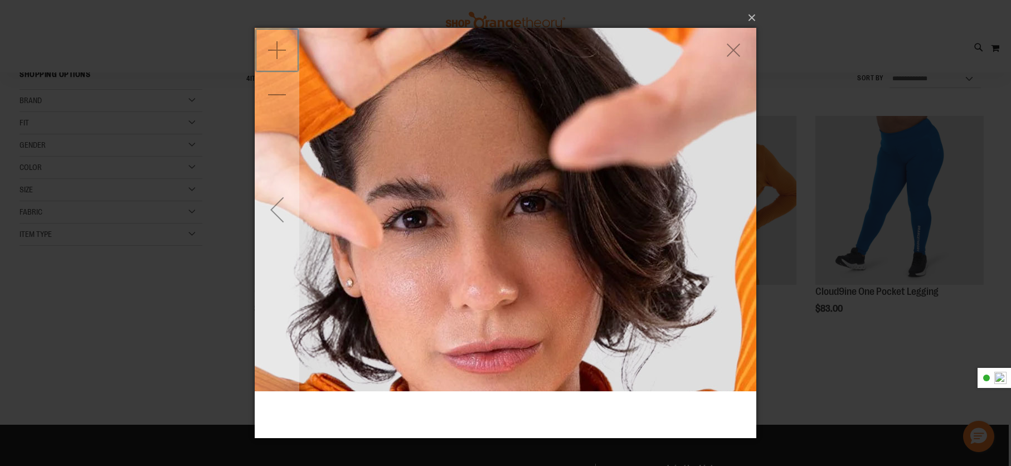
click at [263, 48] on div "Zoom in" at bounding box center [277, 50] width 45 height 45
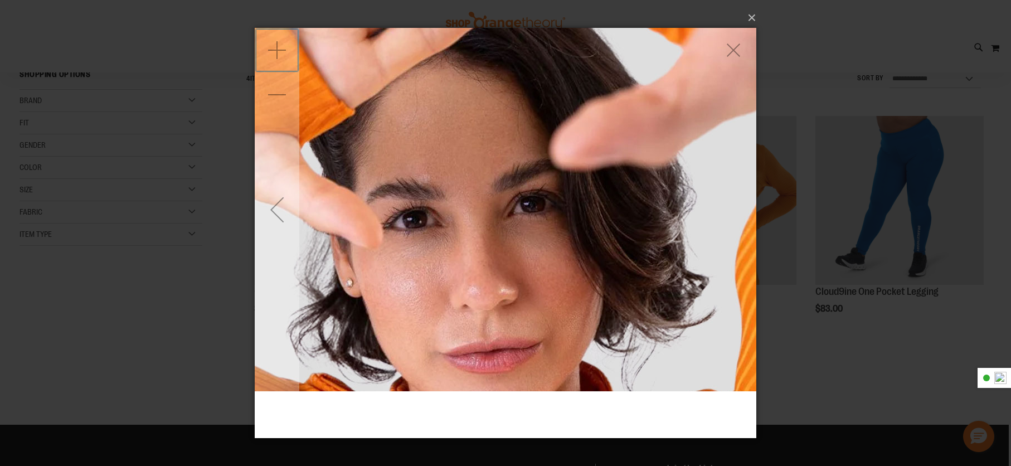
click at [263, 48] on div "Zoom in" at bounding box center [277, 50] width 45 height 45
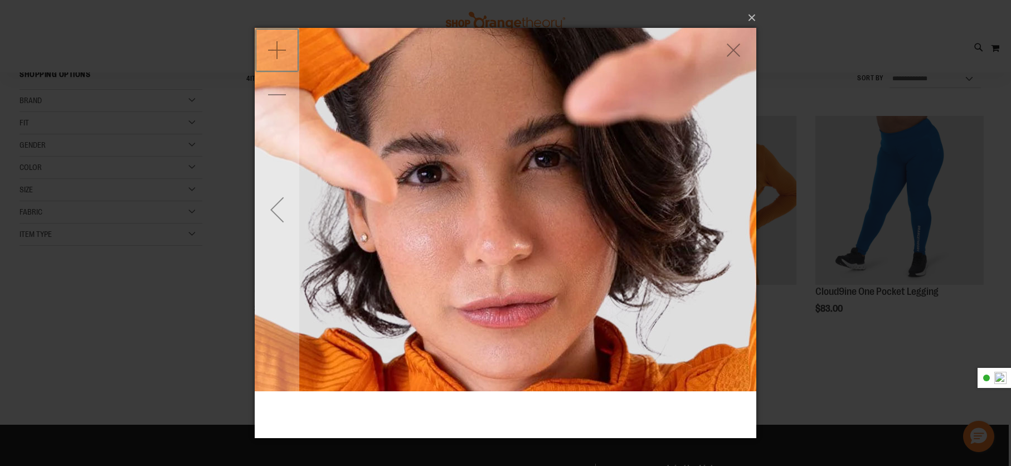
drag, startPoint x: 444, startPoint y: 279, endPoint x: 459, endPoint y: 299, distance: 24.8
click at [459, 299] on img "carousel" at bounding box center [520, 164] width 780 height 780
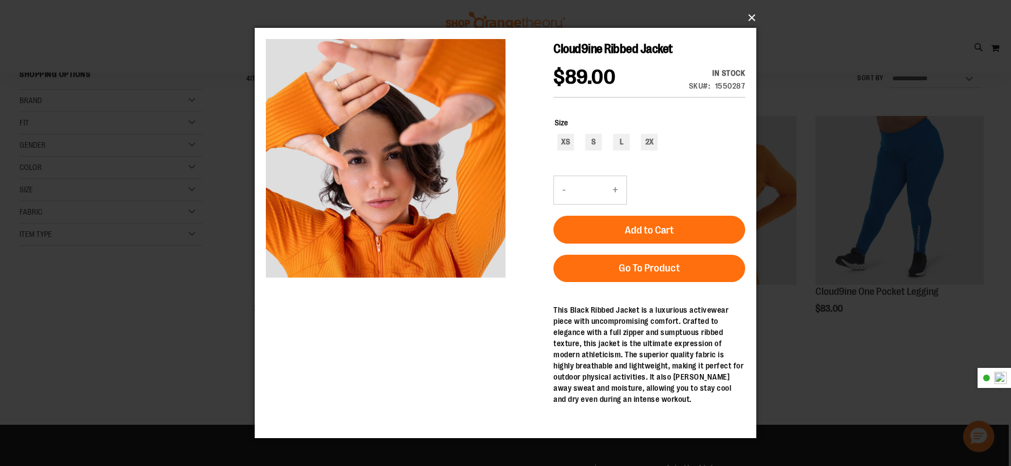
click at [752, 17] on button "×" at bounding box center [509, 18] width 502 height 25
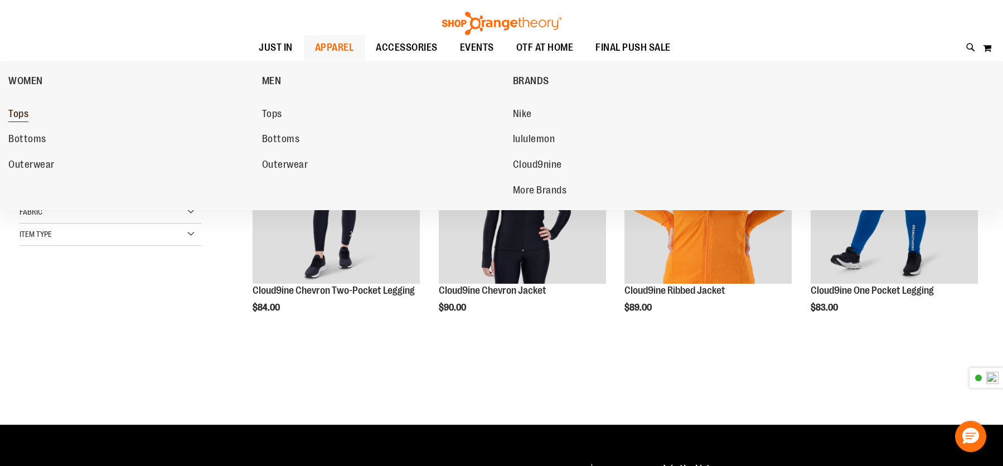
click at [12, 118] on span "Tops" at bounding box center [18, 115] width 20 height 14
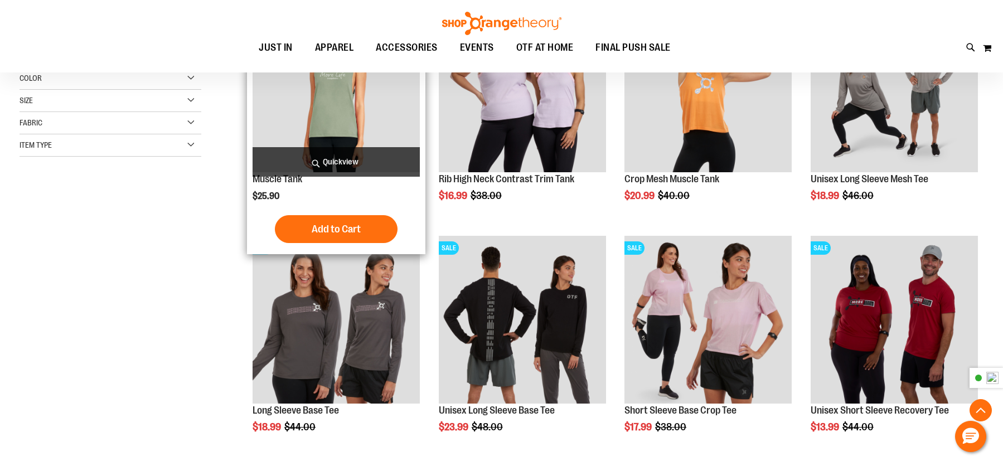
scroll to position [278, 0]
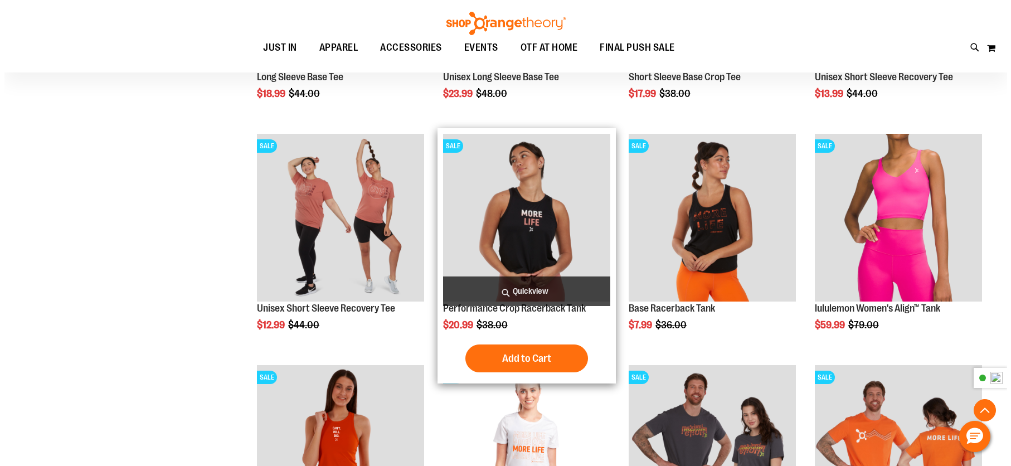
scroll to position [557, 0]
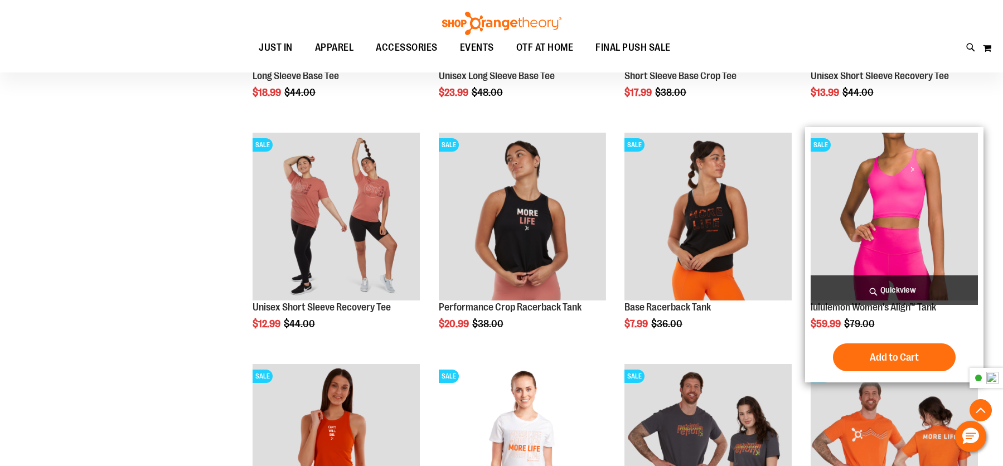
type input "**********"
click at [904, 282] on span "Quickview" at bounding box center [893, 290] width 167 height 30
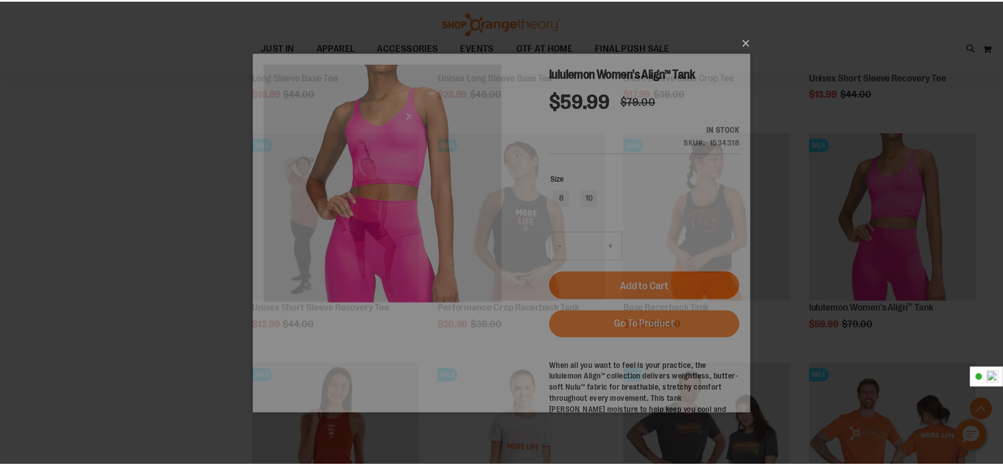
scroll to position [0, 0]
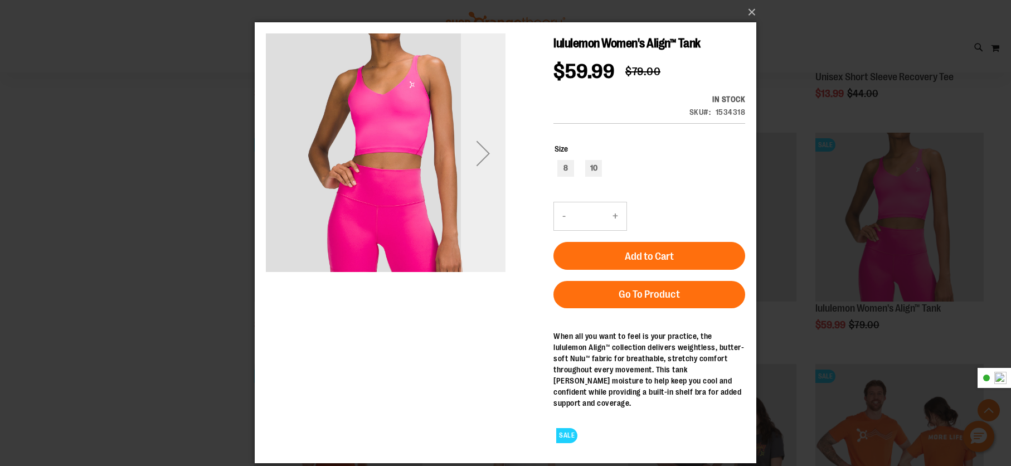
click at [489, 173] on div "Next" at bounding box center [483, 153] width 45 height 45
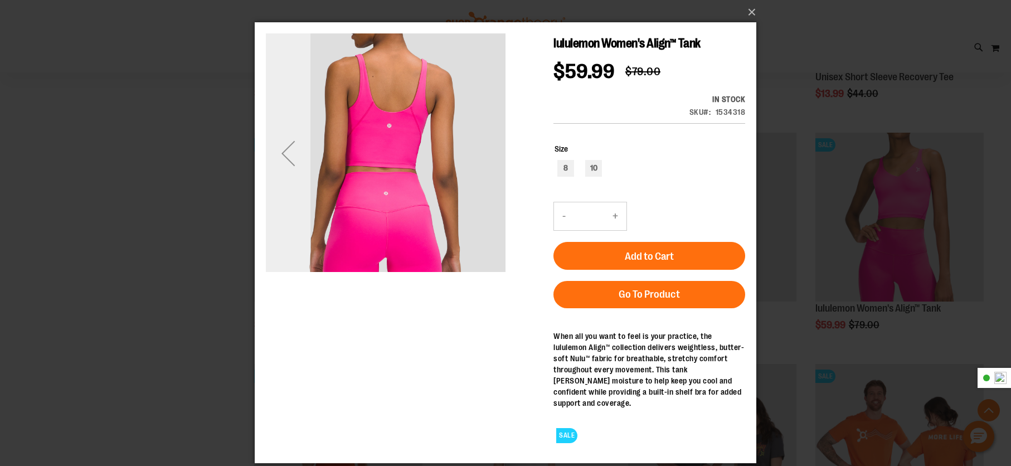
click at [278, 153] on div "Previous" at bounding box center [288, 153] width 45 height 45
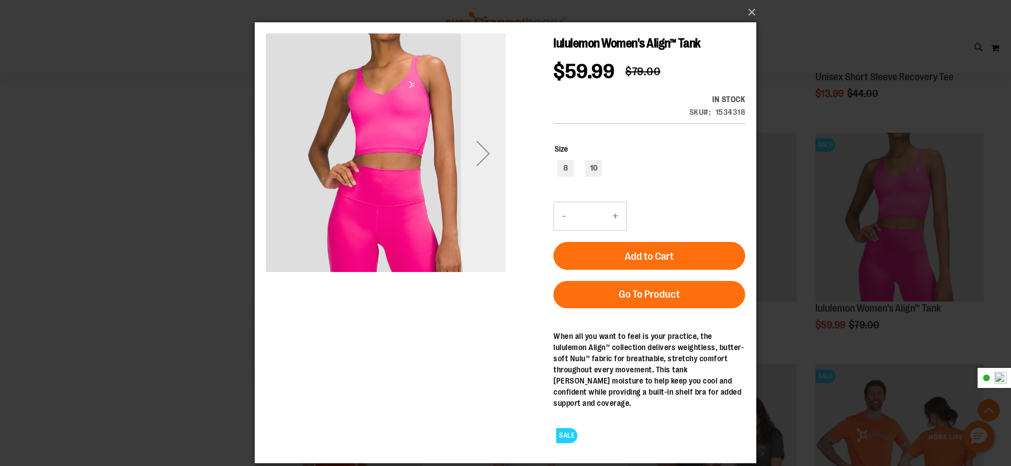
click at [499, 197] on div "Next" at bounding box center [483, 153] width 45 height 240
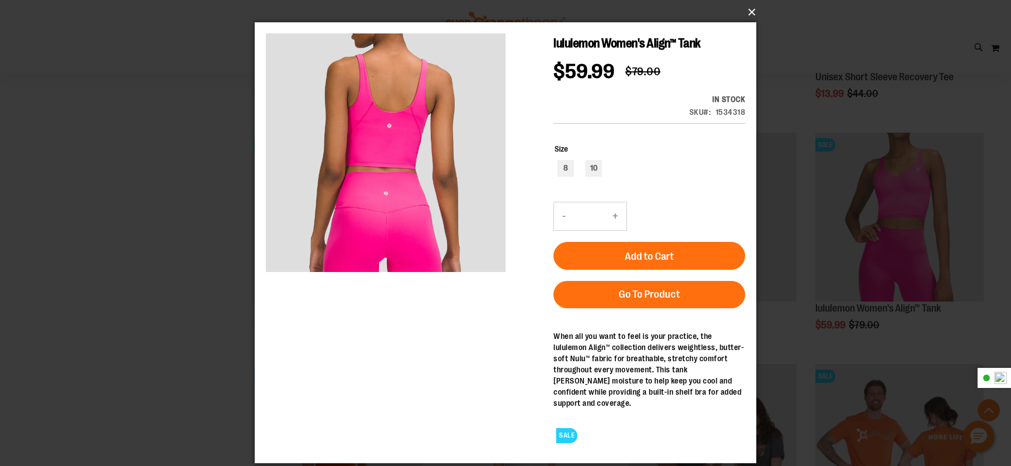
click at [754, 14] on button "×" at bounding box center [509, 12] width 502 height 25
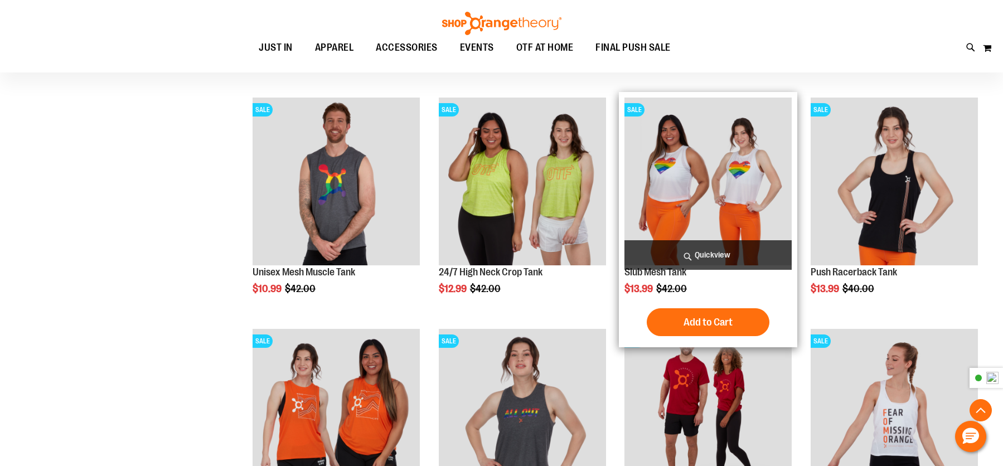
scroll to position [1058, 0]
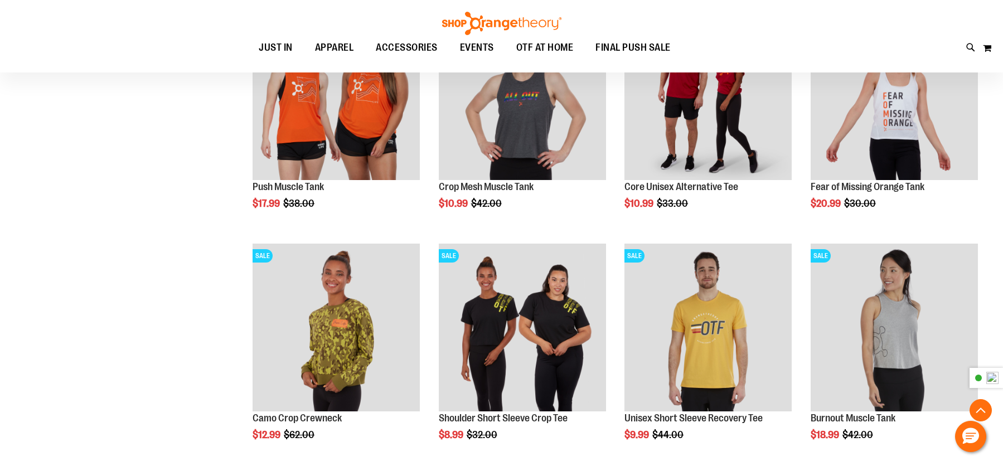
scroll to position [1504, 0]
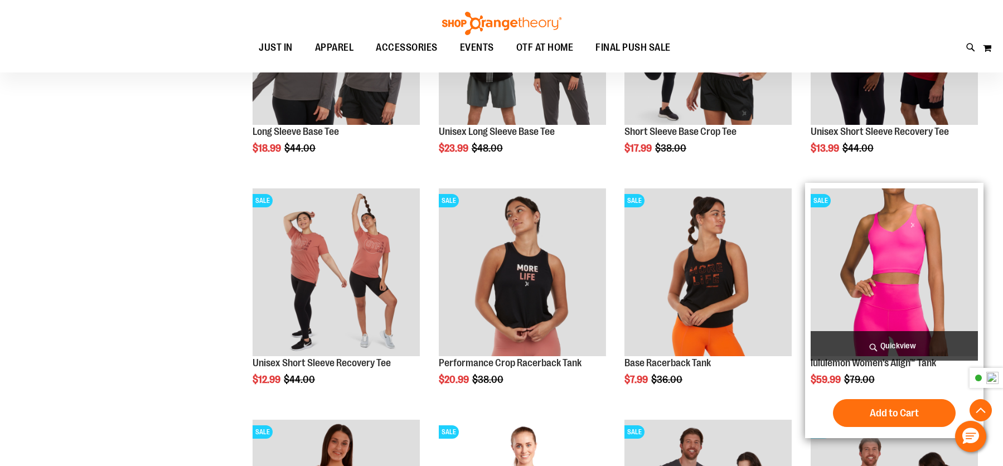
scroll to position [557, 0]
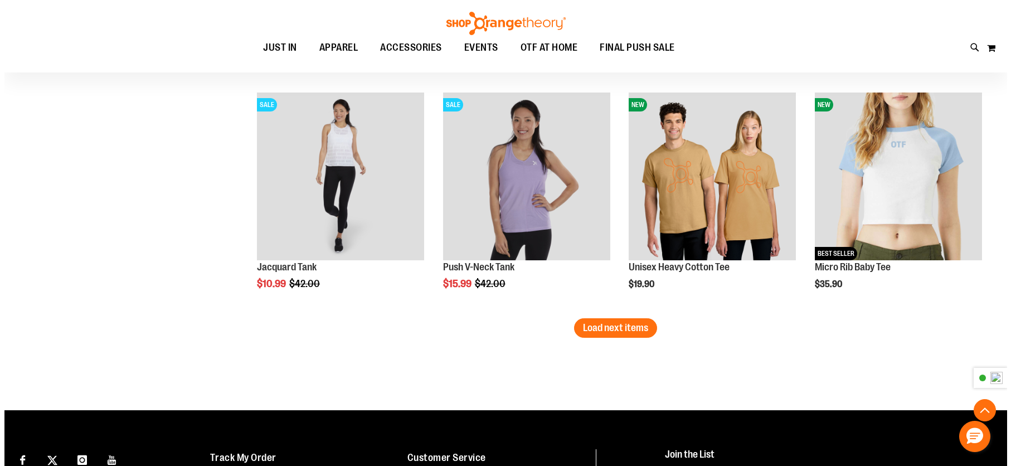
scroll to position [1950, 0]
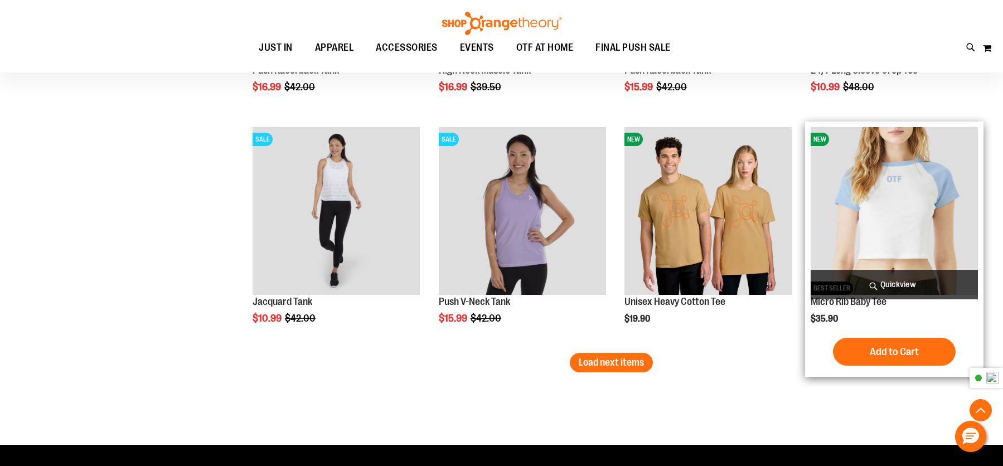
click at [891, 286] on span "Quickview" at bounding box center [893, 285] width 167 height 30
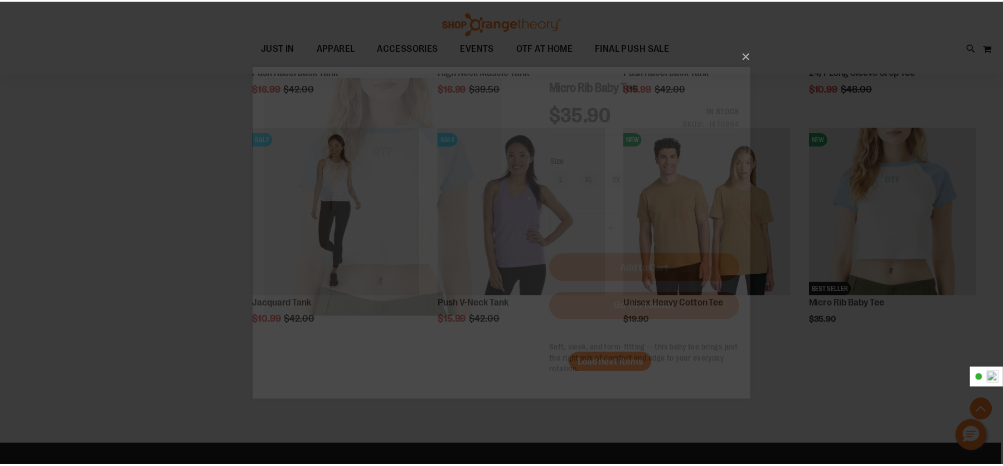
scroll to position [0, 0]
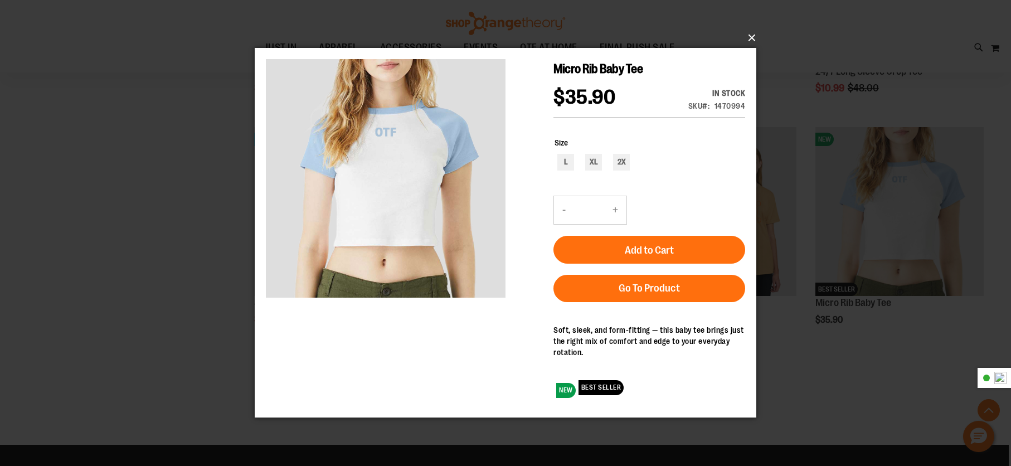
click at [754, 38] on button "×" at bounding box center [509, 38] width 502 height 25
